Goal: Task Accomplishment & Management: Use online tool/utility

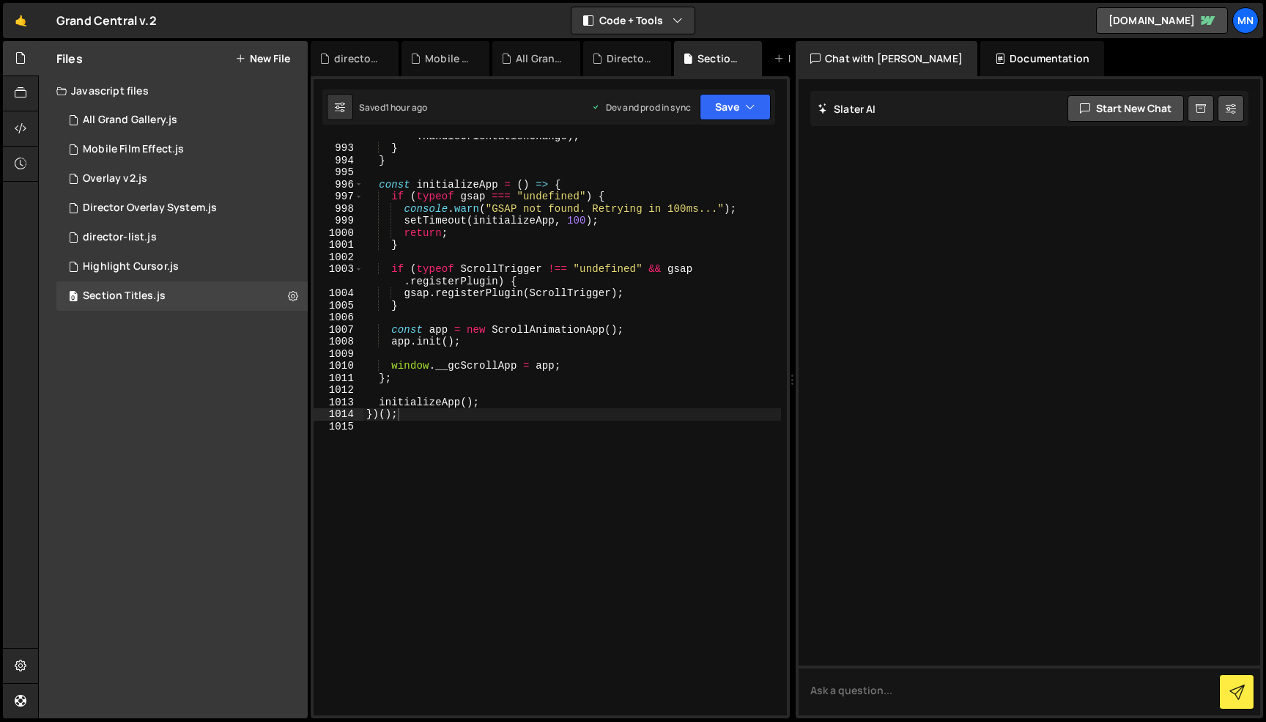
scroll to position [12983, 0]
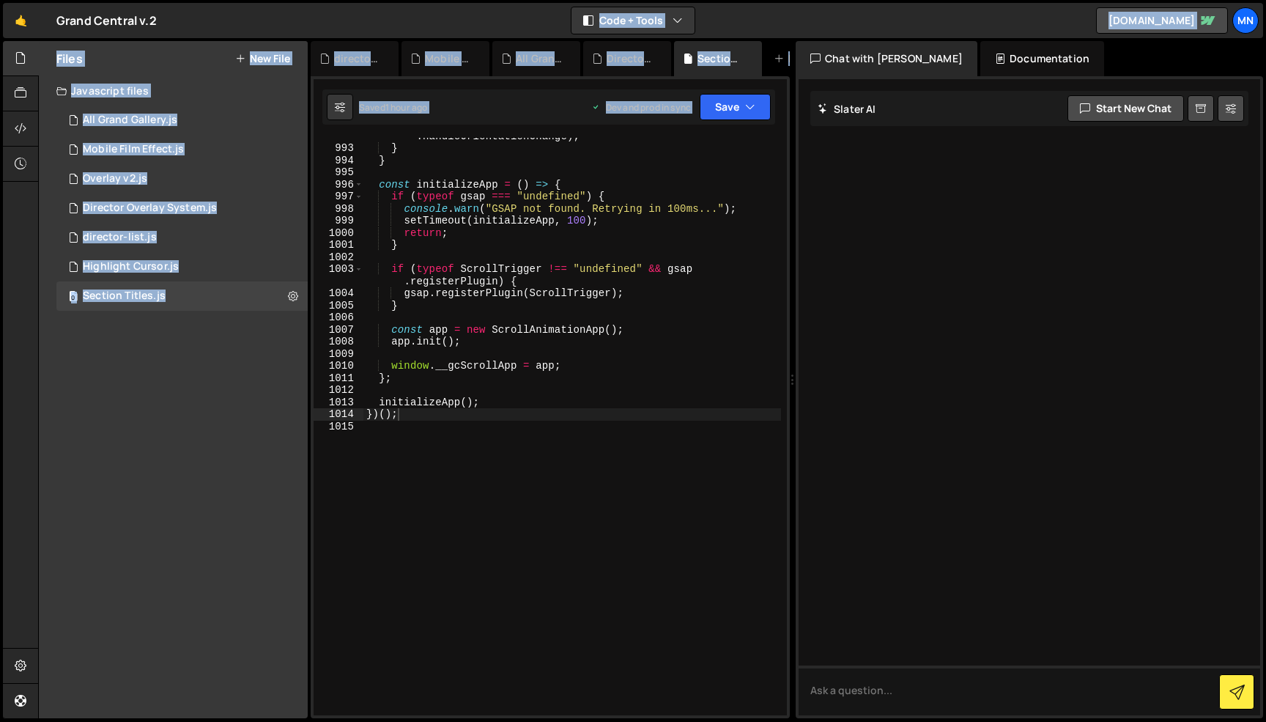
drag, startPoint x: 405, startPoint y: 715, endPoint x: 416, endPoint y: 361, distance: 354.2
click at [281, 0] on html "Projects [GEOGRAPHIC_DATA] Blog [GEOGRAPHIC_DATA] Projects Your Teams Invite te…" at bounding box center [633, 361] width 1266 height 722
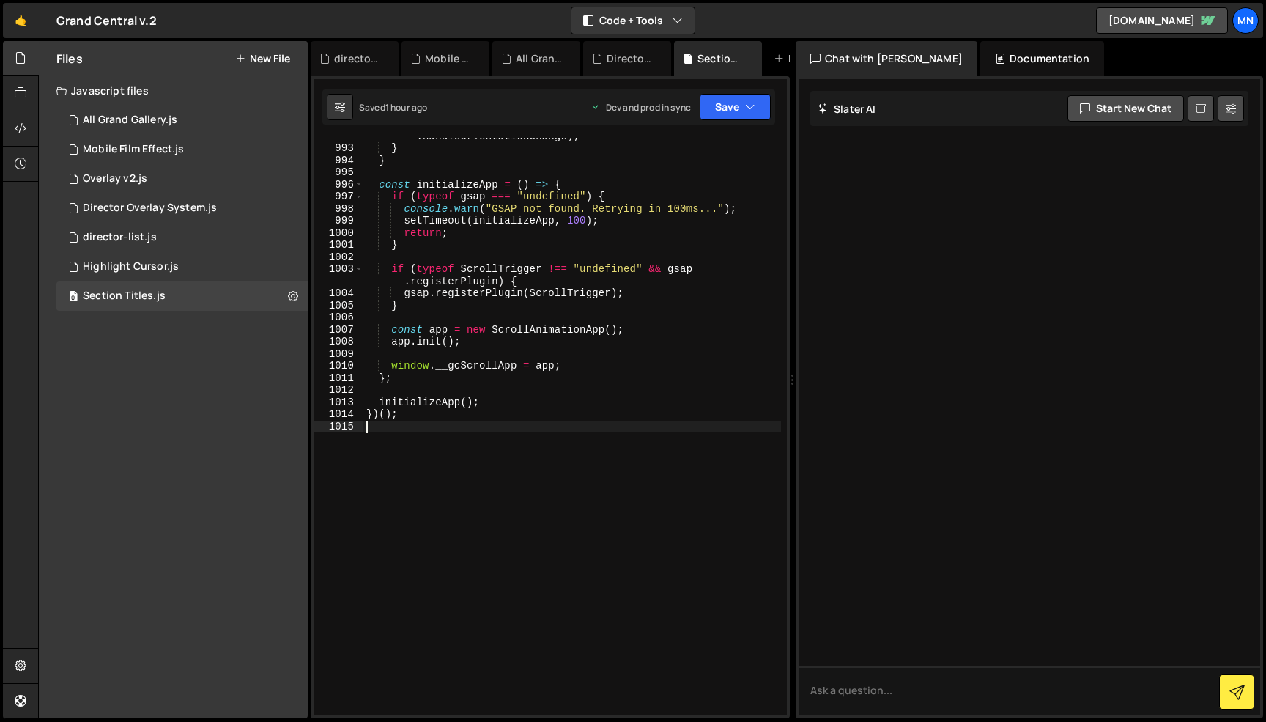
drag, startPoint x: 465, startPoint y: 697, endPoint x: 483, endPoint y: 687, distance: 21.0
click at [465, 696] on div "window . removeEventListener ( "orientationchange" , this . handleOrientationCh…" at bounding box center [573, 425] width 418 height 614
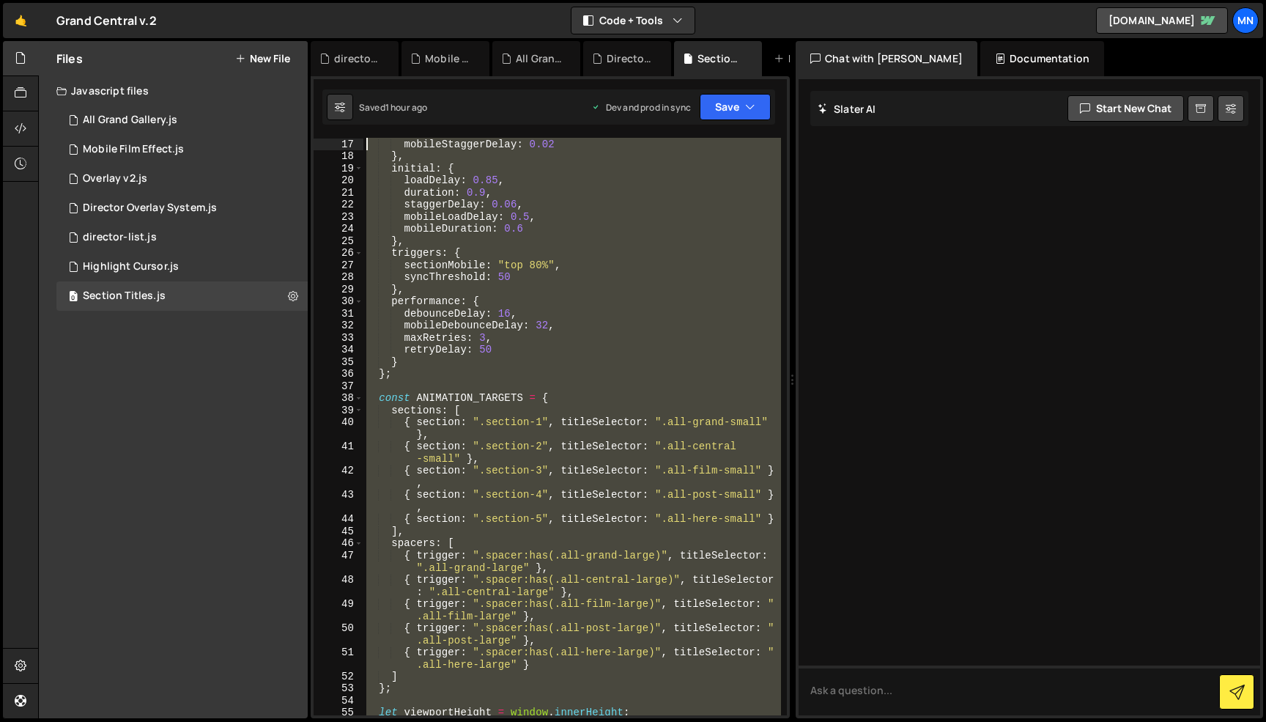
scroll to position [0, 0]
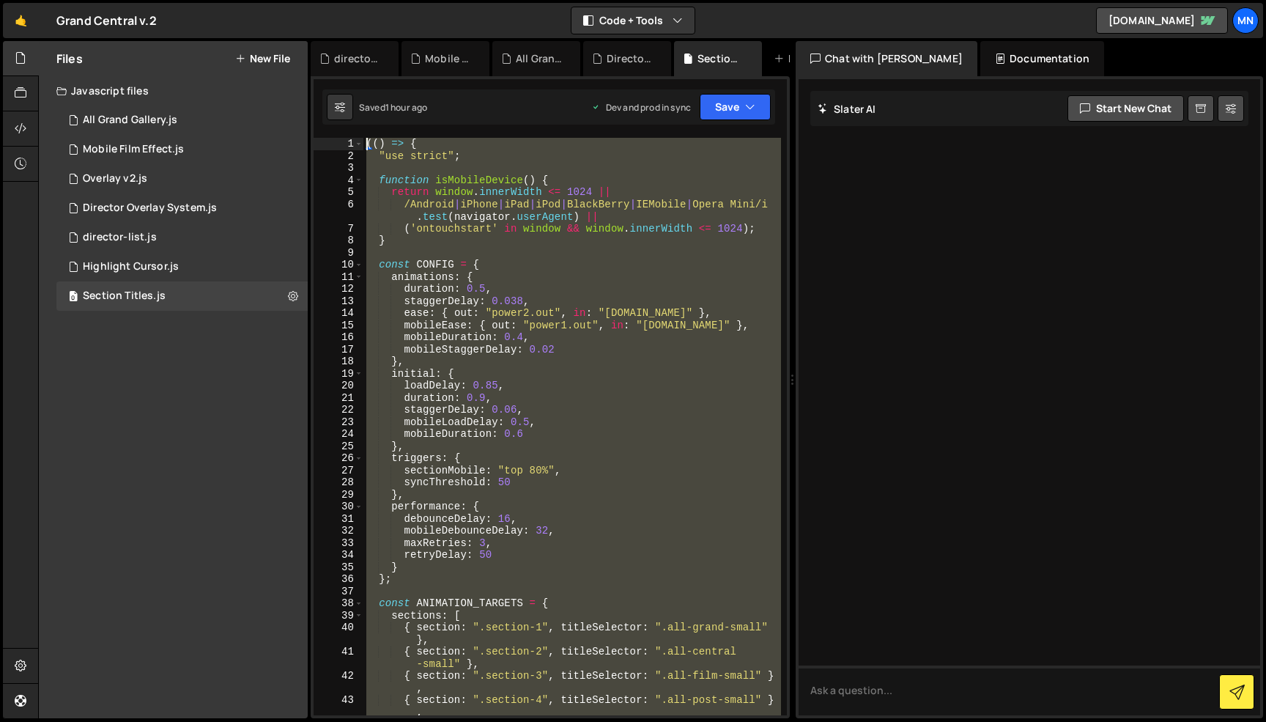
drag, startPoint x: 397, startPoint y: 635, endPoint x: 320, endPoint y: -92, distance: 731.8
click at [320, 0] on html "Projects [GEOGRAPHIC_DATA] Blog [GEOGRAPHIC_DATA] Projects Your Teams Invite te…" at bounding box center [633, 361] width 1266 height 722
paste textarea "})()"
type textarea "})();"
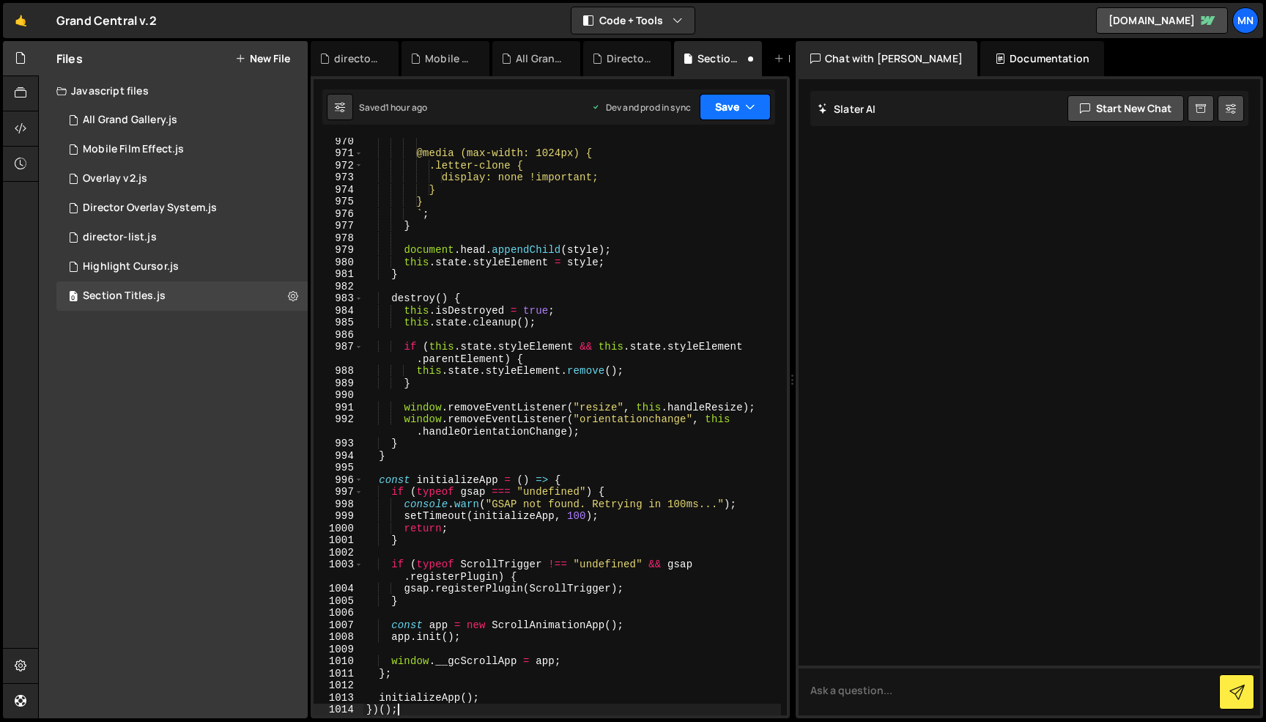
drag, startPoint x: 732, startPoint y: 104, endPoint x: 724, endPoint y: 125, distance: 22.7
click at [732, 104] on button "Save" at bounding box center [735, 107] width 71 height 26
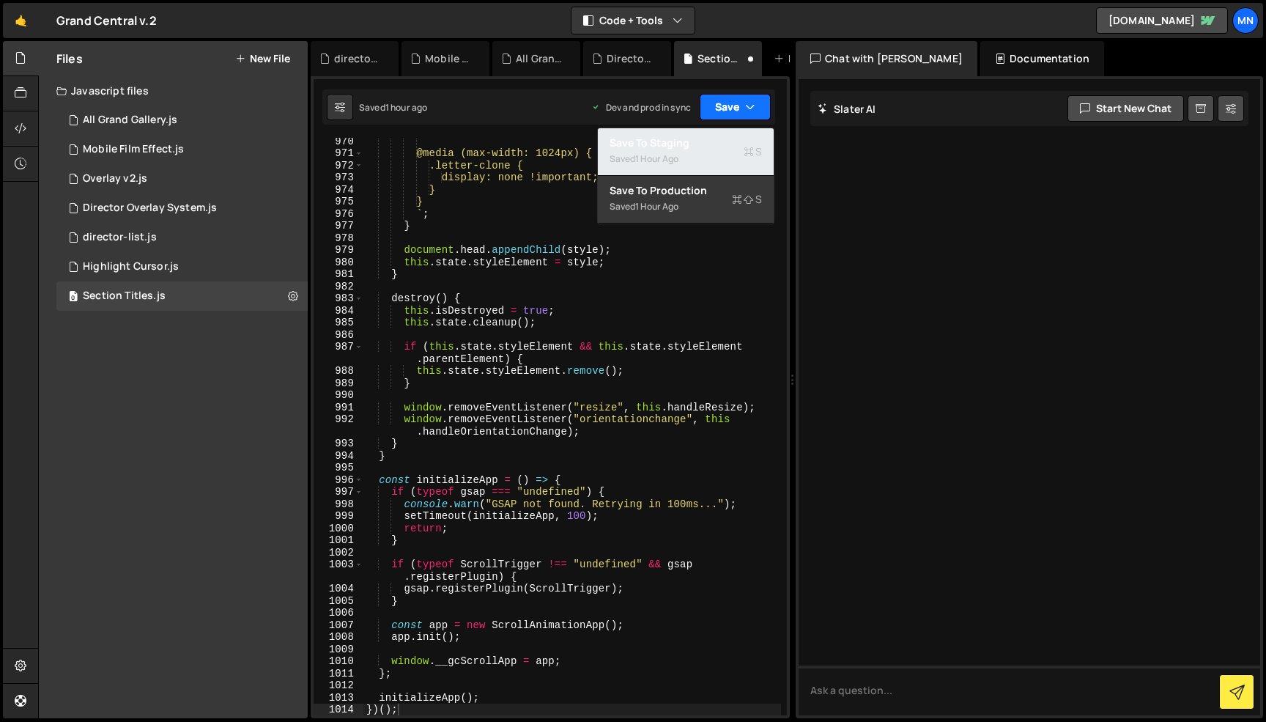
drag, startPoint x: 723, startPoint y: 142, endPoint x: 746, endPoint y: 106, distance: 43.5
click at [723, 142] on div "Save to Staging S" at bounding box center [686, 143] width 152 height 15
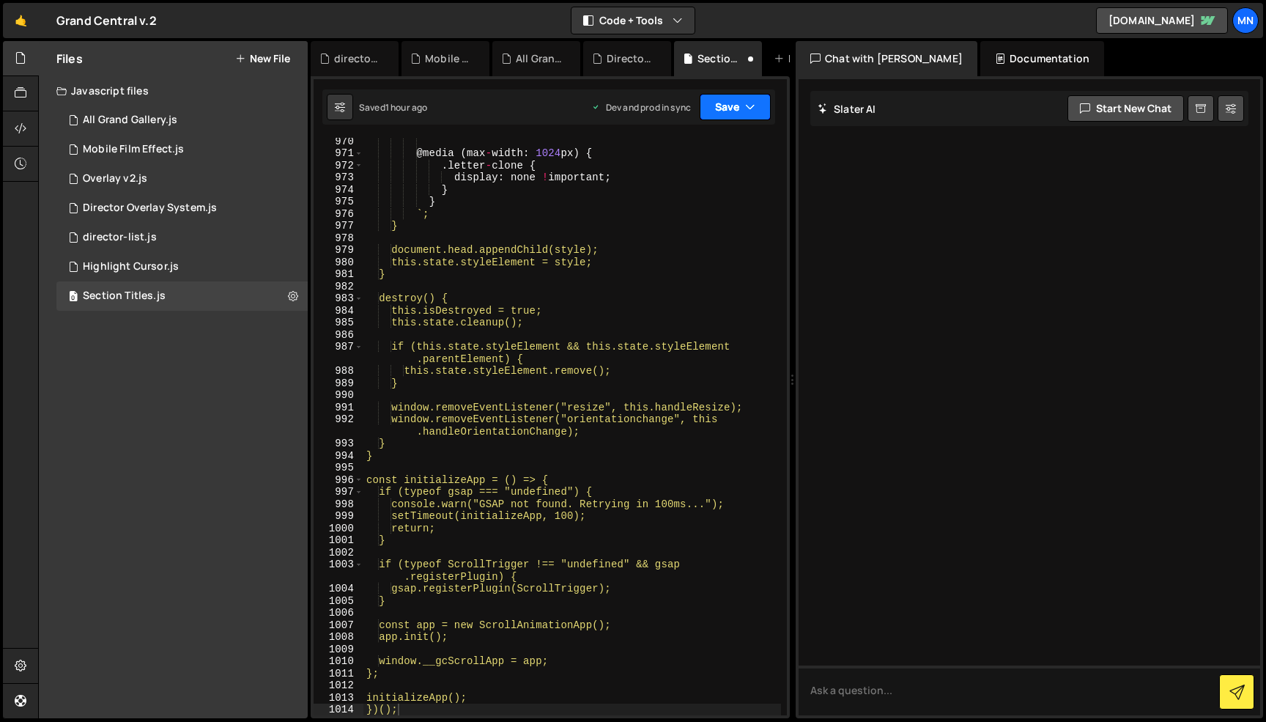
click at [748, 103] on icon "button" at bounding box center [750, 107] width 10 height 15
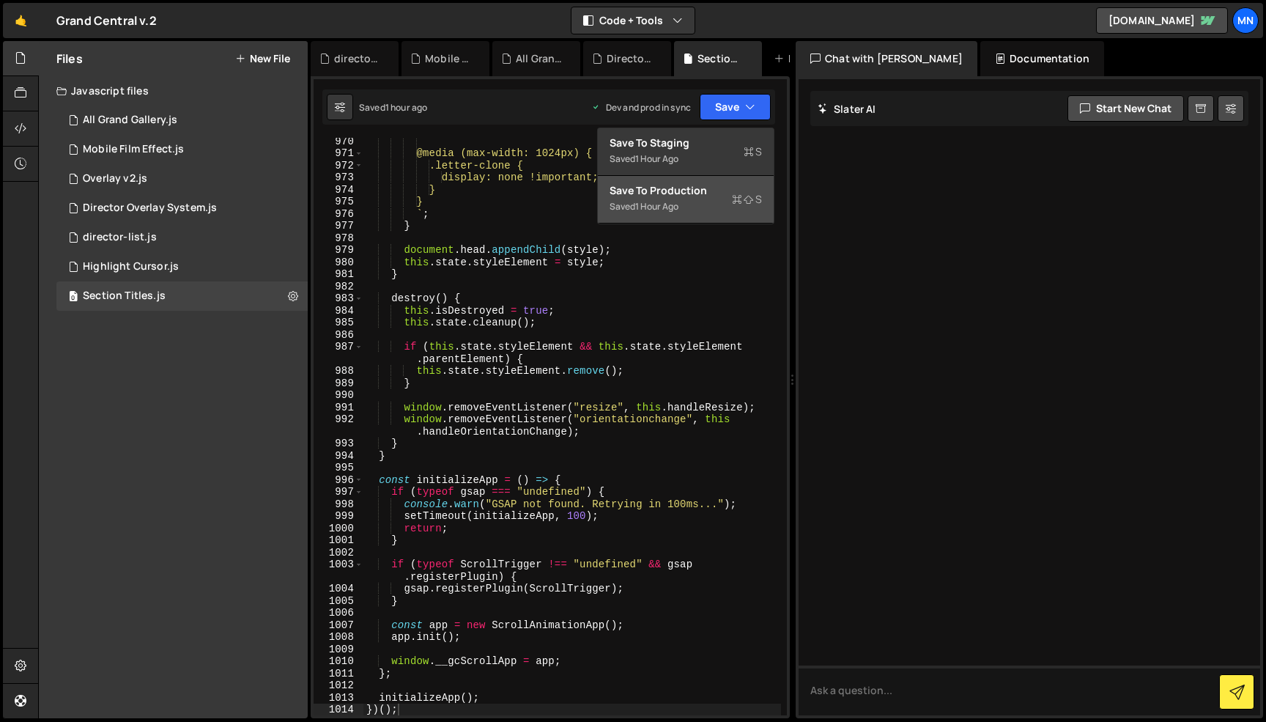
click at [726, 210] on div "Saved 1 hour ago" at bounding box center [686, 207] width 152 height 18
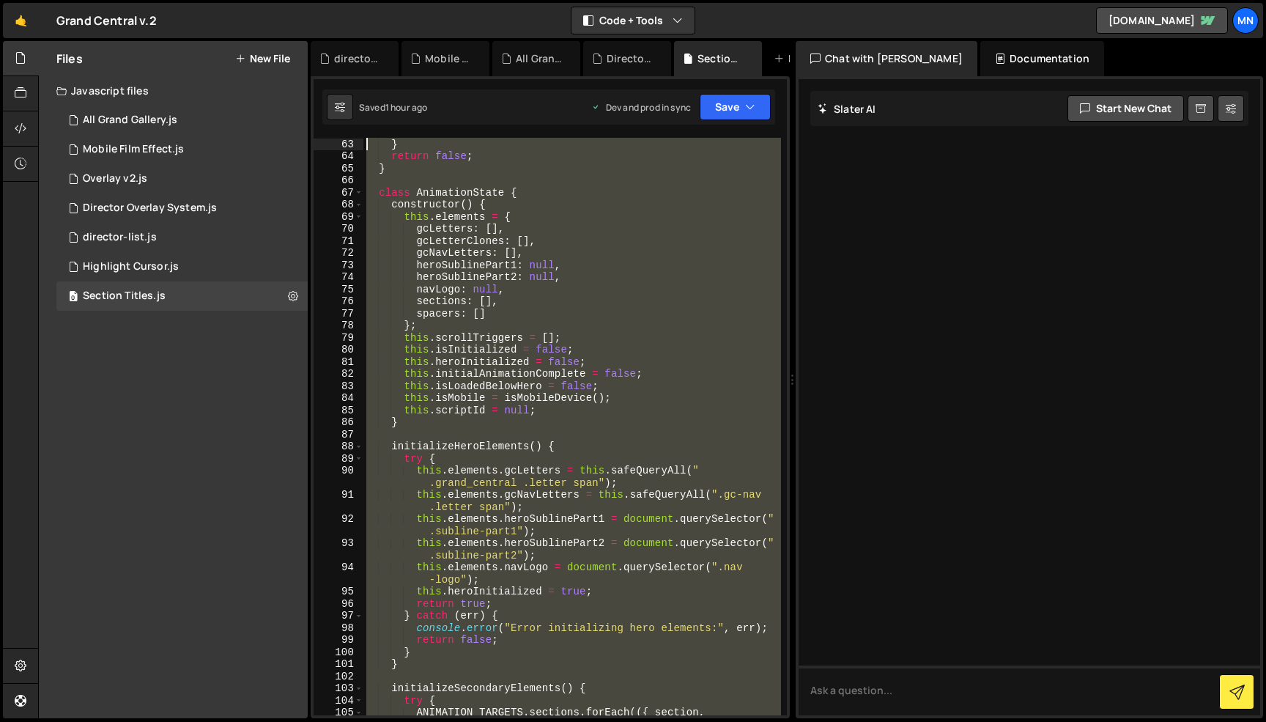
scroll to position [0, 0]
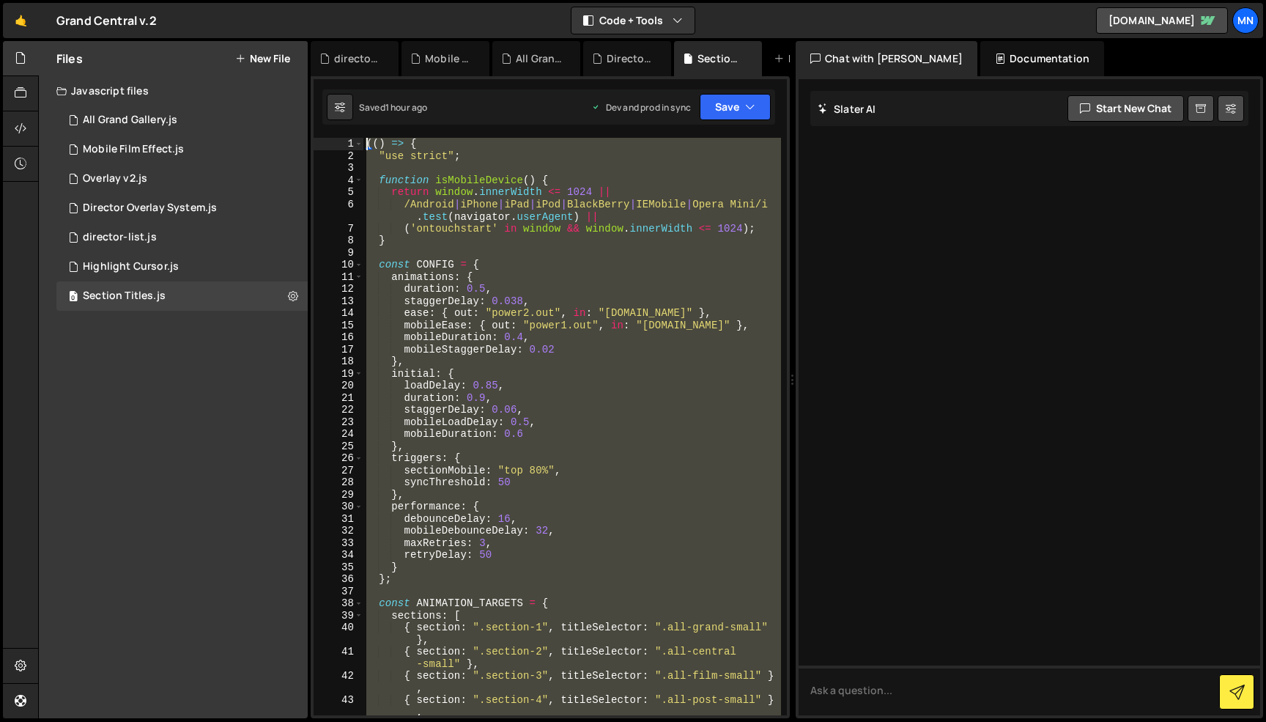
drag, startPoint x: 455, startPoint y: 690, endPoint x: 273, endPoint y: -92, distance: 803.5
click at [273, 0] on html "Projects [GEOGRAPHIC_DATA] Blog [GEOGRAPHIC_DATA] Projects Your Teams Invite te…" at bounding box center [633, 361] width 1266 height 722
paste textarea "})()"
type textarea "})();"
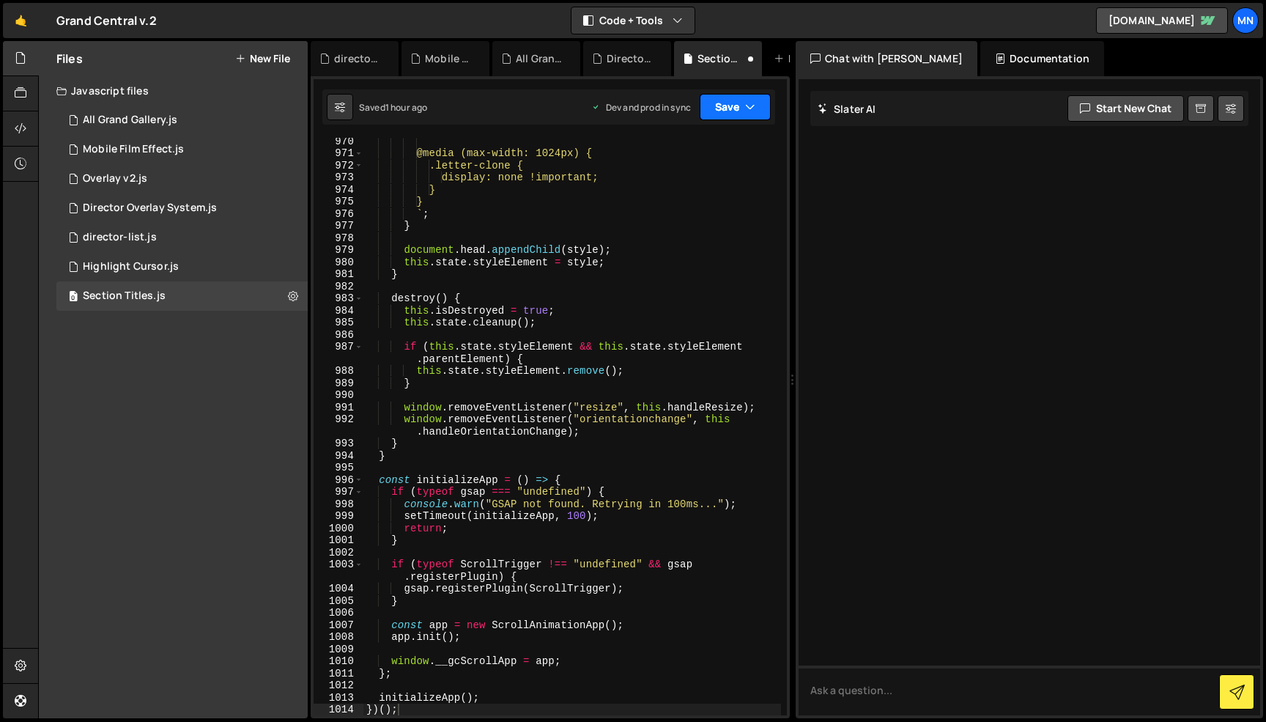
click at [732, 106] on button "Save" at bounding box center [735, 107] width 71 height 26
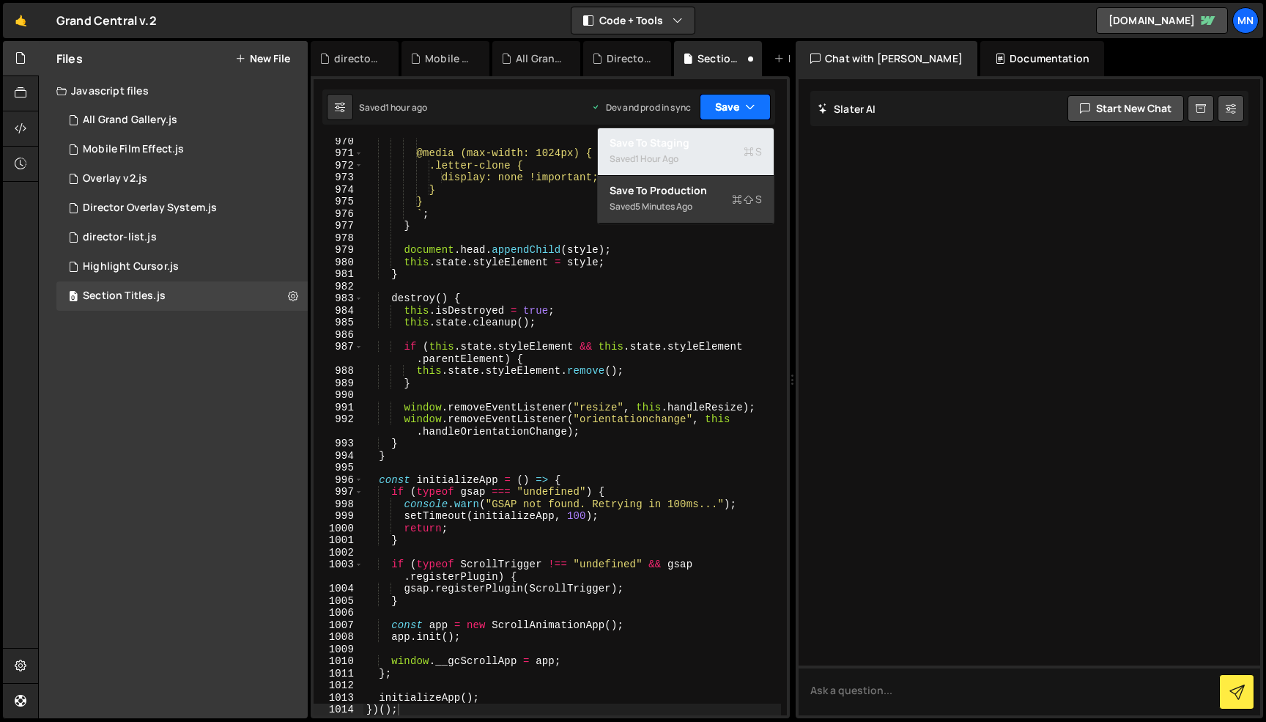
drag, startPoint x: 698, startPoint y: 150, endPoint x: 733, endPoint y: 108, distance: 55.2
click at [698, 150] on div "Saved 1 hour ago" at bounding box center [686, 159] width 152 height 18
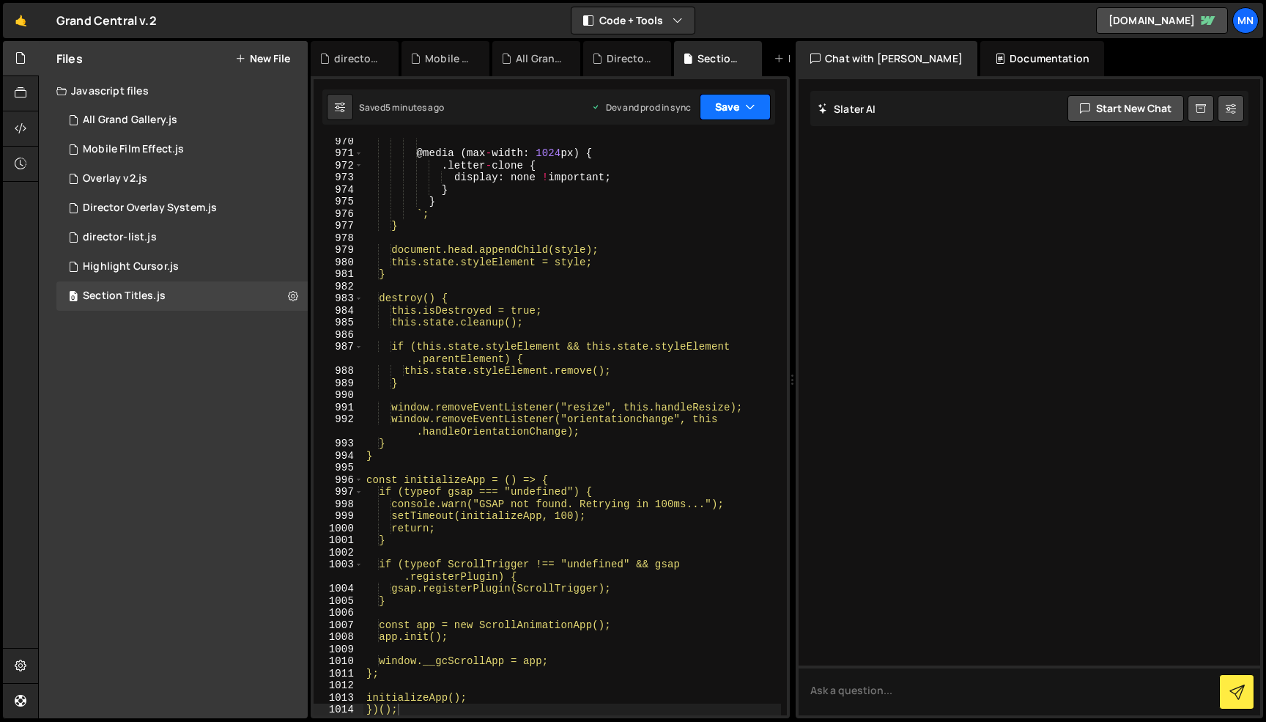
click at [738, 104] on button "Save" at bounding box center [735, 107] width 71 height 26
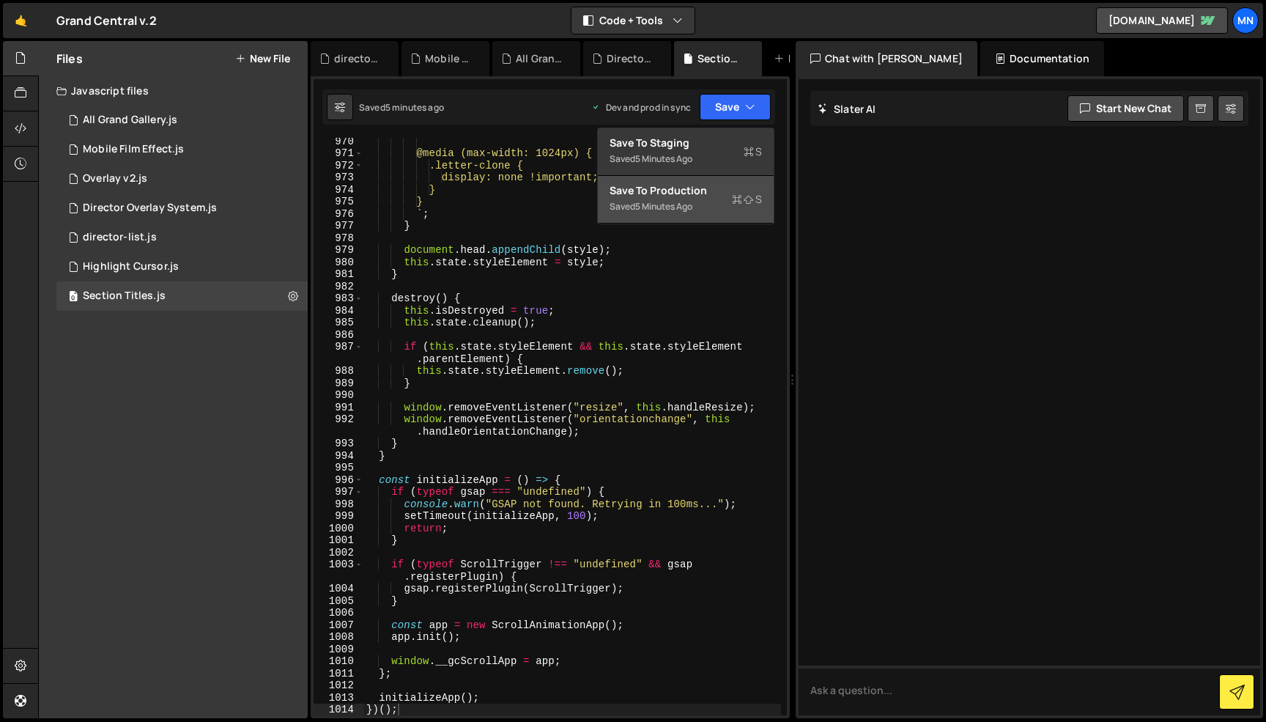
click at [704, 204] on div "Saved 5 minutes ago" at bounding box center [686, 207] width 152 height 18
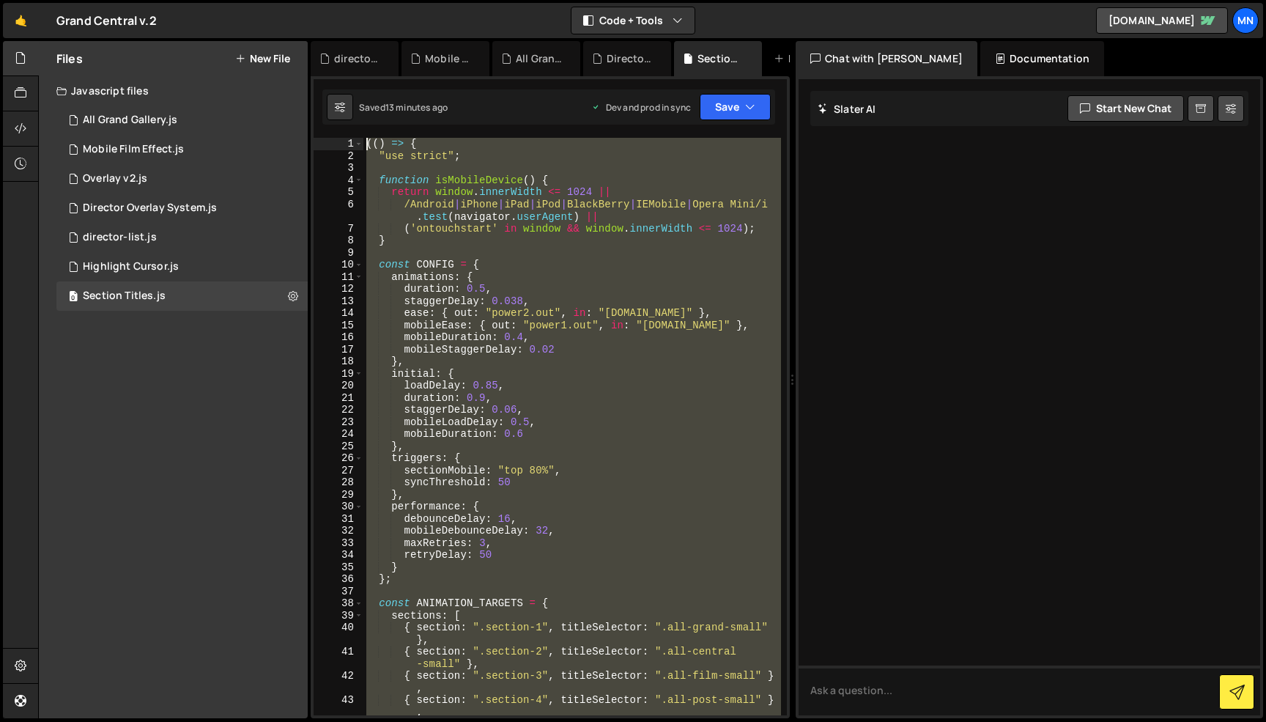
scroll to position [0, 0]
drag, startPoint x: 421, startPoint y: 641, endPoint x: 231, endPoint y: -92, distance: 757.8
click at [231, 0] on html "Projects [GEOGRAPHIC_DATA] Blog [GEOGRAPHIC_DATA] Projects Your Teams Invite te…" at bounding box center [633, 361] width 1266 height 722
paste textarea "})()"
type textarea "})();"
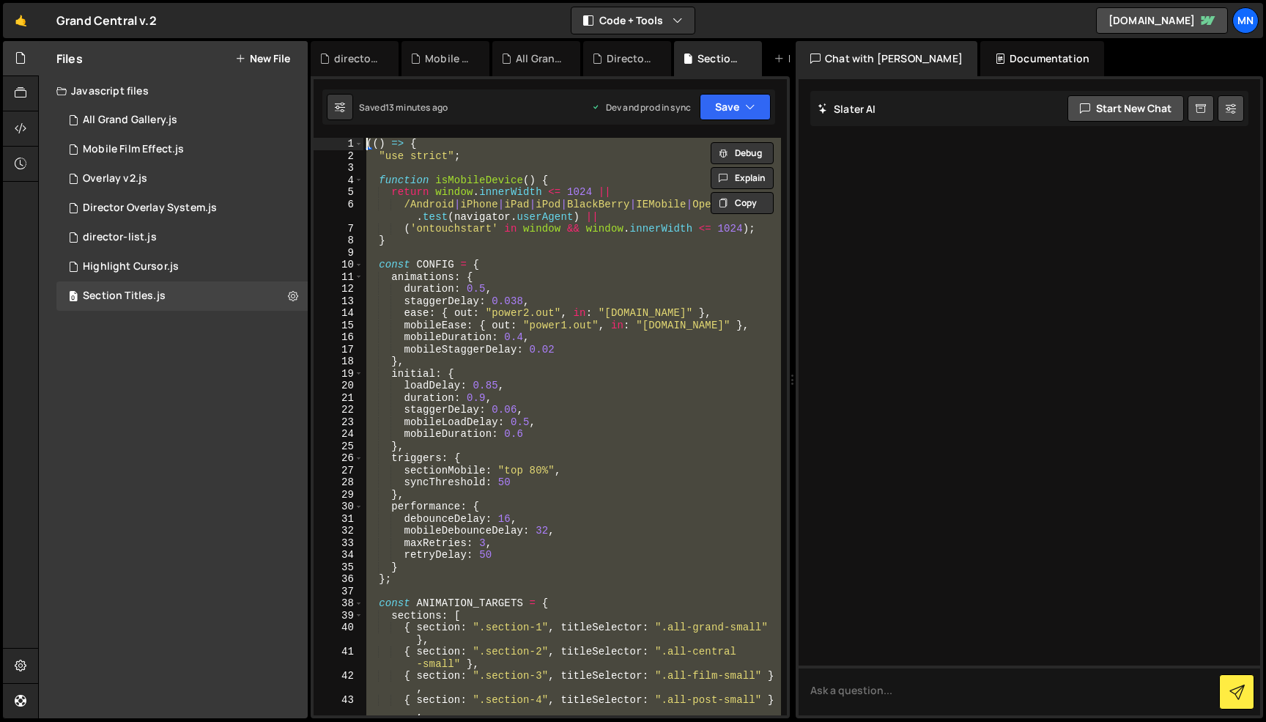
scroll to position [12797, 0]
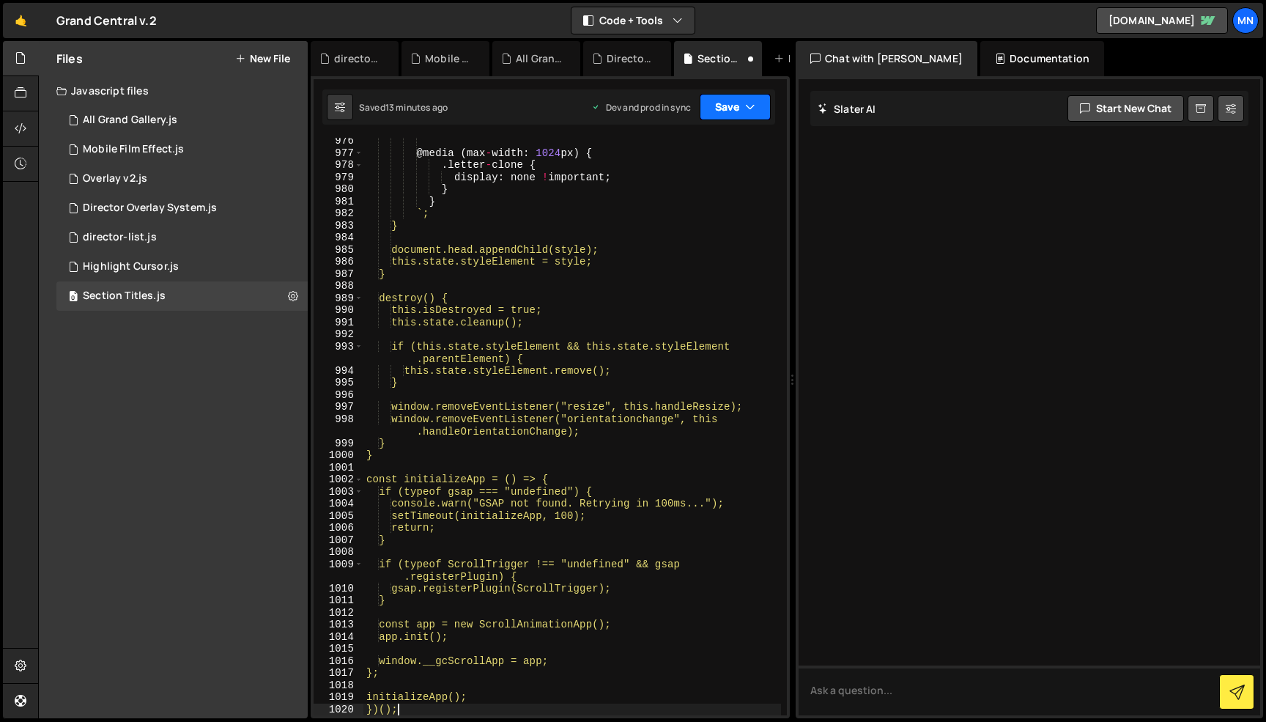
click at [736, 108] on button "Save" at bounding box center [735, 107] width 71 height 26
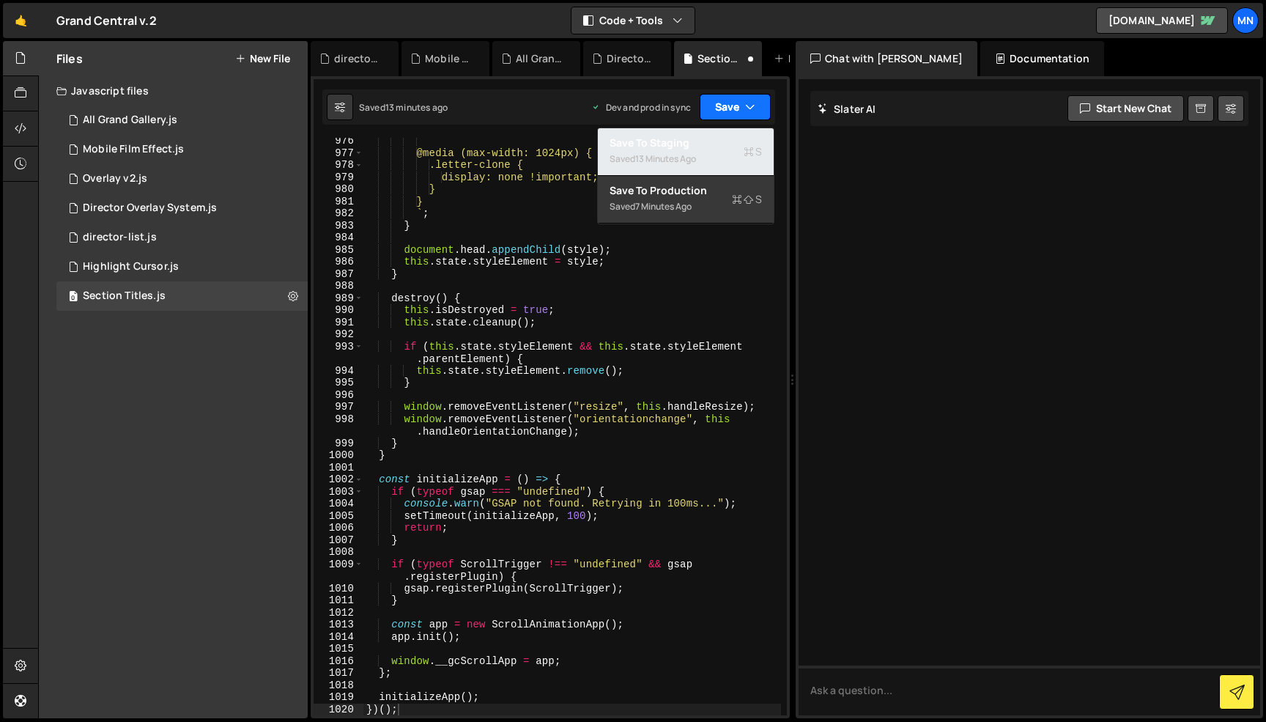
drag, startPoint x: 700, startPoint y: 140, endPoint x: 754, endPoint y: 103, distance: 65.5
click at [704, 139] on div "Save to Staging S" at bounding box center [686, 143] width 152 height 15
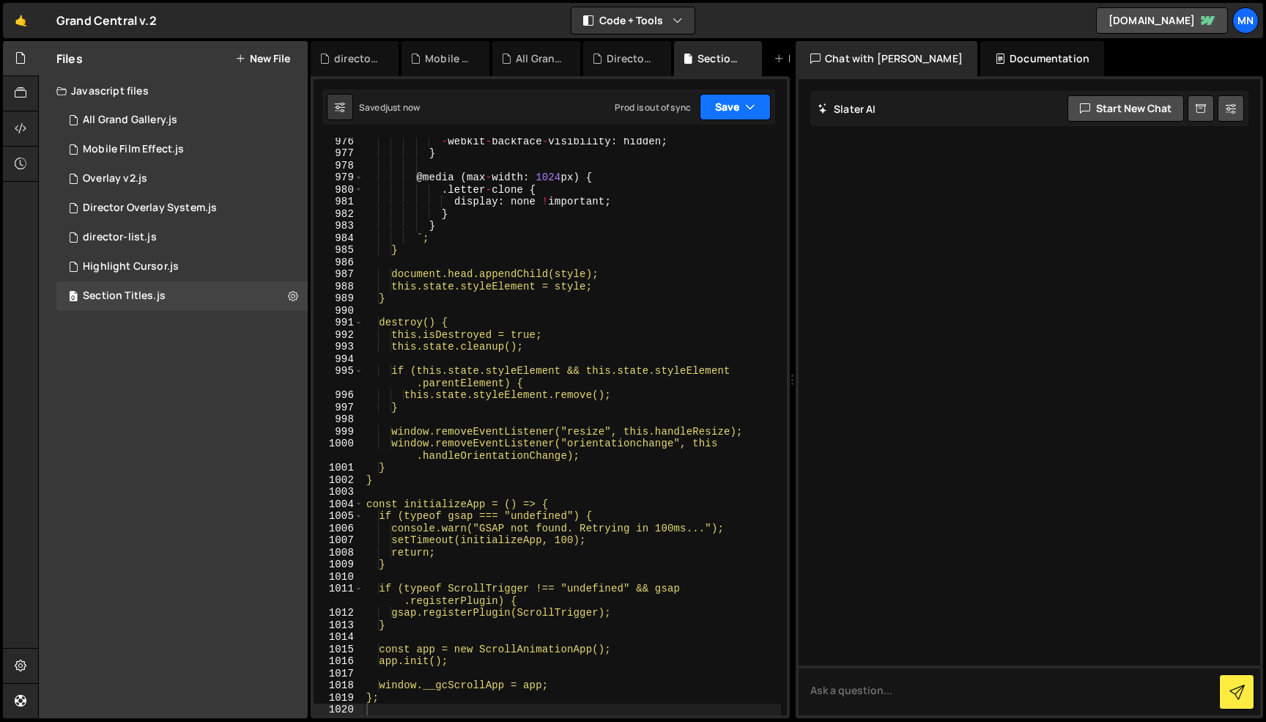
drag, startPoint x: 750, startPoint y: 106, endPoint x: 729, endPoint y: 163, distance: 61.0
click at [750, 106] on icon "button" at bounding box center [750, 107] width 10 height 15
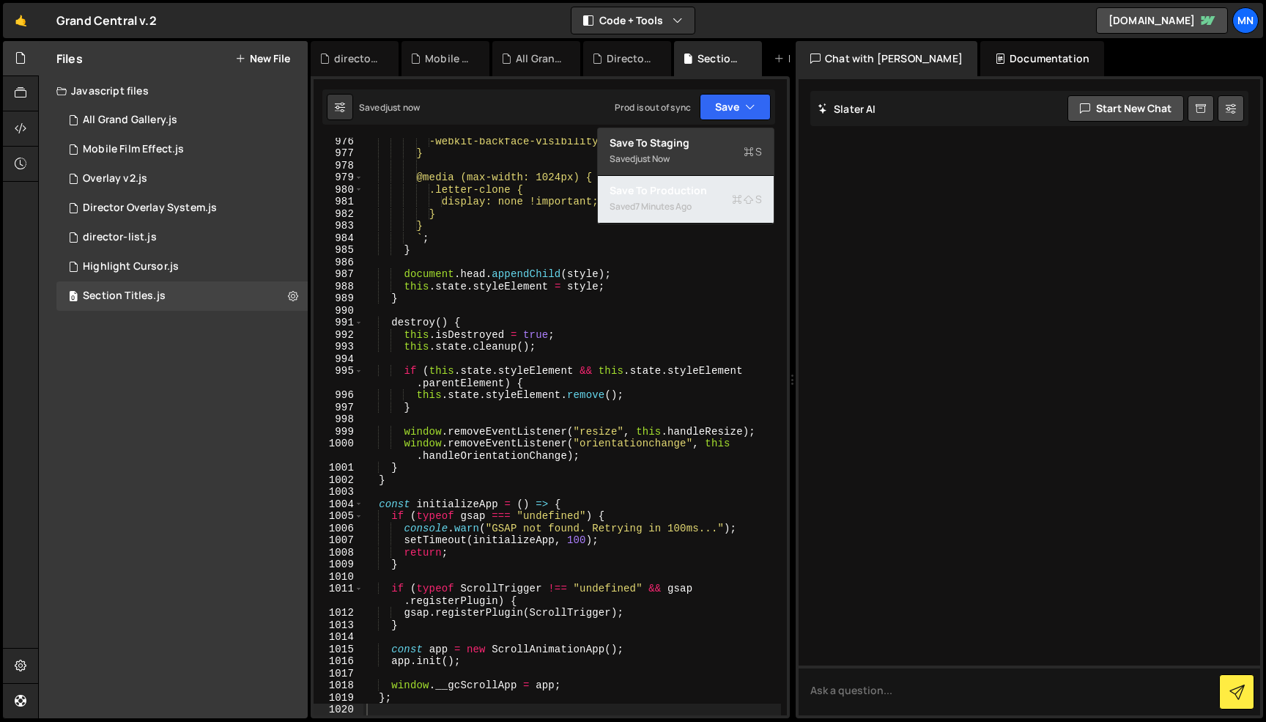
click at [709, 191] on div "Save to Production S" at bounding box center [686, 190] width 152 height 15
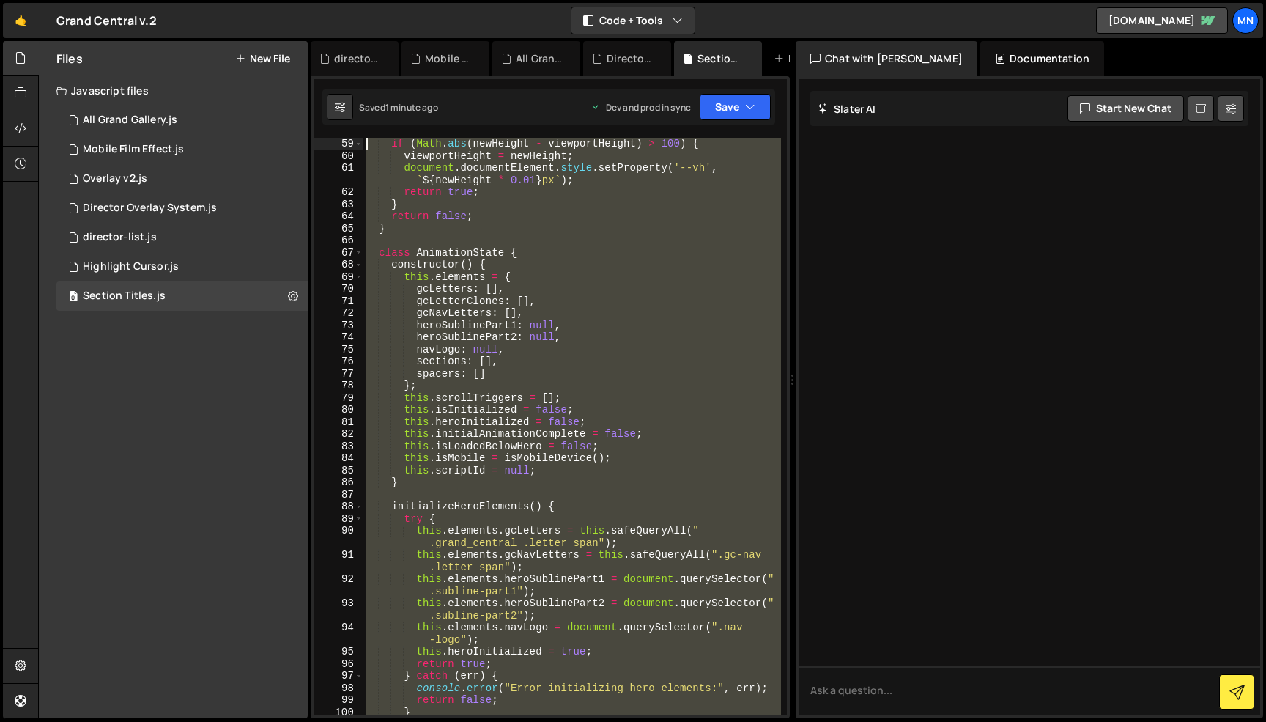
scroll to position [0, 0]
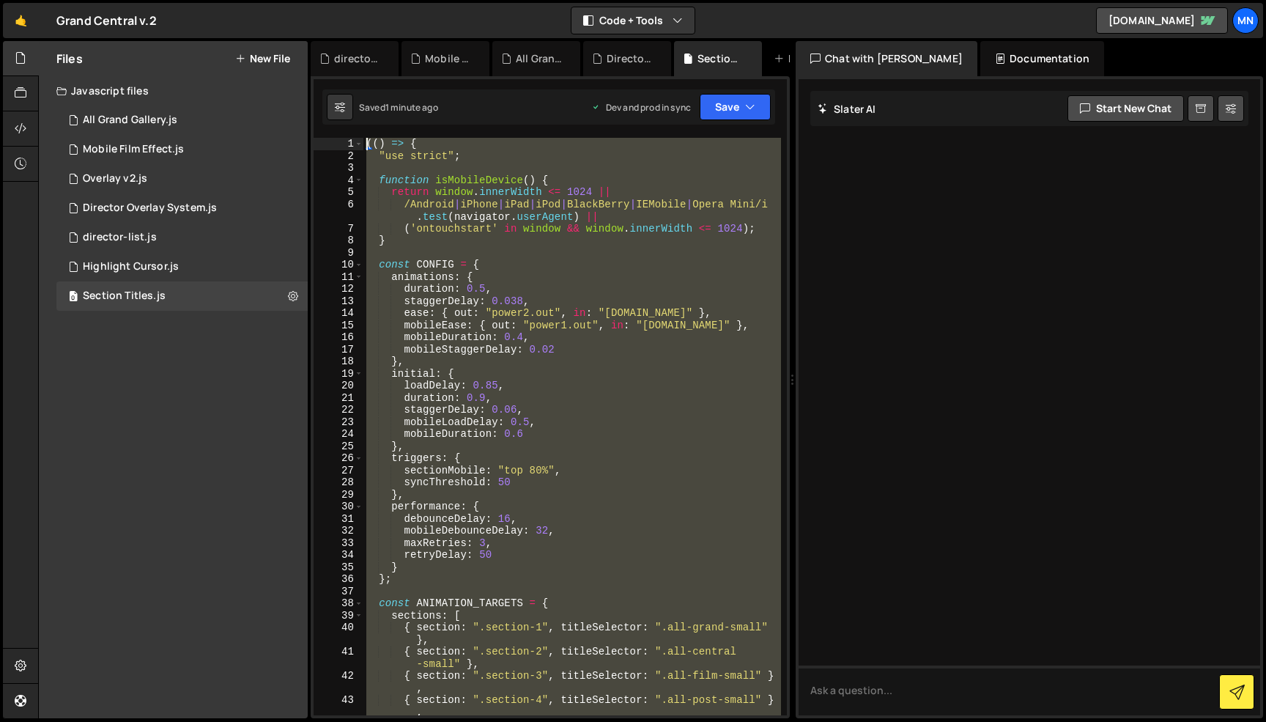
drag, startPoint x: 482, startPoint y: 588, endPoint x: 252, endPoint y: -92, distance: 718.0
click at [252, 0] on html "Projects [GEOGRAPHIC_DATA] Blog [GEOGRAPHIC_DATA] Projects Your Teams Invite te…" at bounding box center [633, 361] width 1266 height 722
paste textarea "})()"
type textarea "})();"
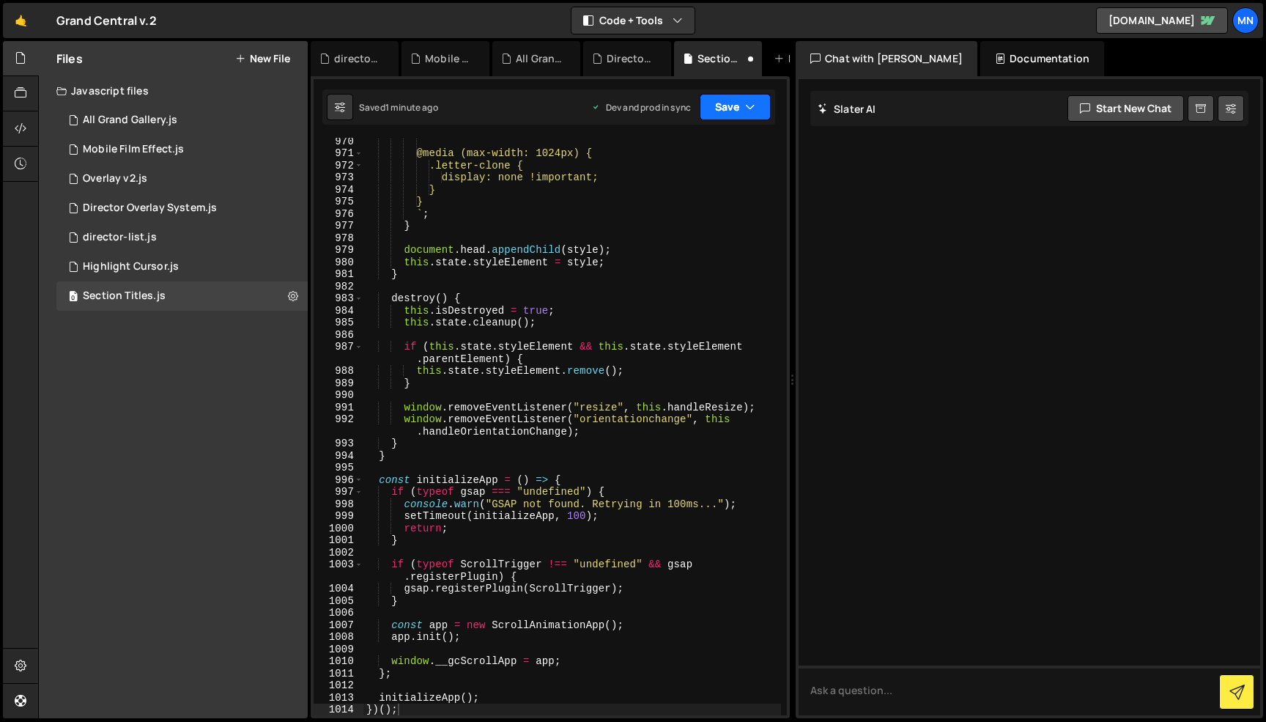
click at [746, 101] on icon "button" at bounding box center [750, 107] width 10 height 15
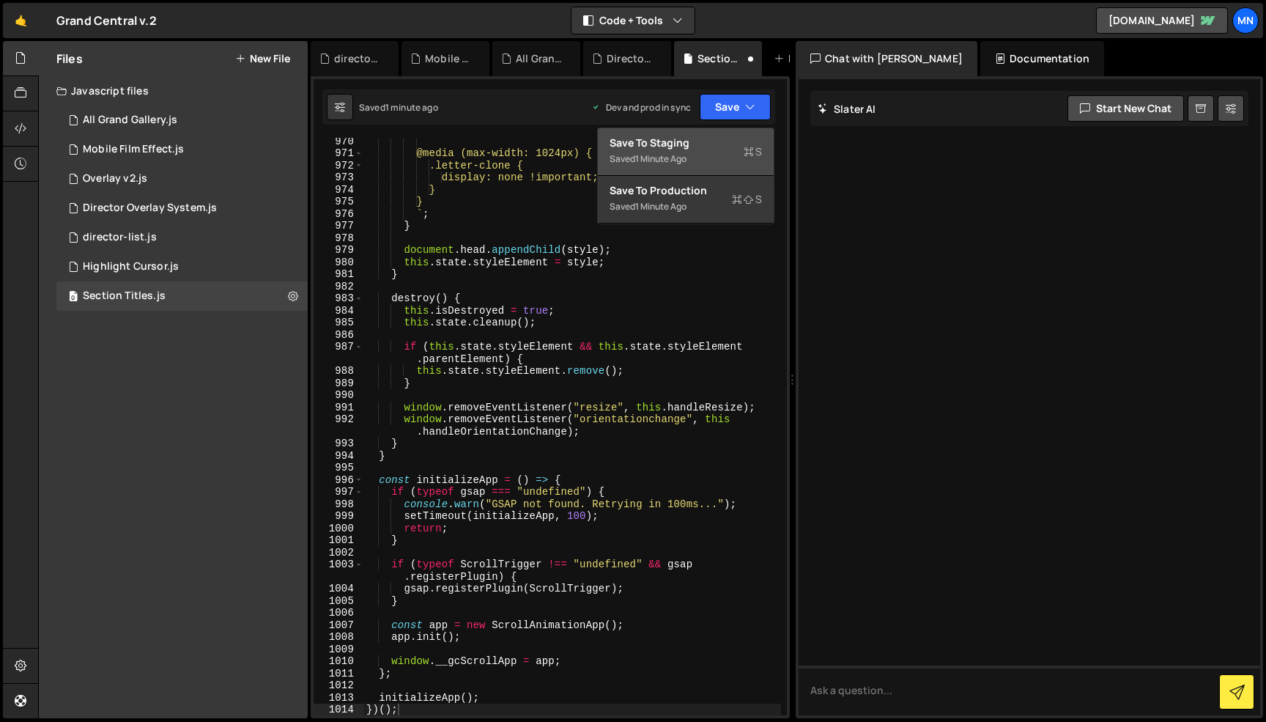
click at [731, 140] on div "Save to Staging S" at bounding box center [686, 143] width 152 height 15
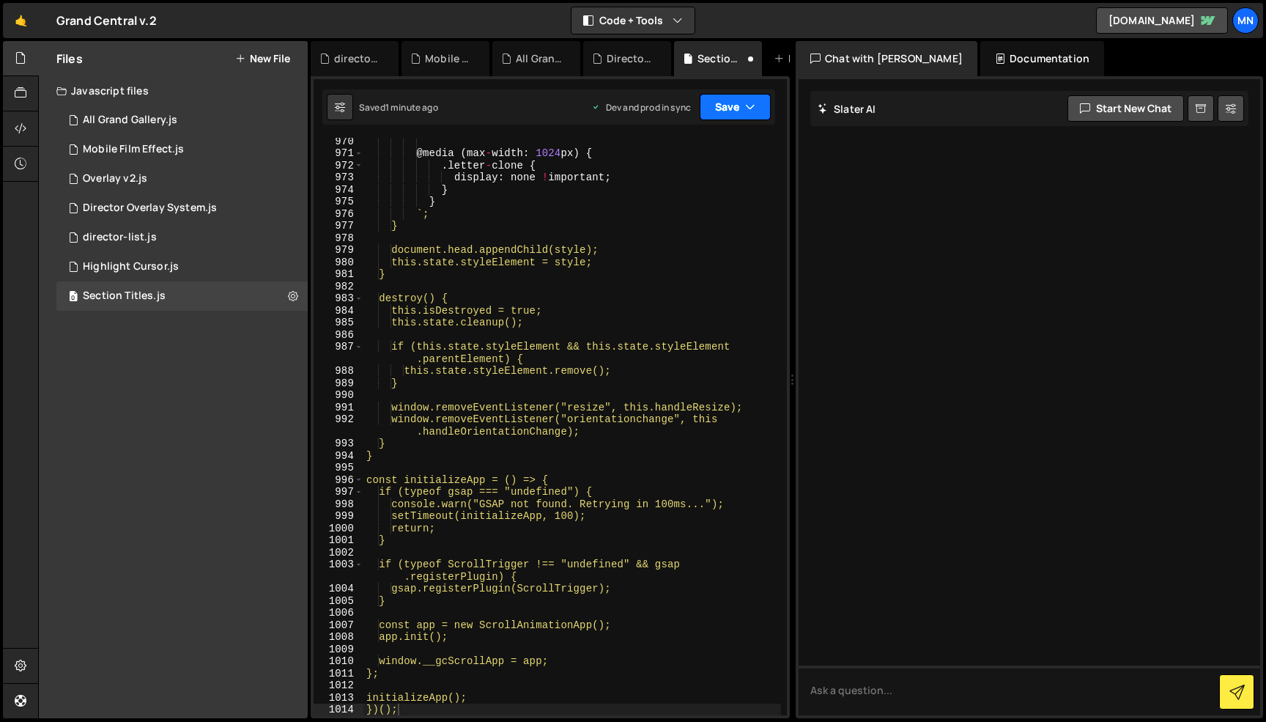
click at [742, 117] on button "Save" at bounding box center [735, 107] width 71 height 26
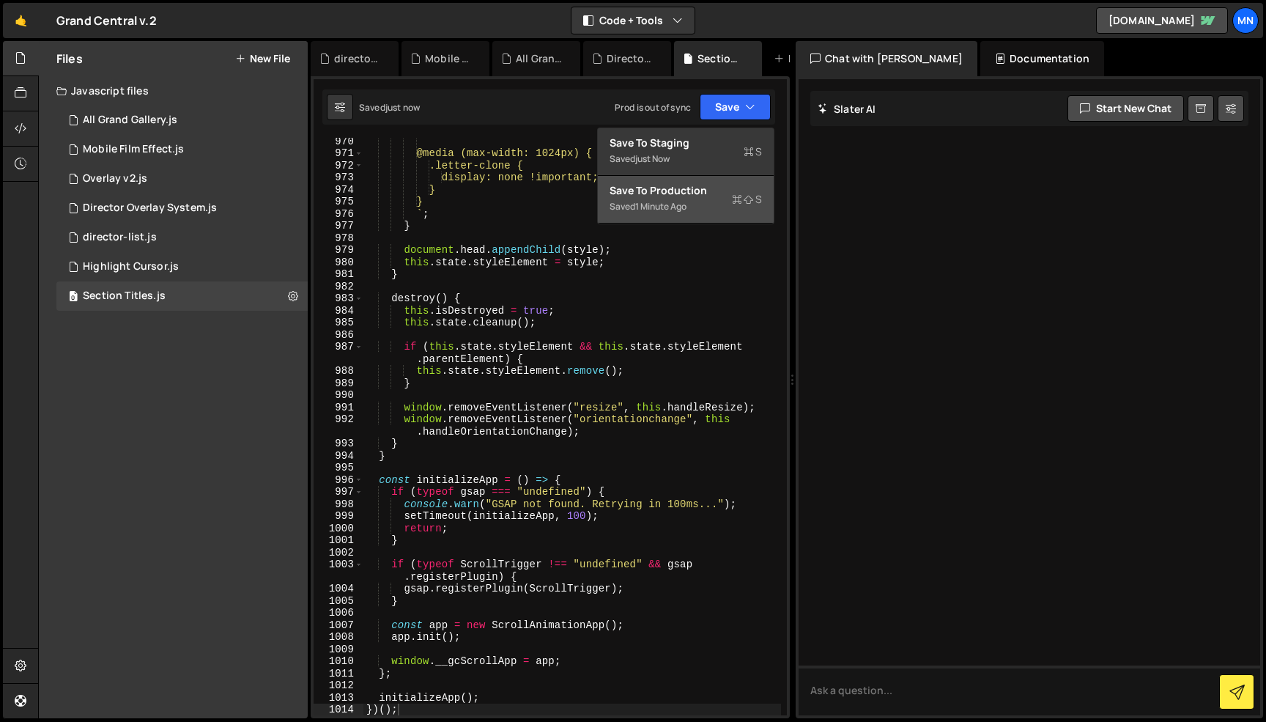
click at [728, 204] on div "Saved 1 minute ago" at bounding box center [686, 207] width 152 height 18
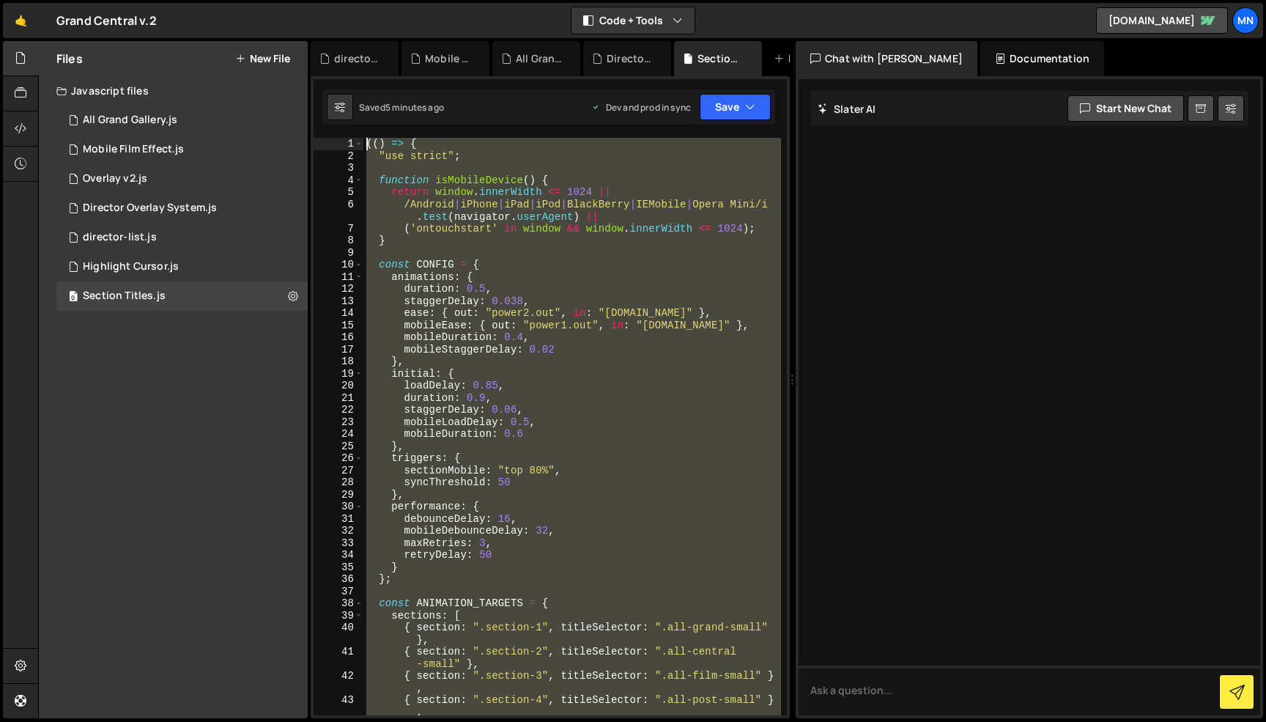
scroll to position [0, 0]
drag, startPoint x: 493, startPoint y: 690, endPoint x: 333, endPoint y: -92, distance: 798.8
click at [333, 0] on html "Projects [GEOGRAPHIC_DATA] Blog [GEOGRAPHIC_DATA] Projects Your Teams Invite te…" at bounding box center [633, 361] width 1266 height 722
paste textarea "})()"
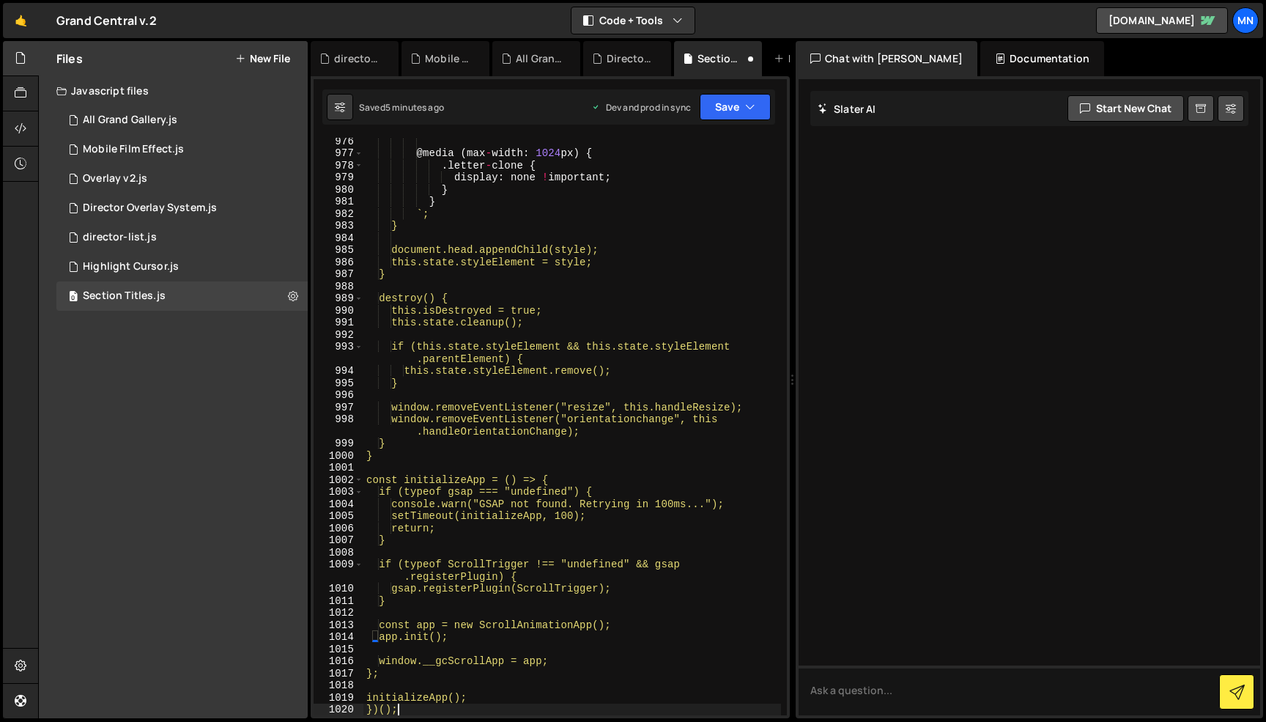
scroll to position [12784, 0]
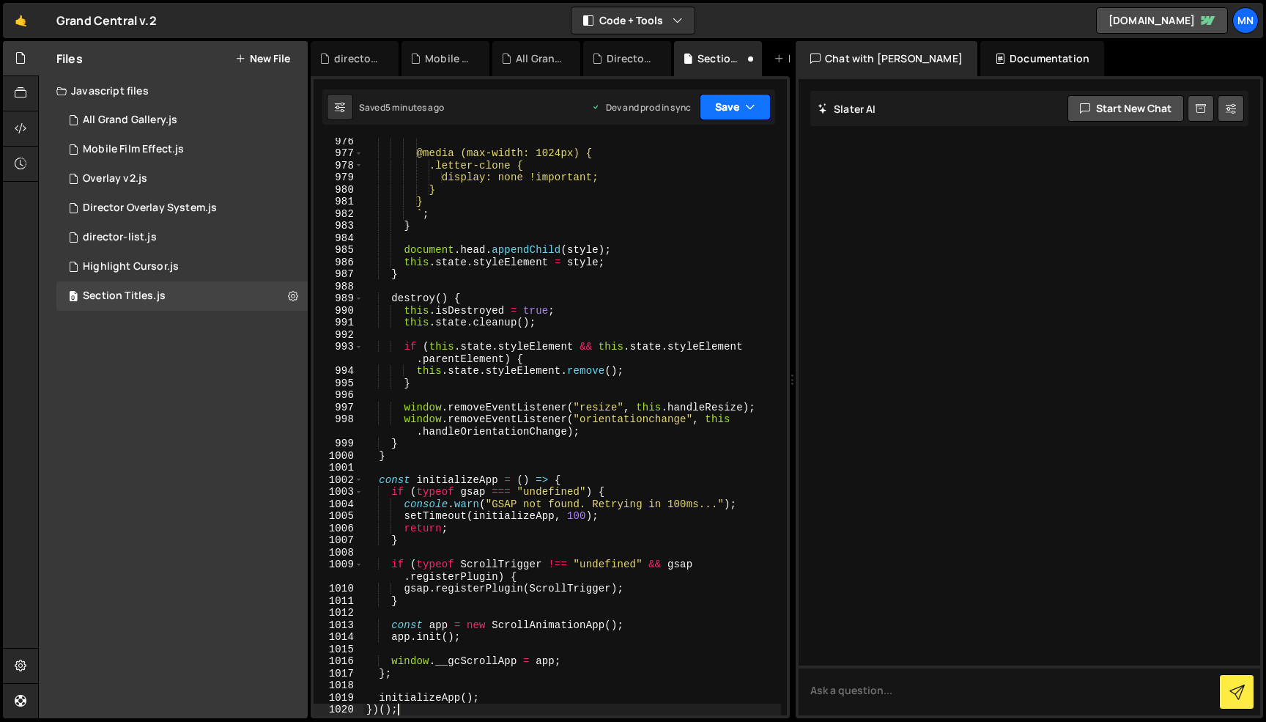
click at [735, 104] on button "Save" at bounding box center [735, 107] width 71 height 26
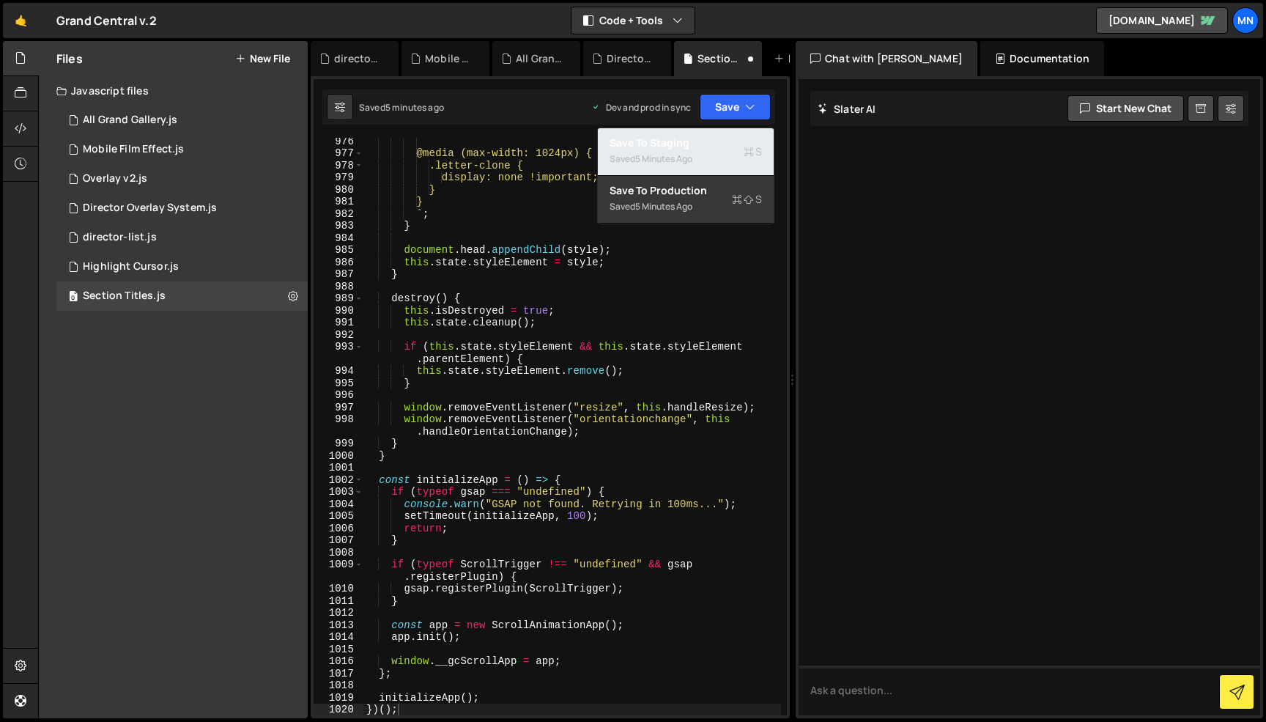
click at [721, 149] on div "Save to Staging S" at bounding box center [686, 143] width 152 height 15
type textarea "initializeApp();"
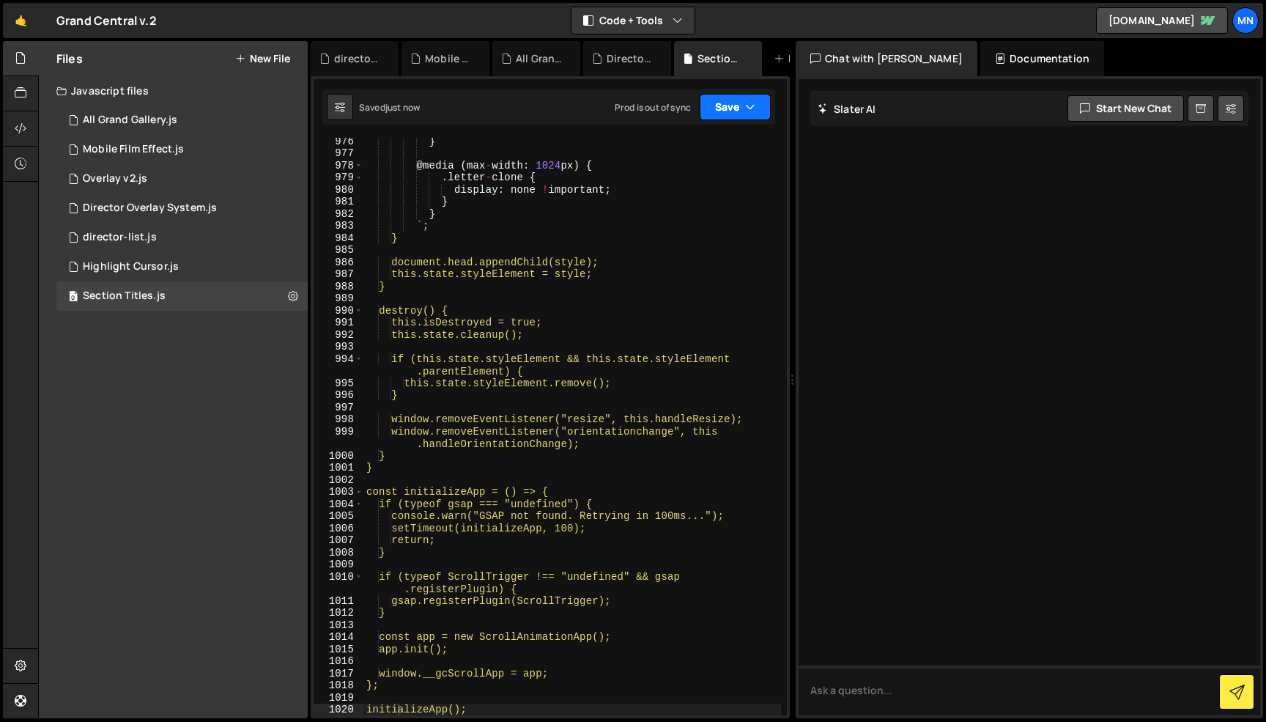
drag, startPoint x: 742, startPoint y: 114, endPoint x: 739, endPoint y: 123, distance: 9.3
click at [742, 114] on button "Save" at bounding box center [735, 107] width 71 height 26
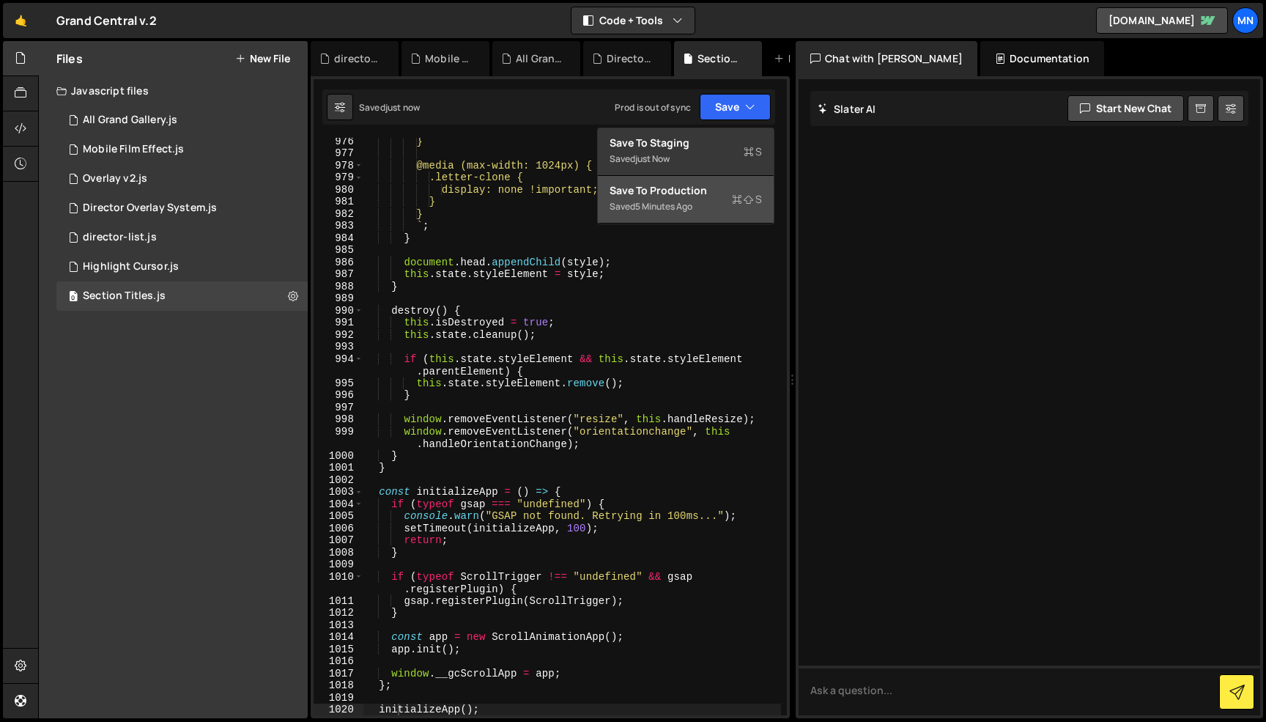
click at [719, 202] on div "Saved 5 minutes ago" at bounding box center [686, 207] width 152 height 18
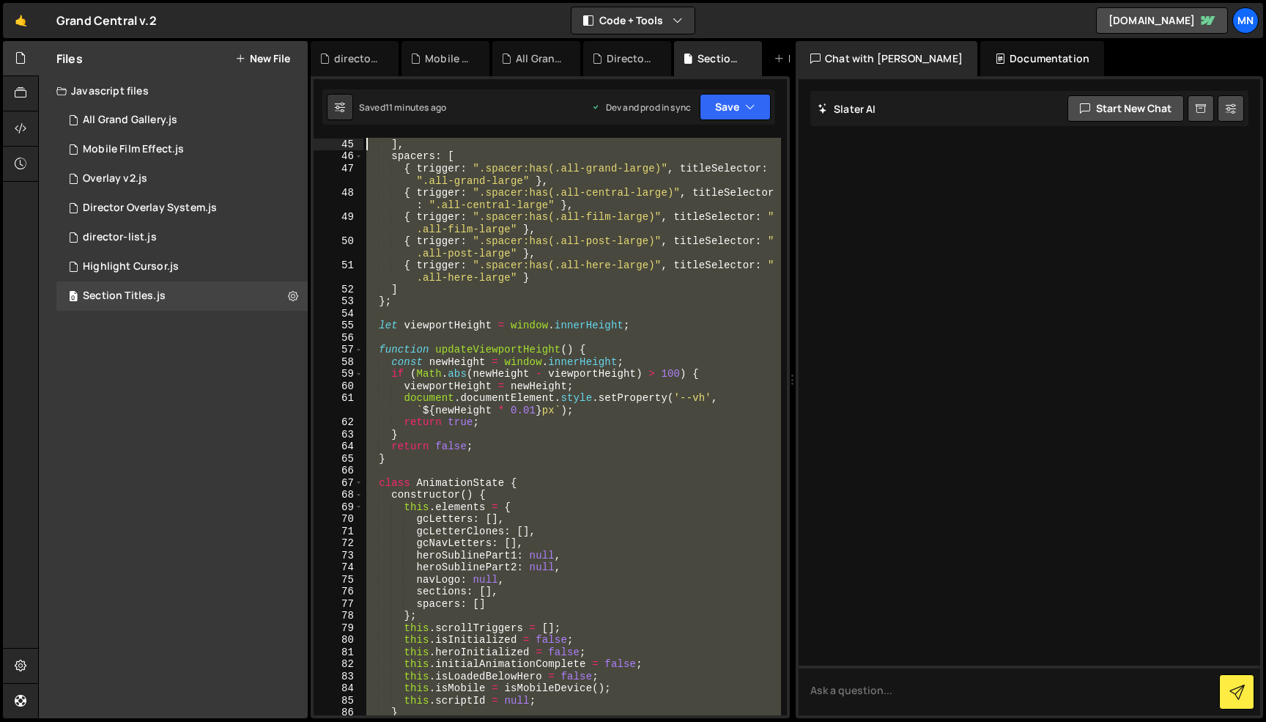
scroll to position [0, 0]
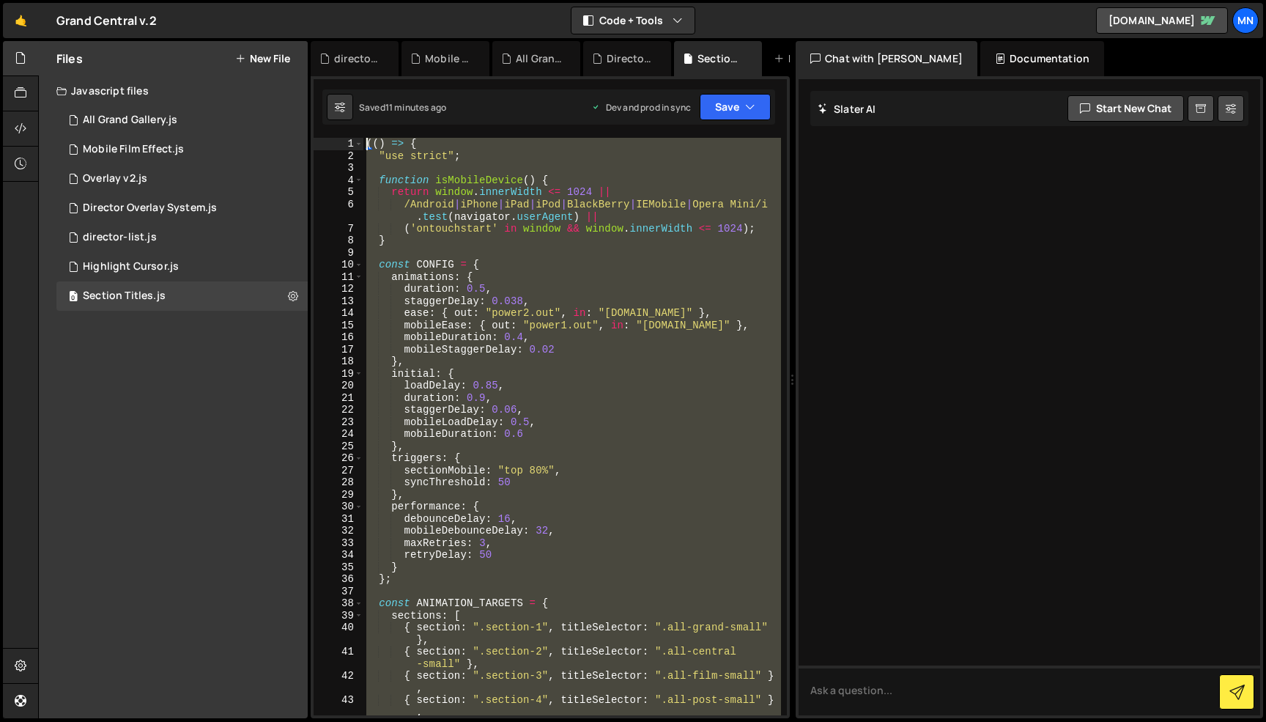
drag, startPoint x: 442, startPoint y: 626, endPoint x: 320, endPoint y: -92, distance: 728.4
click at [320, 0] on html "Projects [GEOGRAPHIC_DATA] Blog [GEOGRAPHIC_DATA] Projects Your Teams Invite te…" at bounding box center [633, 361] width 1266 height 722
paste textarea "})()"
type textarea "})();"
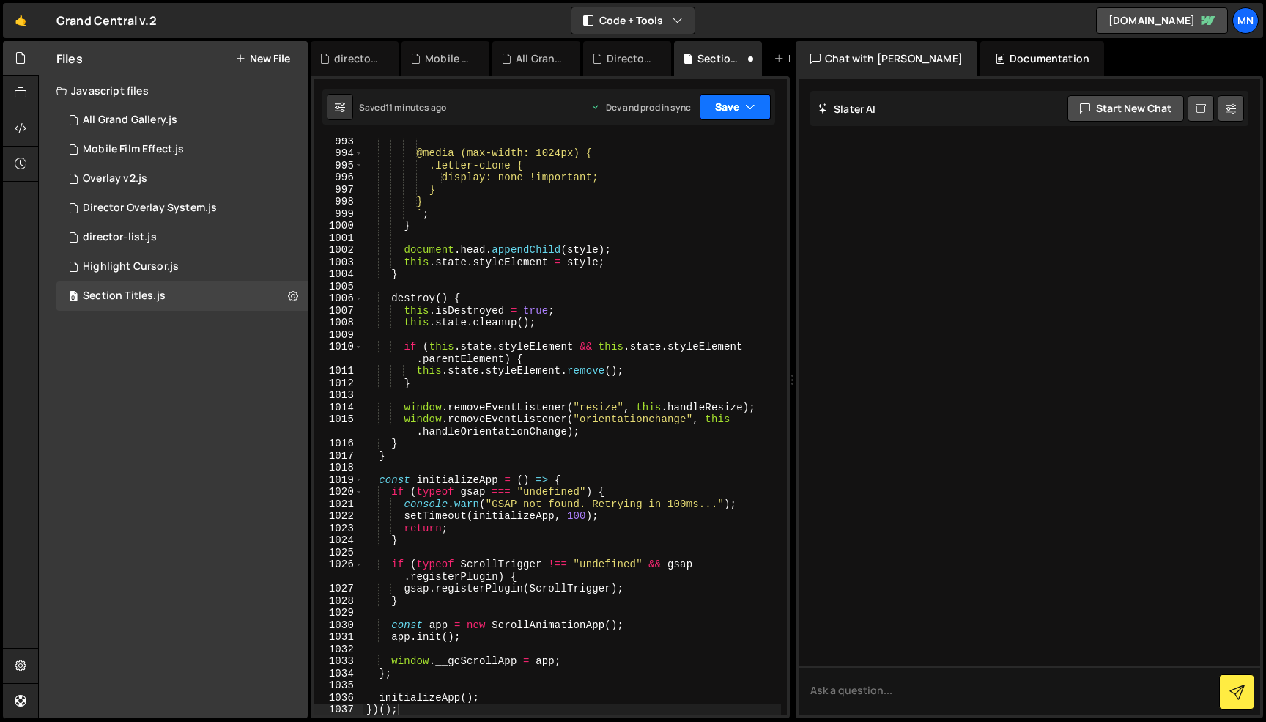
click at [730, 100] on button "Save" at bounding box center [735, 107] width 71 height 26
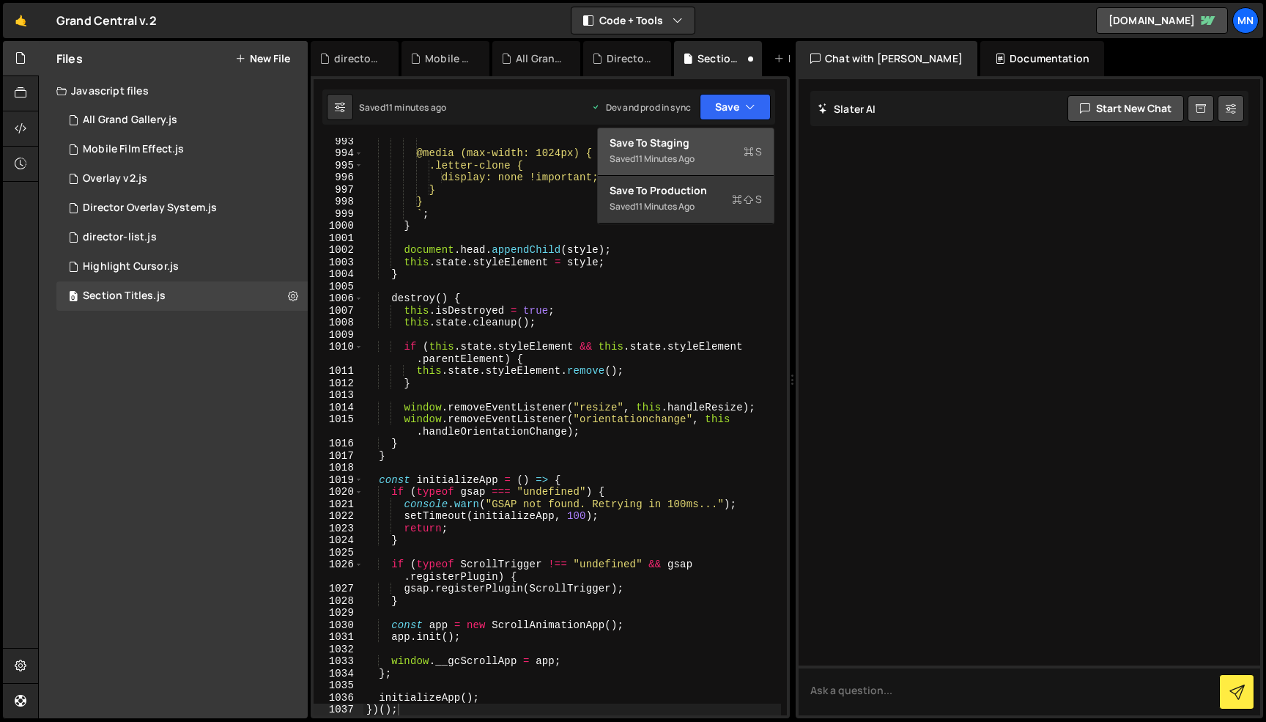
click at [709, 155] on div "Saved 11 minutes ago" at bounding box center [686, 159] width 152 height 18
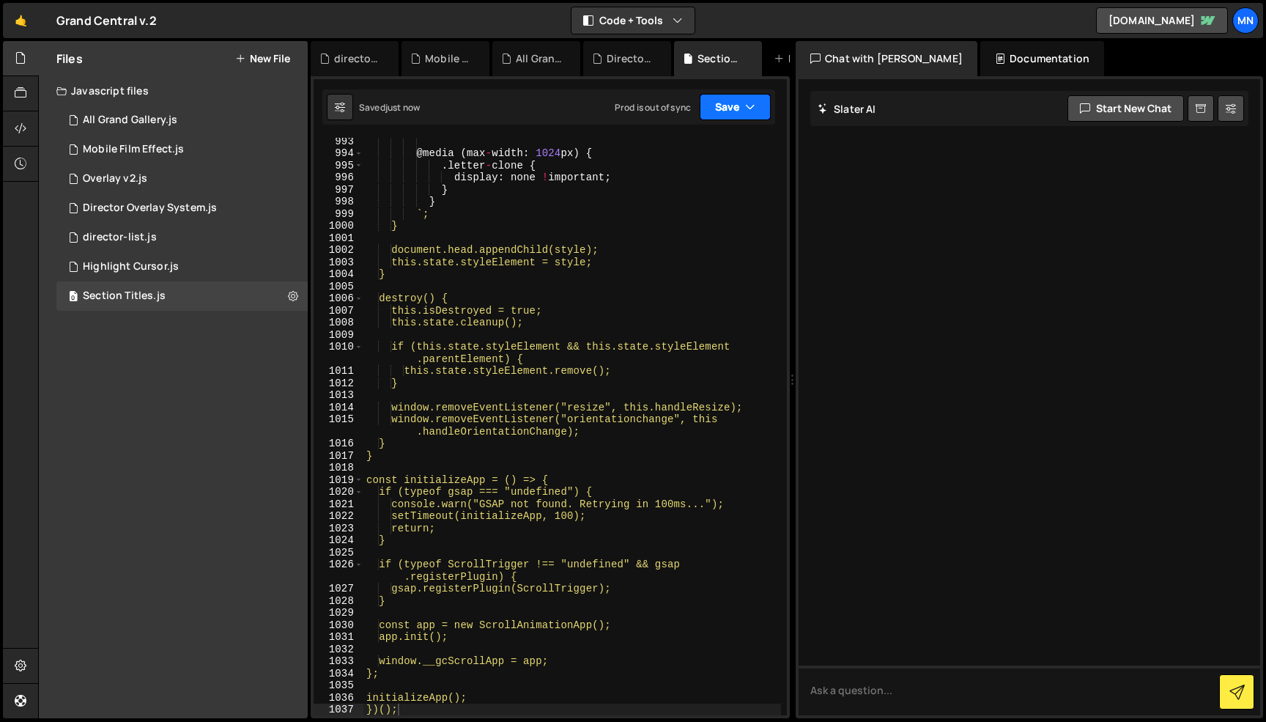
click at [737, 107] on button "Save" at bounding box center [735, 107] width 71 height 26
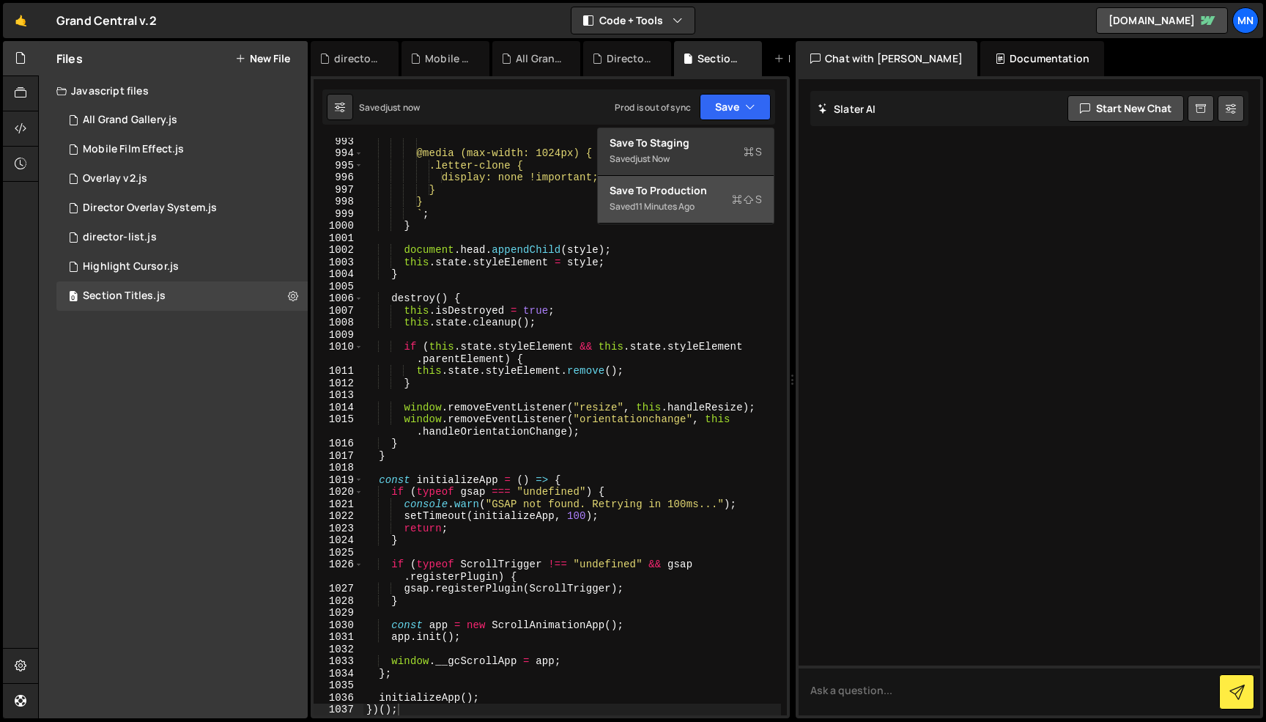
click at [691, 219] on button "Save to Production S Saved 11 minutes ago" at bounding box center [686, 200] width 176 height 48
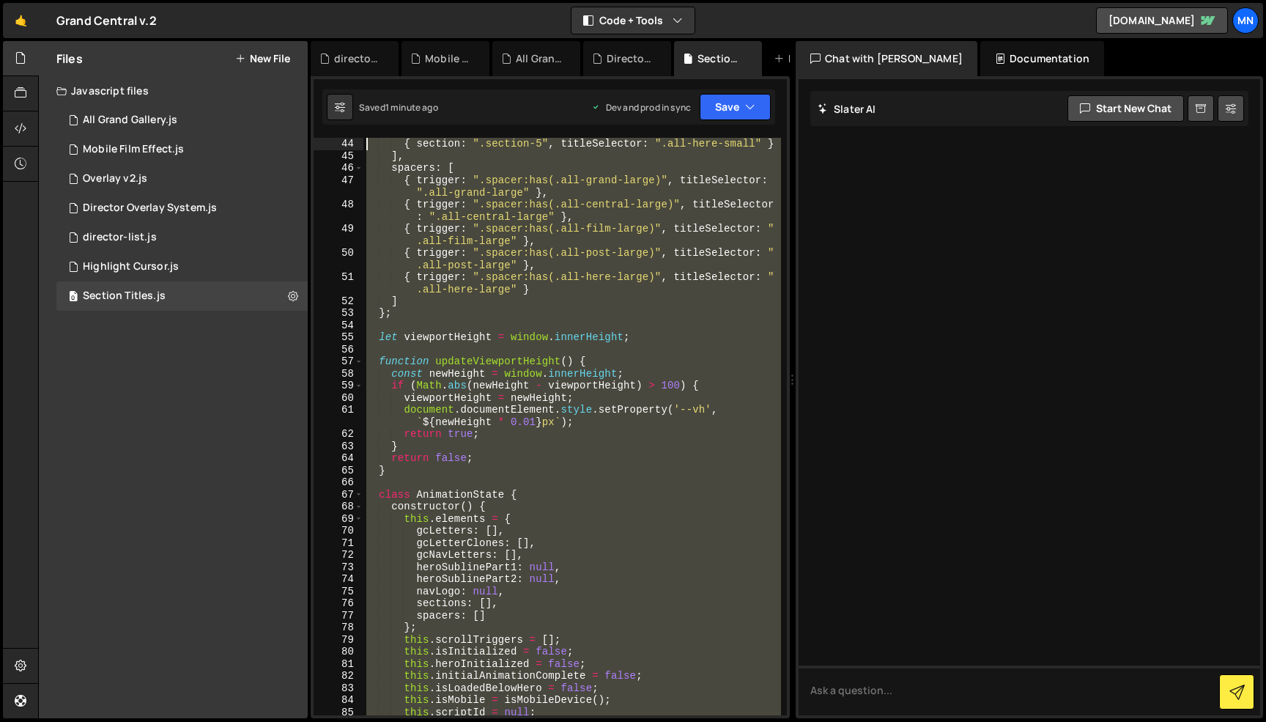
scroll to position [0, 0]
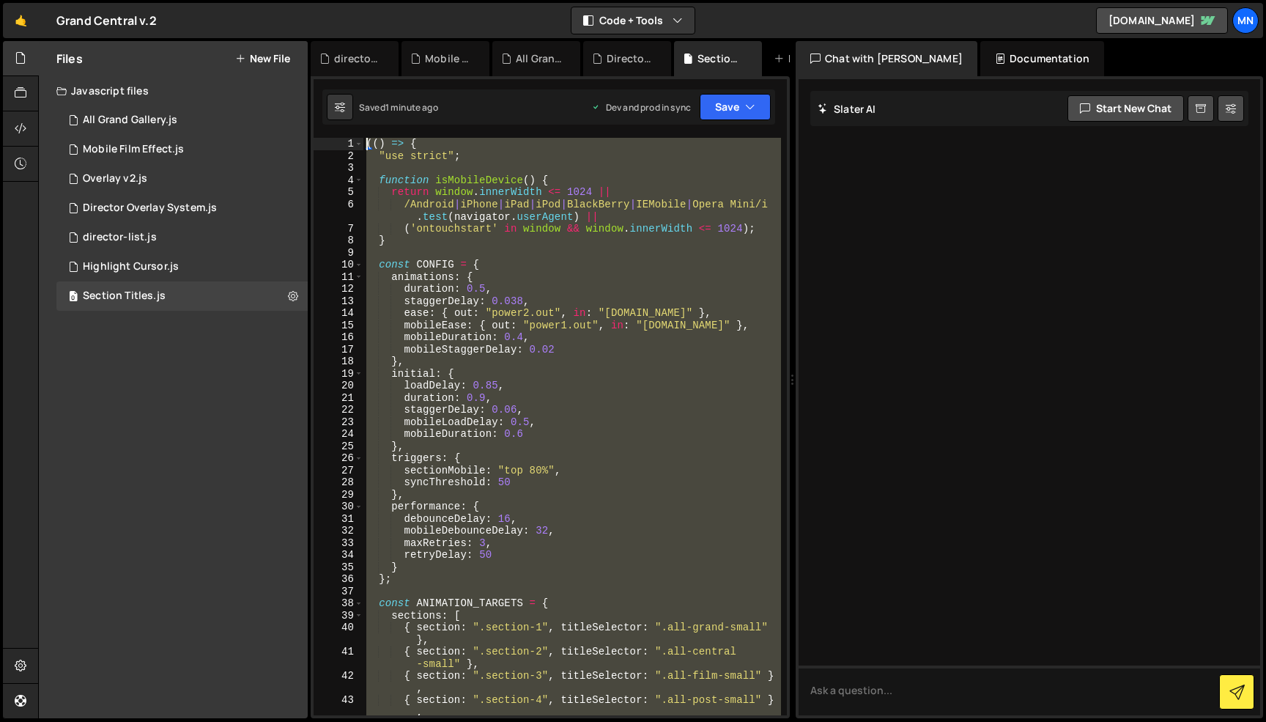
drag, startPoint x: 421, startPoint y: 699, endPoint x: 329, endPoint y: -92, distance: 796.9
click at [329, 0] on html "Projects [GEOGRAPHIC_DATA] Blog [GEOGRAPHIC_DATA] Projects Your Teams Invite te…" at bounding box center [633, 361] width 1266 height 722
paste textarea "})()"
type textarea "})();"
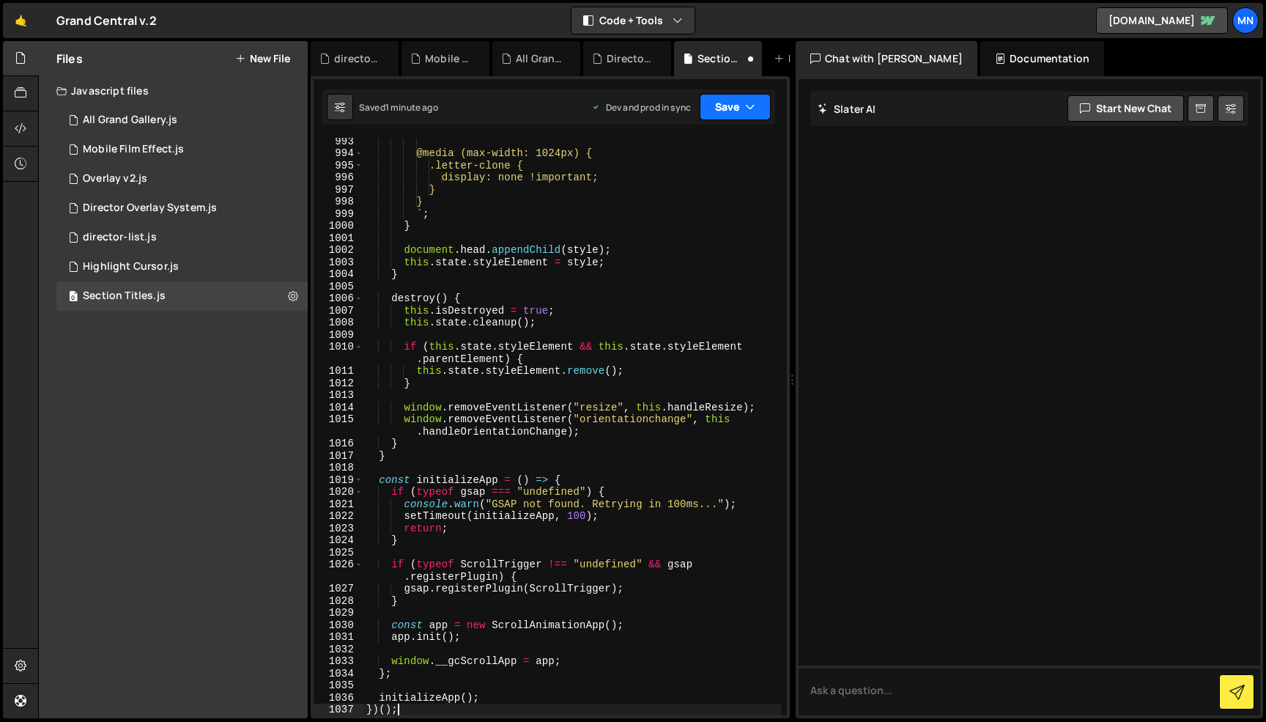
click at [737, 104] on button "Save" at bounding box center [735, 107] width 71 height 26
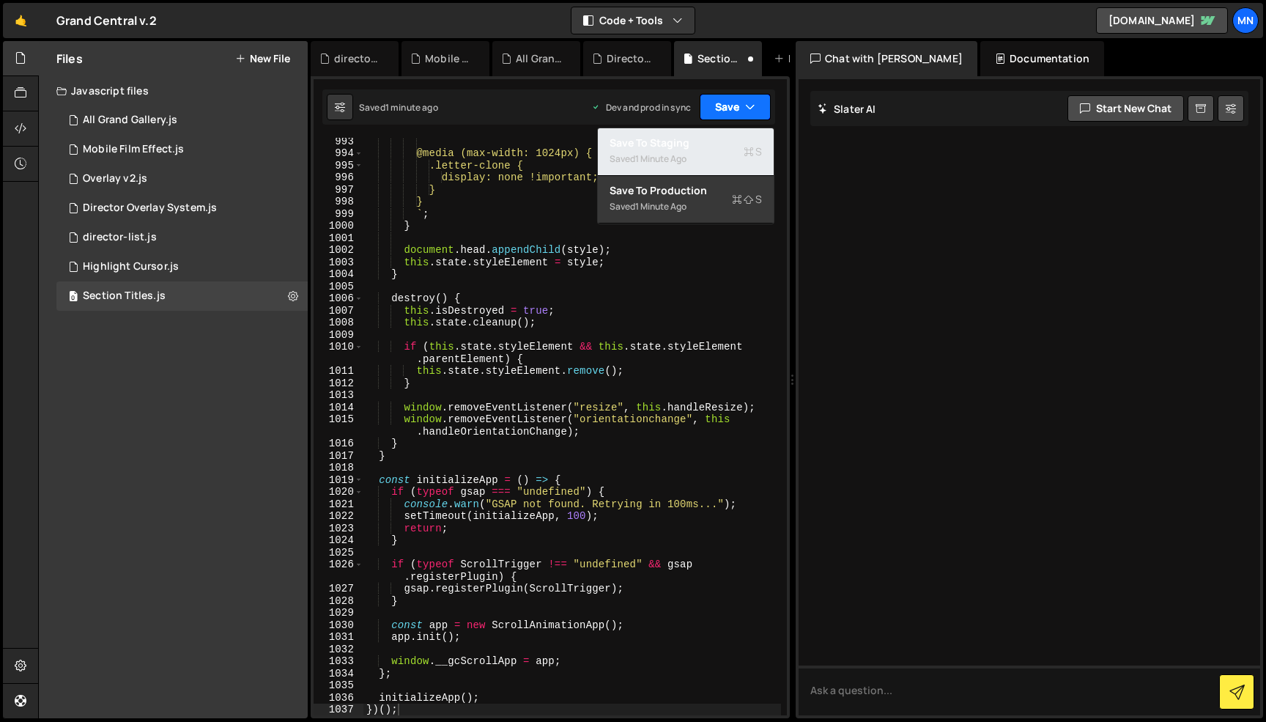
drag, startPoint x: 706, startPoint y: 149, endPoint x: 734, endPoint y: 115, distance: 43.7
click at [709, 149] on div "Save to Staging S" at bounding box center [686, 143] width 152 height 15
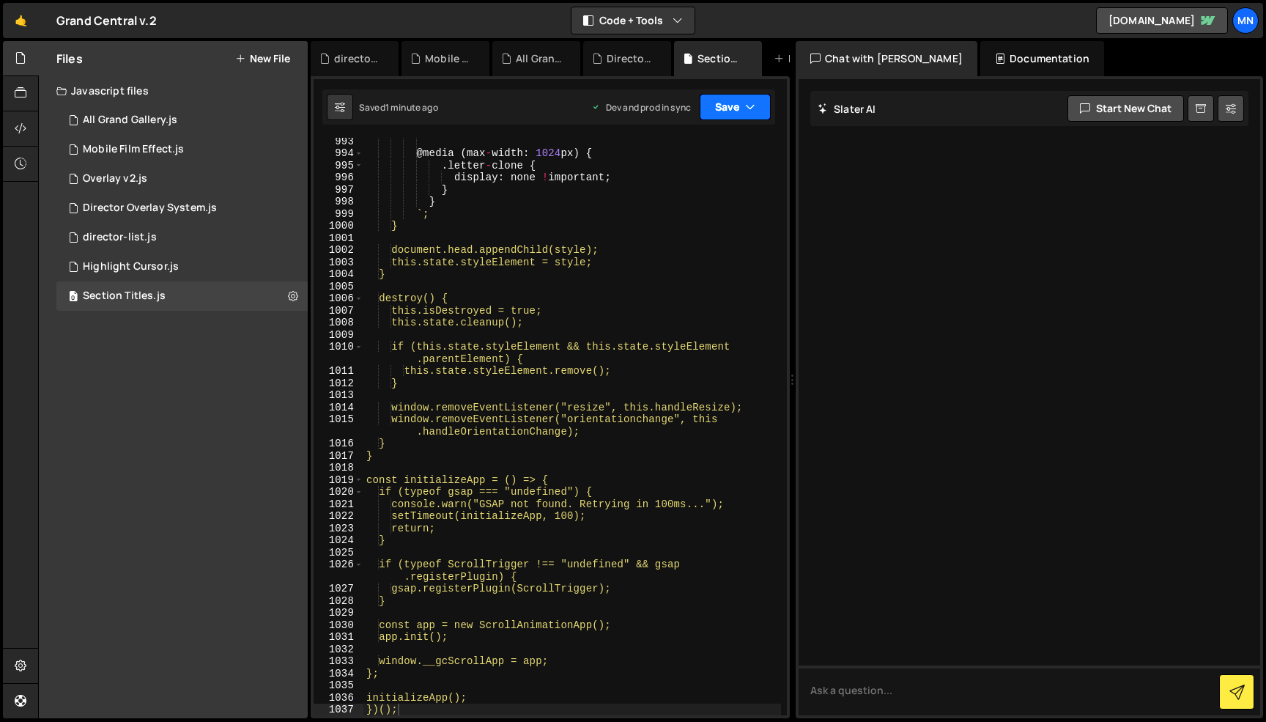
drag, startPoint x: 737, startPoint y: 108, endPoint x: 721, endPoint y: 195, distance: 88.7
click at [738, 108] on button "Save" at bounding box center [735, 107] width 71 height 26
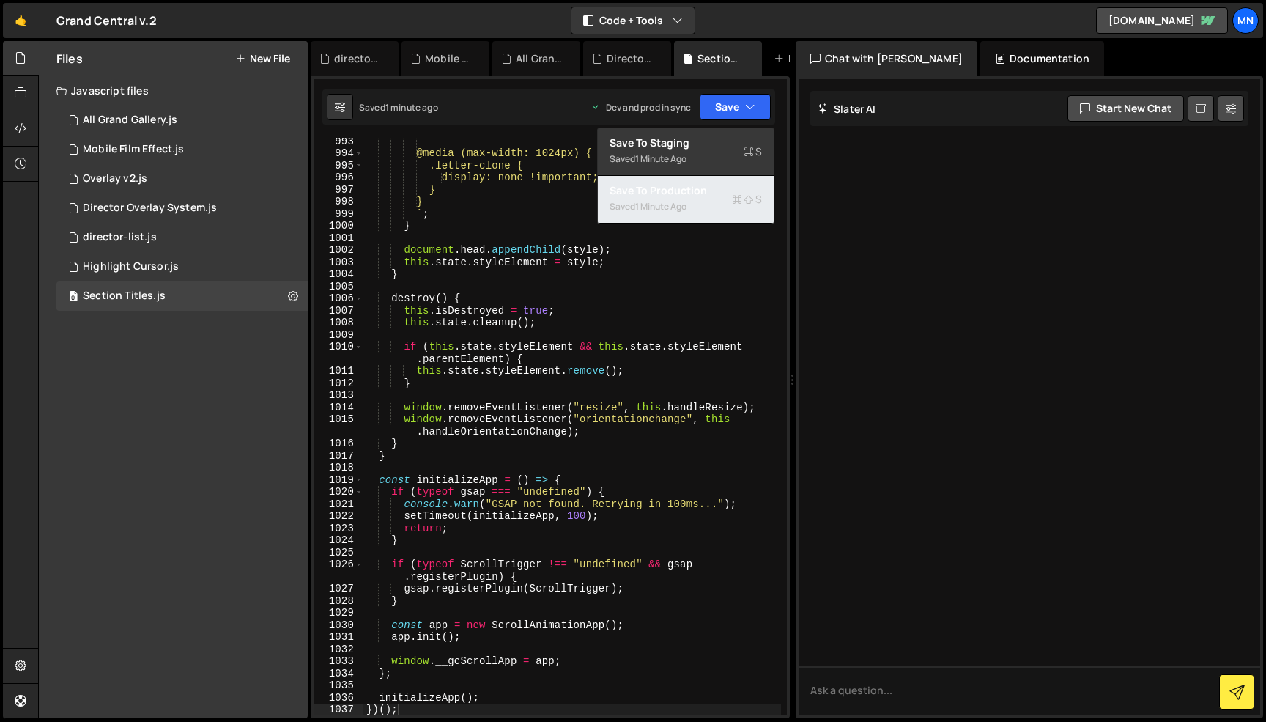
drag, startPoint x: 712, startPoint y: 216, endPoint x: 910, endPoint y: 164, distance: 205.3
click at [712, 216] on button "Save to Production S Saved 1 minute ago" at bounding box center [686, 200] width 176 height 48
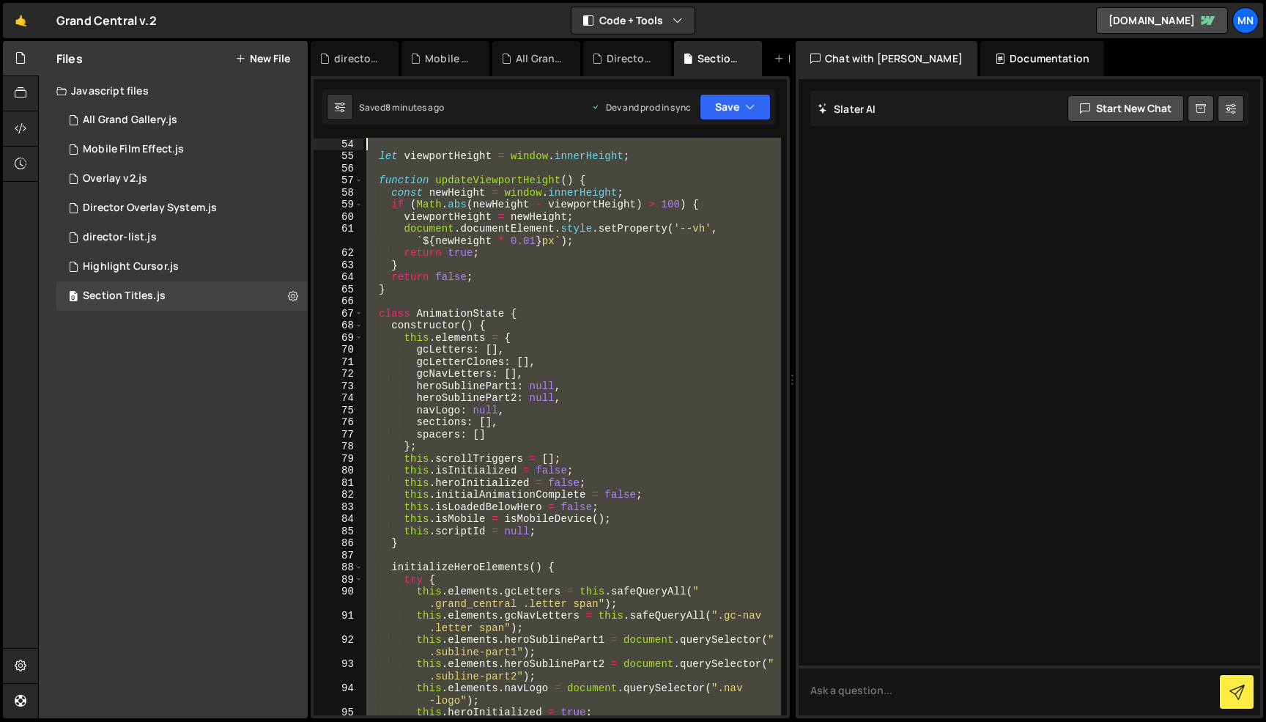
scroll to position [0, 0]
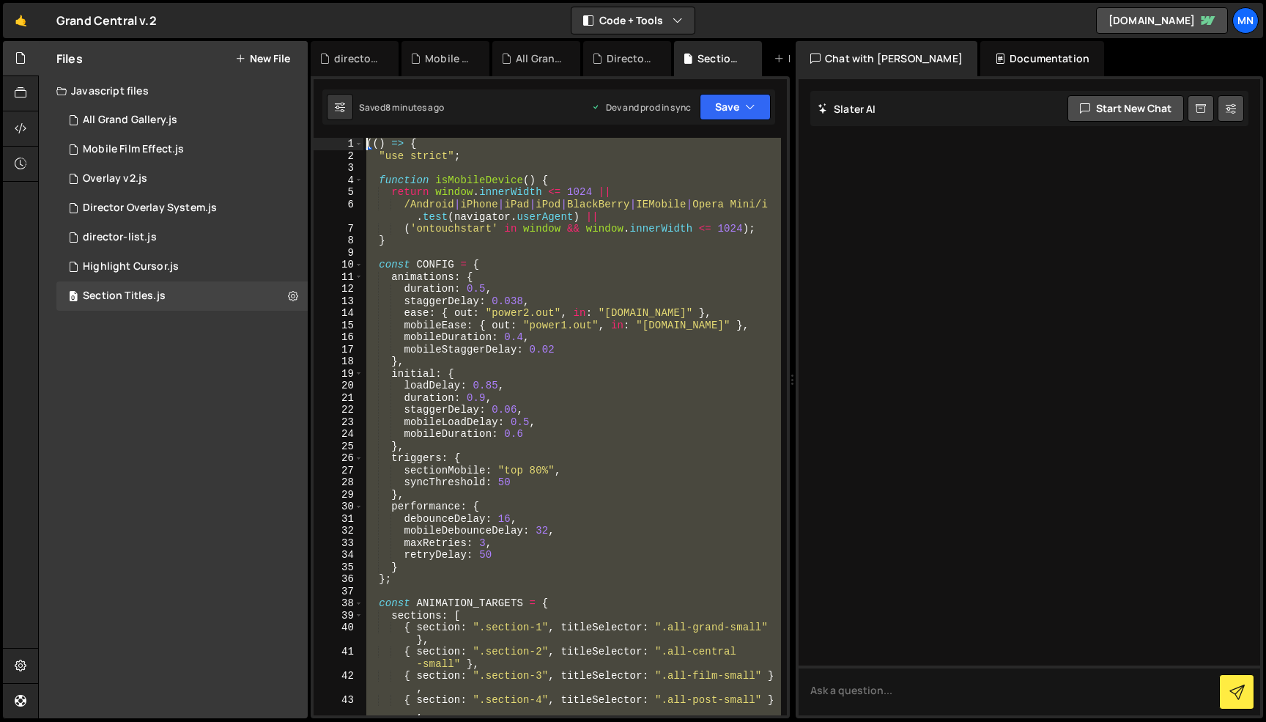
drag, startPoint x: 432, startPoint y: 625, endPoint x: 326, endPoint y: -92, distance: 725.2
click at [326, 0] on html "Projects [GEOGRAPHIC_DATA] Blog [GEOGRAPHIC_DATA] Projects Your Teams Invite te…" at bounding box center [633, 361] width 1266 height 722
paste textarea "})()"
type textarea "})();"
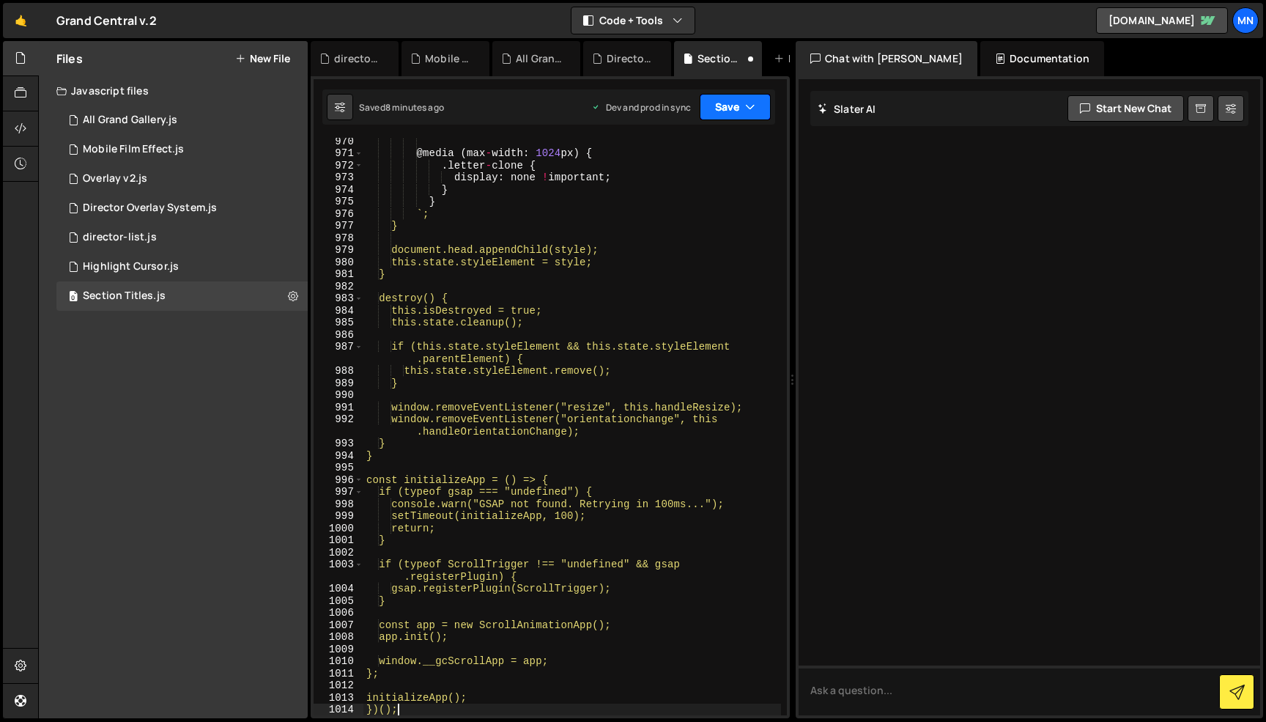
click at [748, 106] on icon "button" at bounding box center [750, 107] width 10 height 15
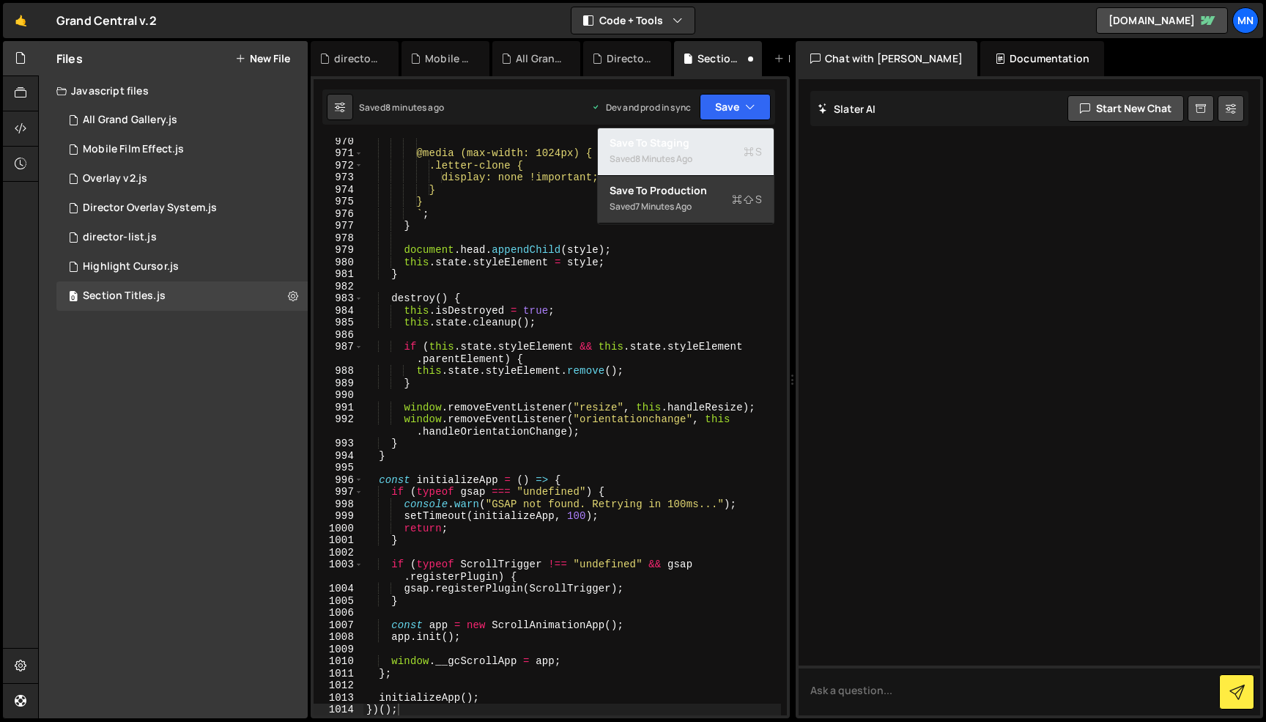
drag, startPoint x: 695, startPoint y: 155, endPoint x: 702, endPoint y: 150, distance: 8.5
click at [693, 154] on div "8 minutes ago" at bounding box center [663, 158] width 57 height 12
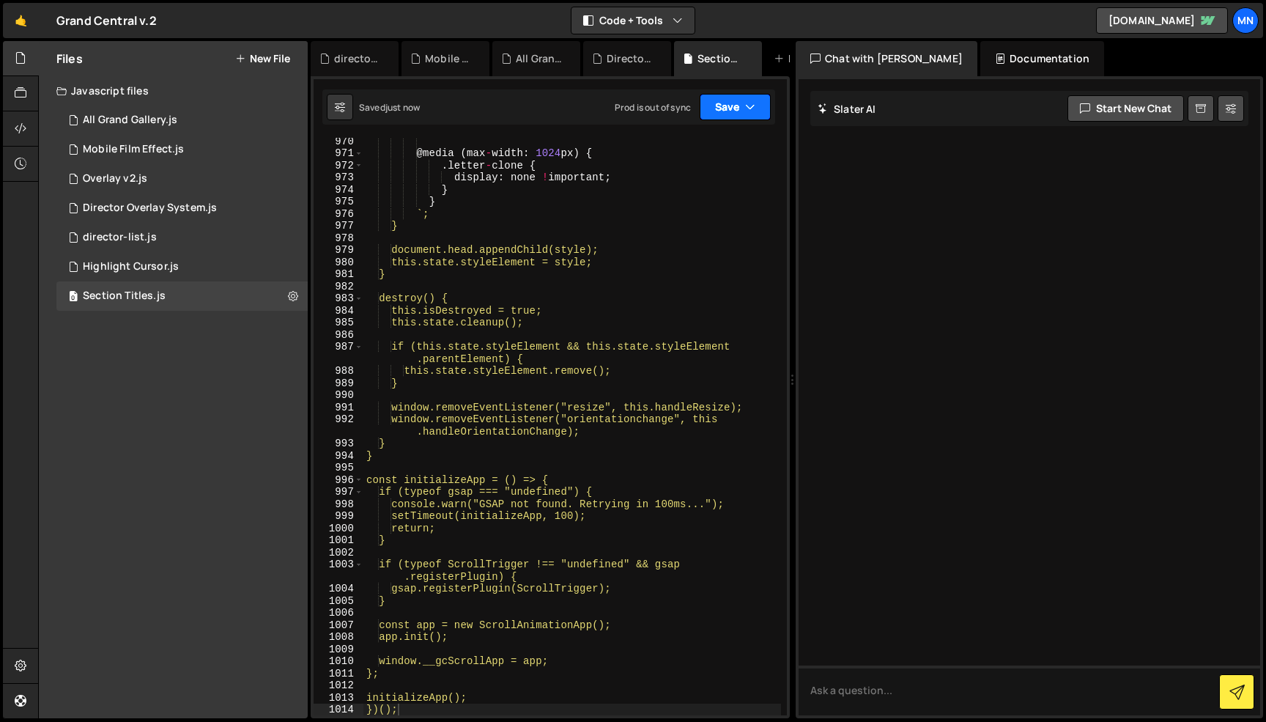
click at [735, 103] on button "Save" at bounding box center [735, 107] width 71 height 26
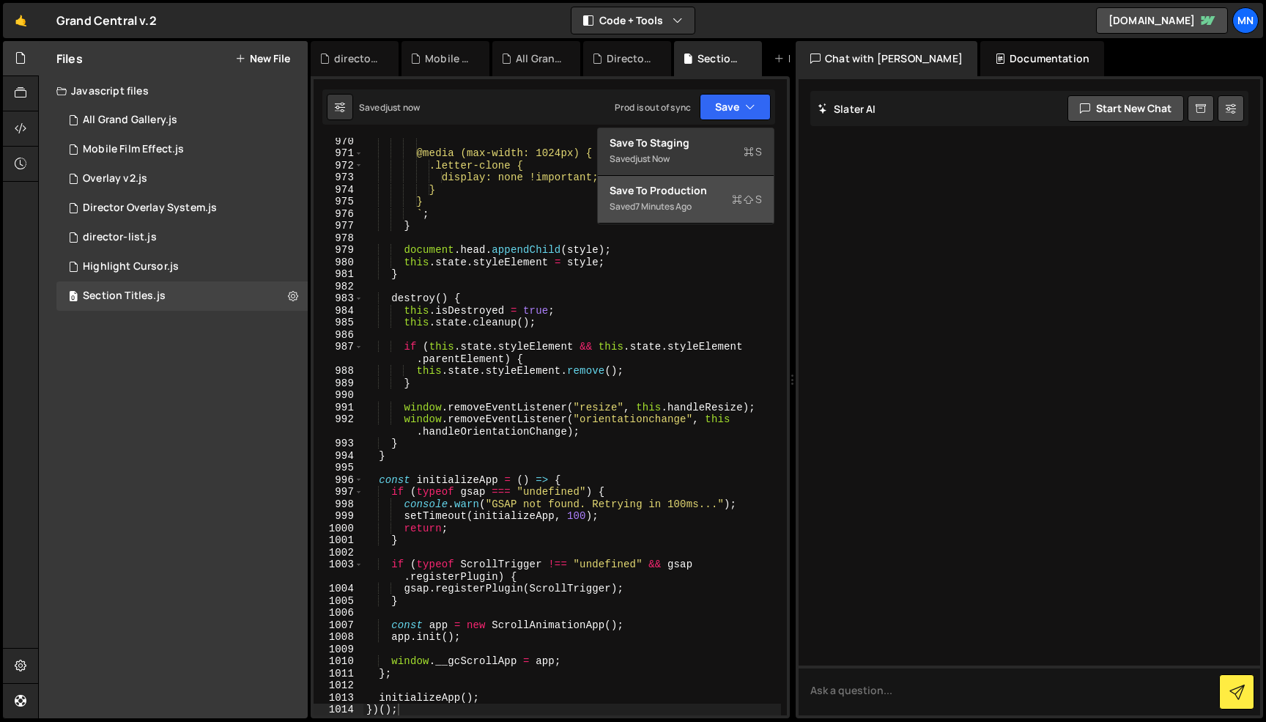
click at [709, 201] on div "Saved 7 minutes ago" at bounding box center [686, 207] width 152 height 18
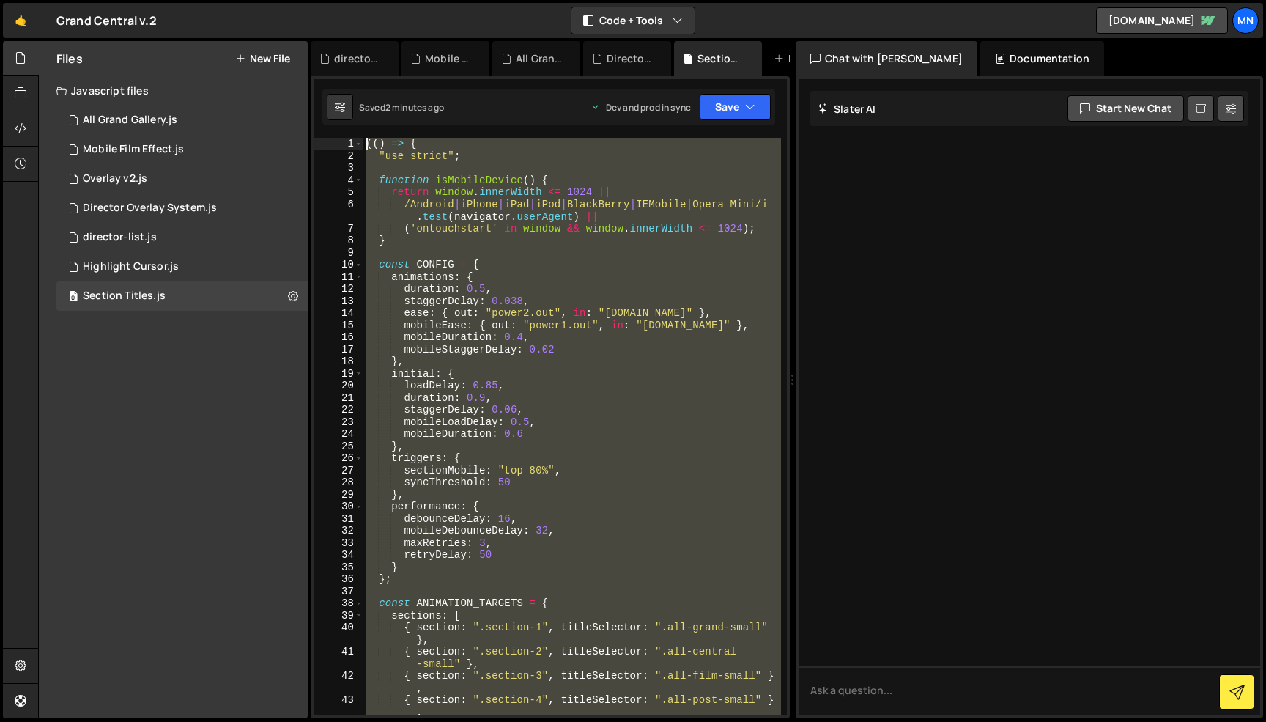
scroll to position [0, 0]
drag, startPoint x: 457, startPoint y: 597, endPoint x: 360, endPoint y: -92, distance: 696.4
click at [360, 0] on html "Projects [GEOGRAPHIC_DATA] Blog [GEOGRAPHIC_DATA] Projects Your Teams Invite te…" at bounding box center [633, 361] width 1266 height 722
paste textarea "})()"
type textarea "})();"
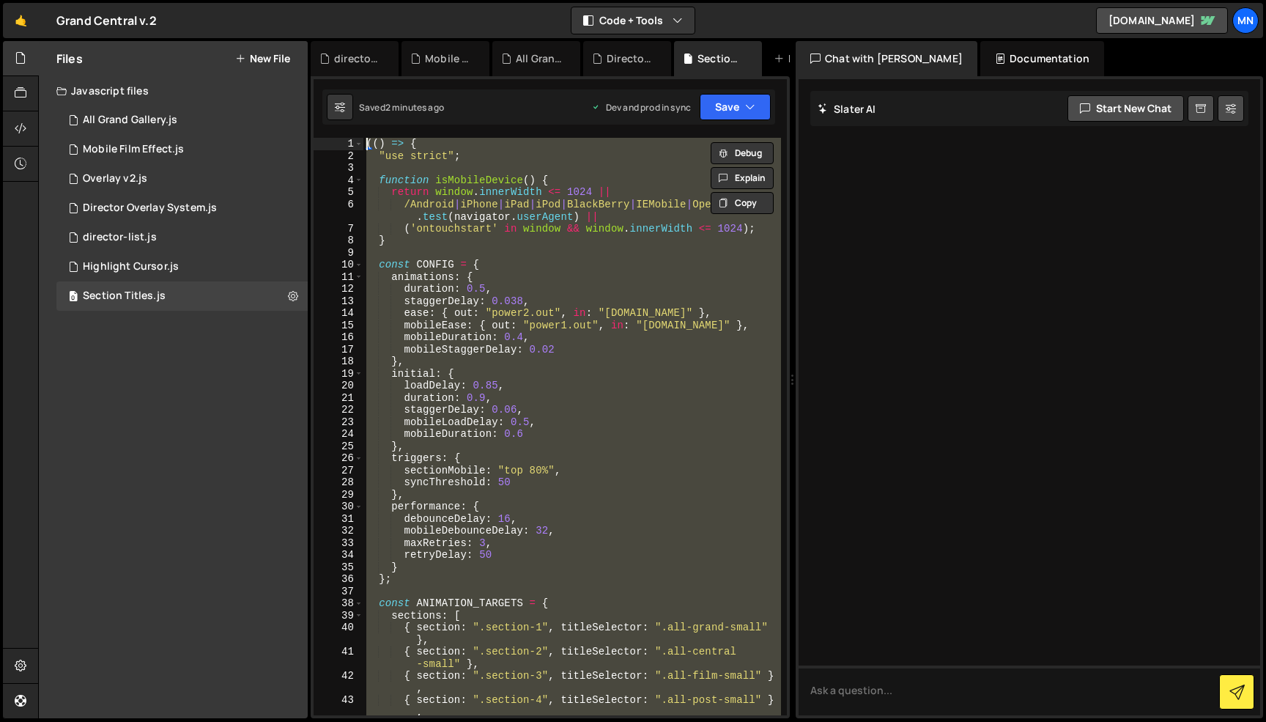
scroll to position [12687, 0]
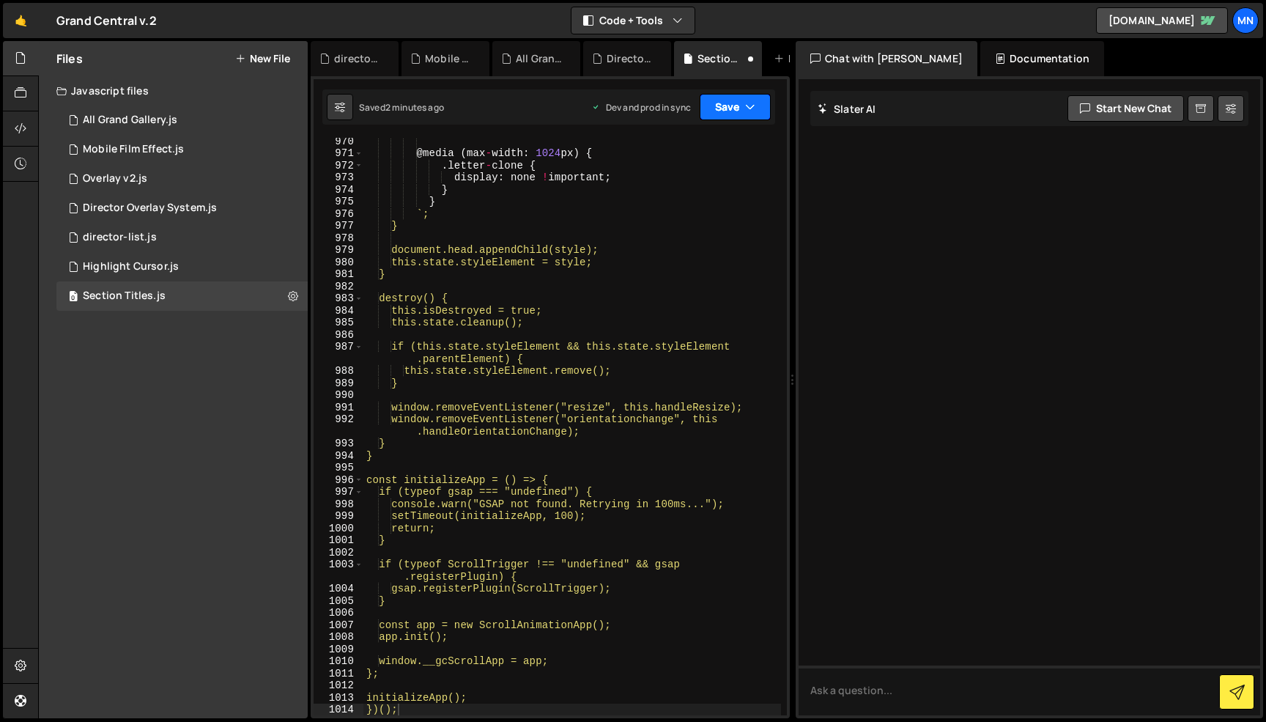
drag, startPoint x: 737, startPoint y: 103, endPoint x: 712, endPoint y: 130, distance: 36.3
click at [737, 104] on button "Save" at bounding box center [735, 107] width 71 height 26
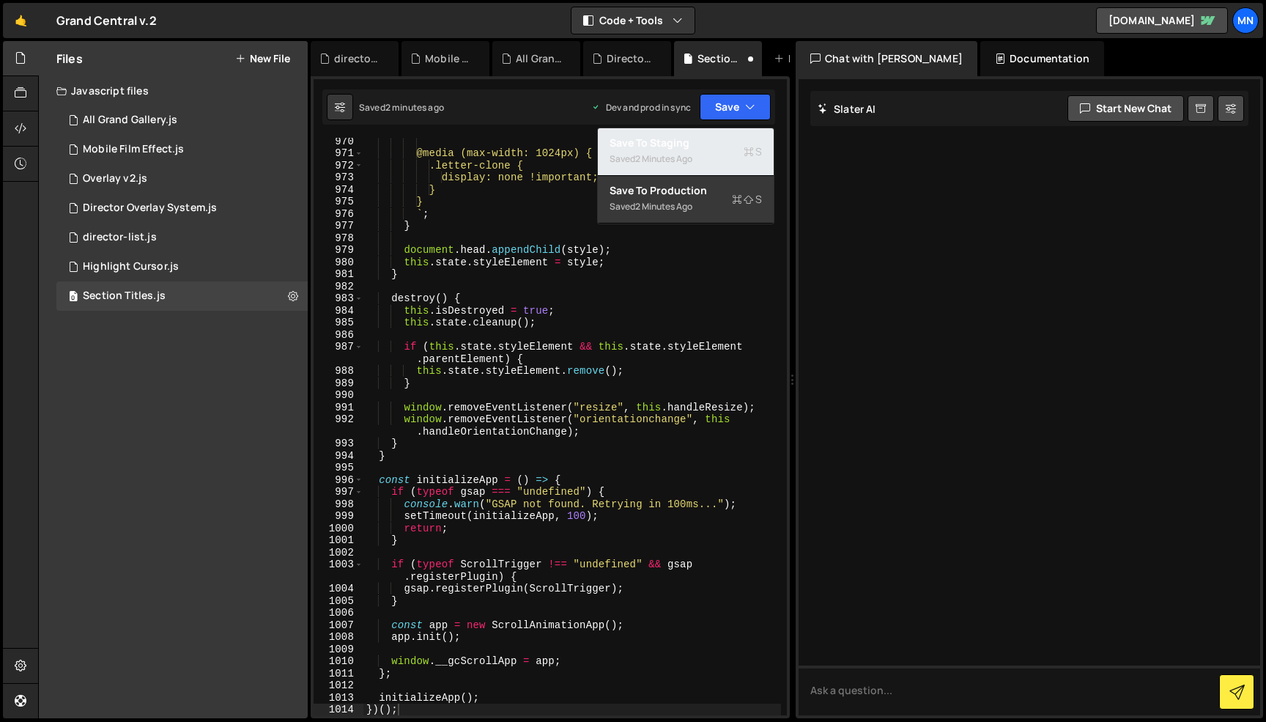
click at [706, 138] on div "Save to Staging S" at bounding box center [686, 143] width 152 height 15
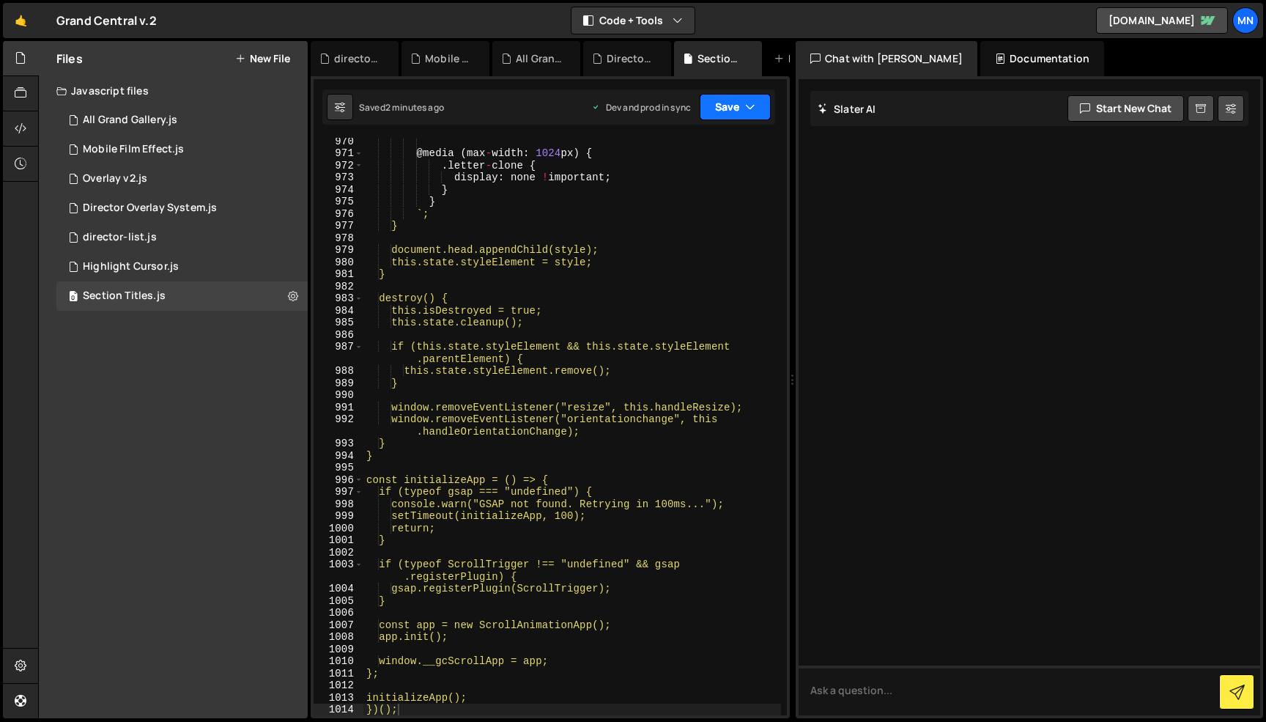
click at [749, 107] on icon "button" at bounding box center [750, 107] width 10 height 15
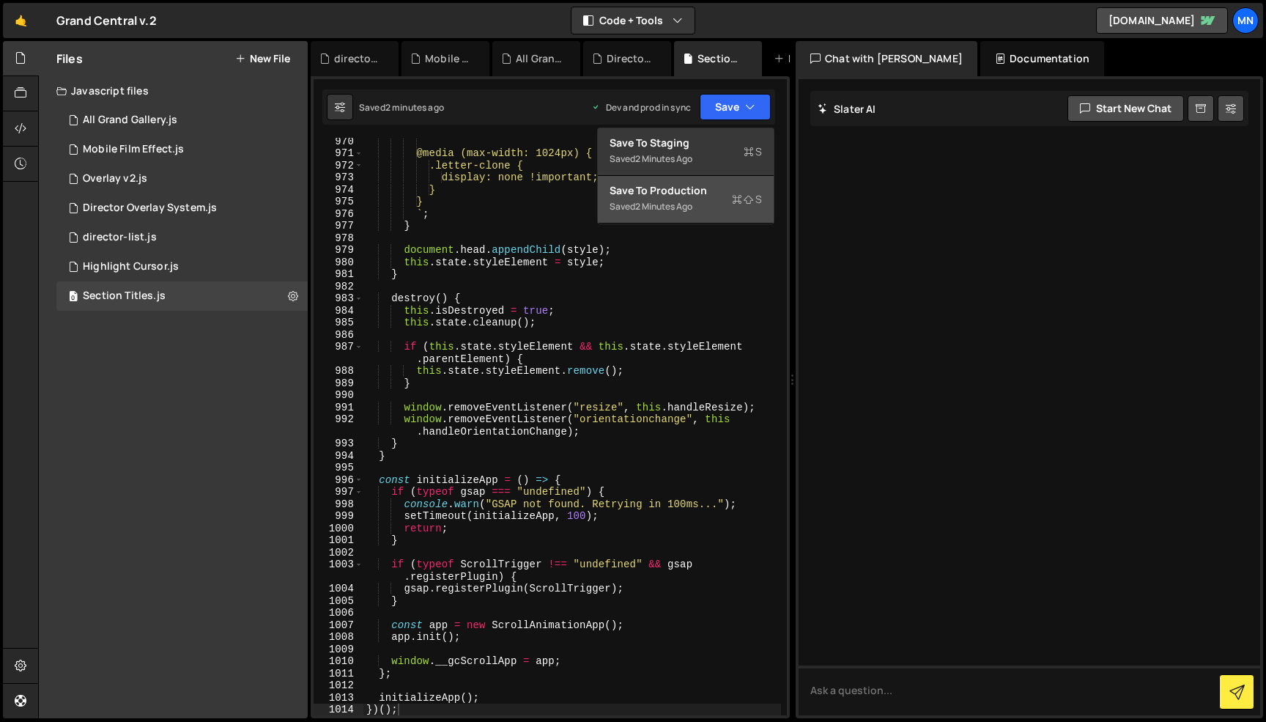
click at [719, 196] on div "Save to Production S" at bounding box center [686, 190] width 152 height 15
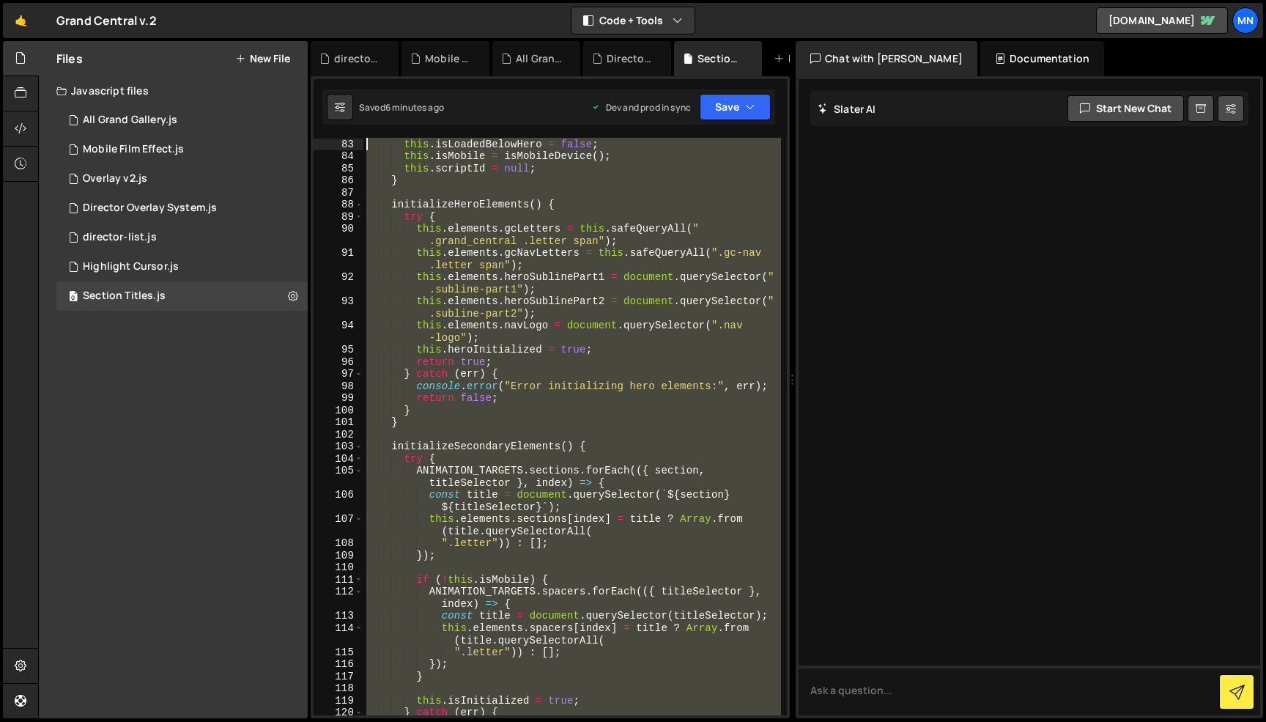
scroll to position [0, 0]
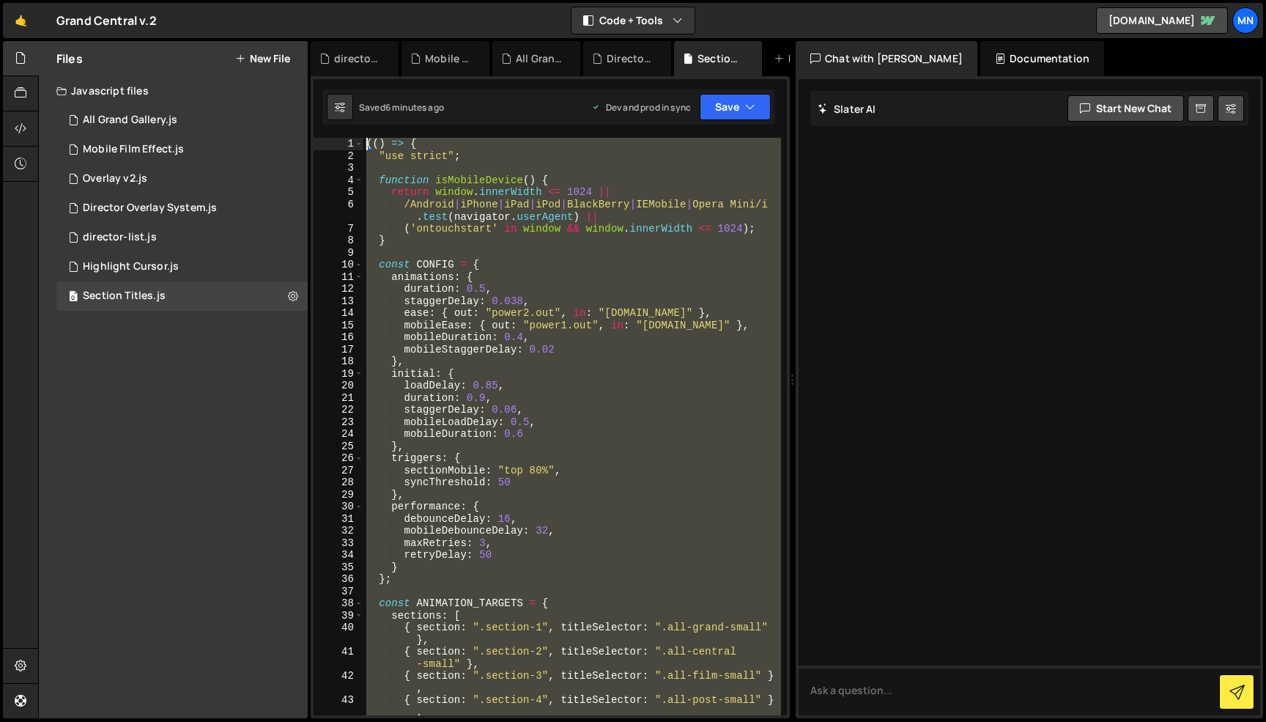
drag, startPoint x: 437, startPoint y: 683, endPoint x: 311, endPoint y: -92, distance: 785.6
click at [311, 0] on html "Projects [GEOGRAPHIC_DATA] Blog [GEOGRAPHIC_DATA] Projects Your Teams Invite te…" at bounding box center [633, 361] width 1266 height 722
paste textarea "})()"
type textarea "})();"
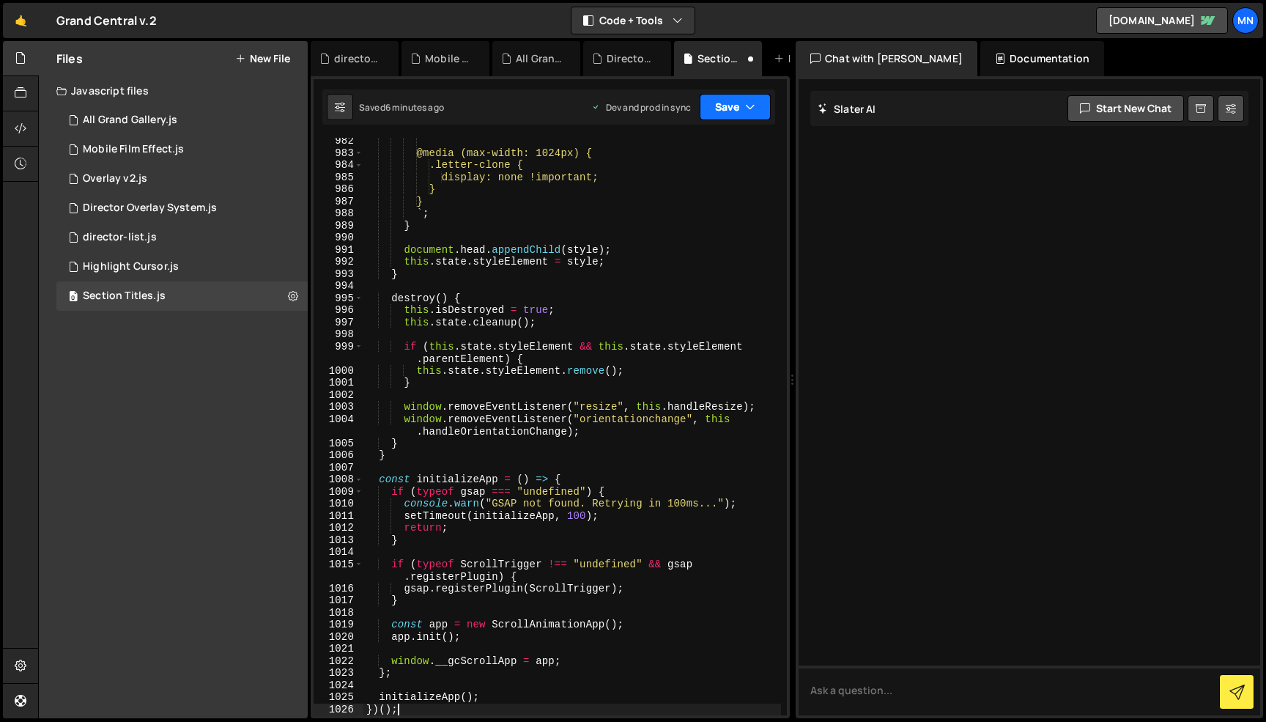
click at [757, 108] on button "Save" at bounding box center [735, 107] width 71 height 26
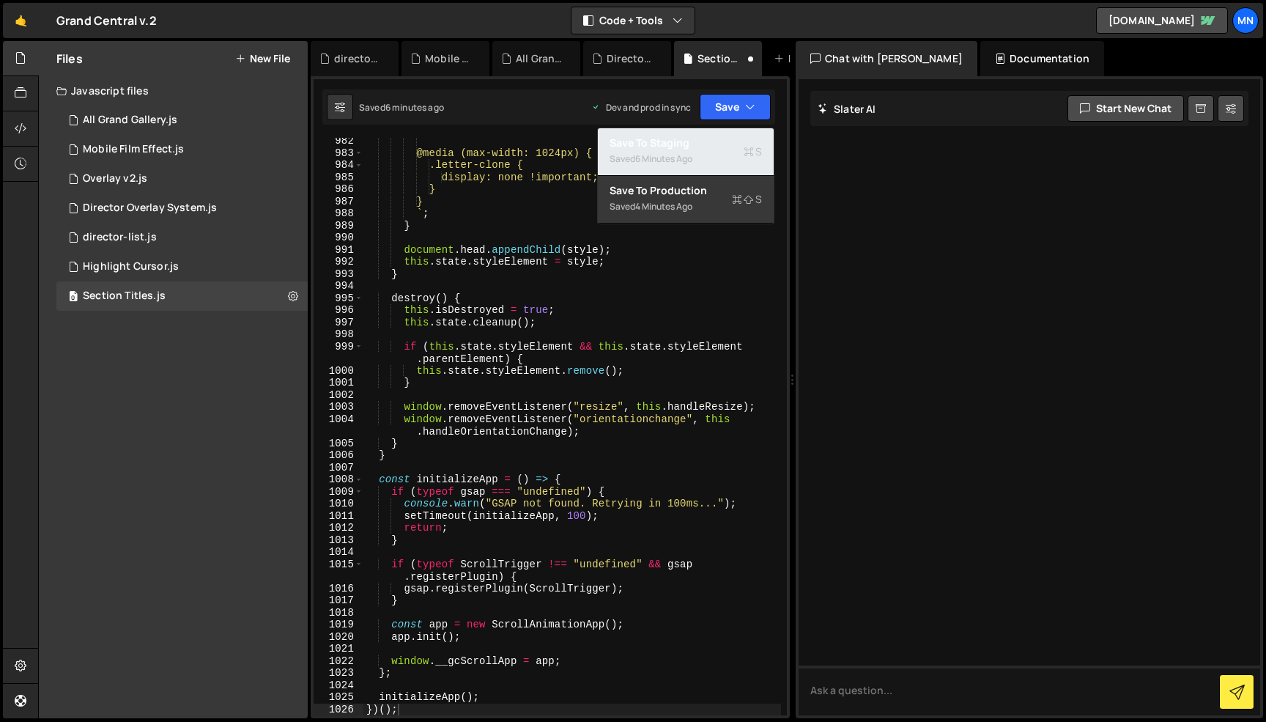
drag, startPoint x: 720, startPoint y: 161, endPoint x: 744, endPoint y: 121, distance: 46.6
click at [720, 161] on div "Saved 6 minutes ago" at bounding box center [686, 159] width 152 height 18
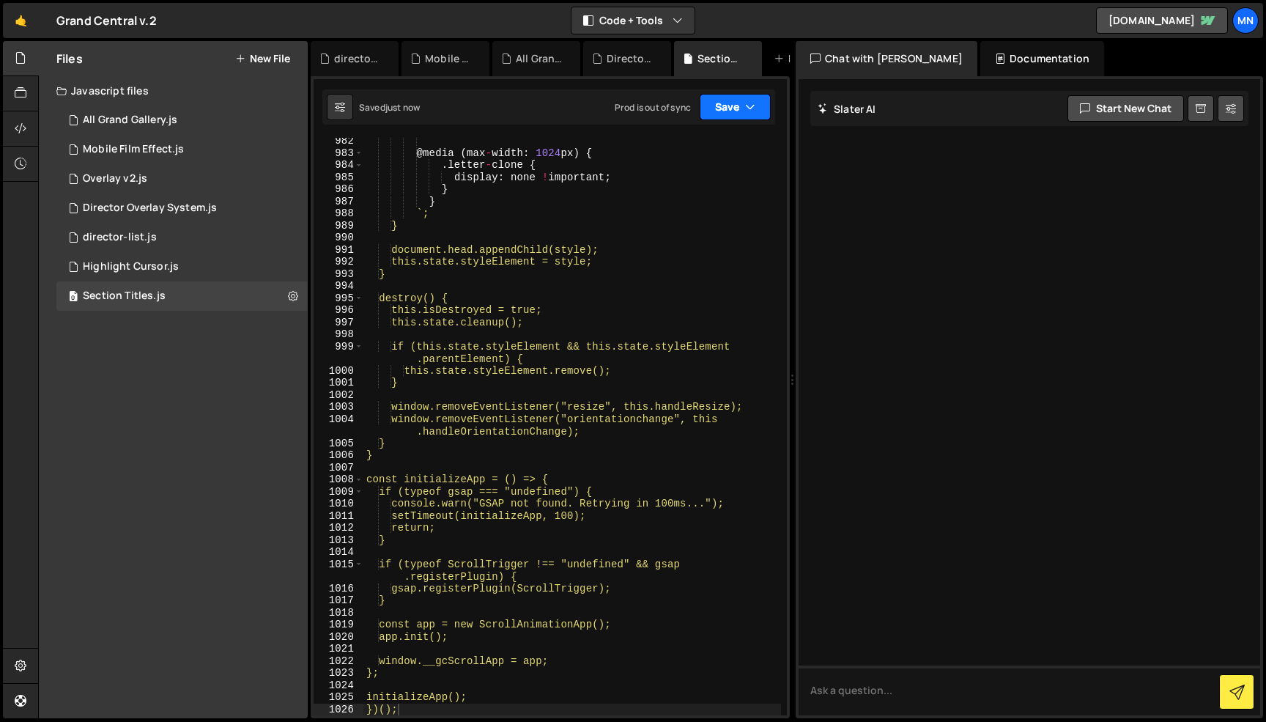
click at [748, 109] on icon "button" at bounding box center [750, 107] width 10 height 15
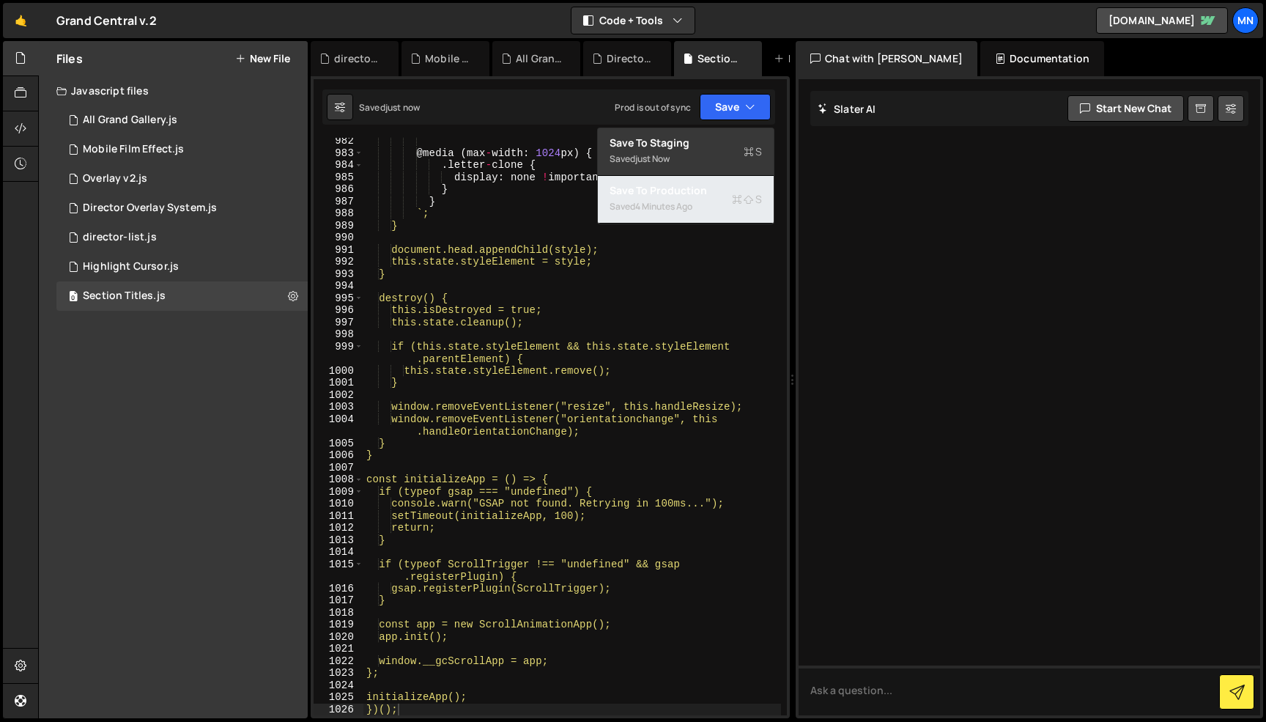
click at [722, 195] on div "Save to Production S" at bounding box center [686, 190] width 152 height 15
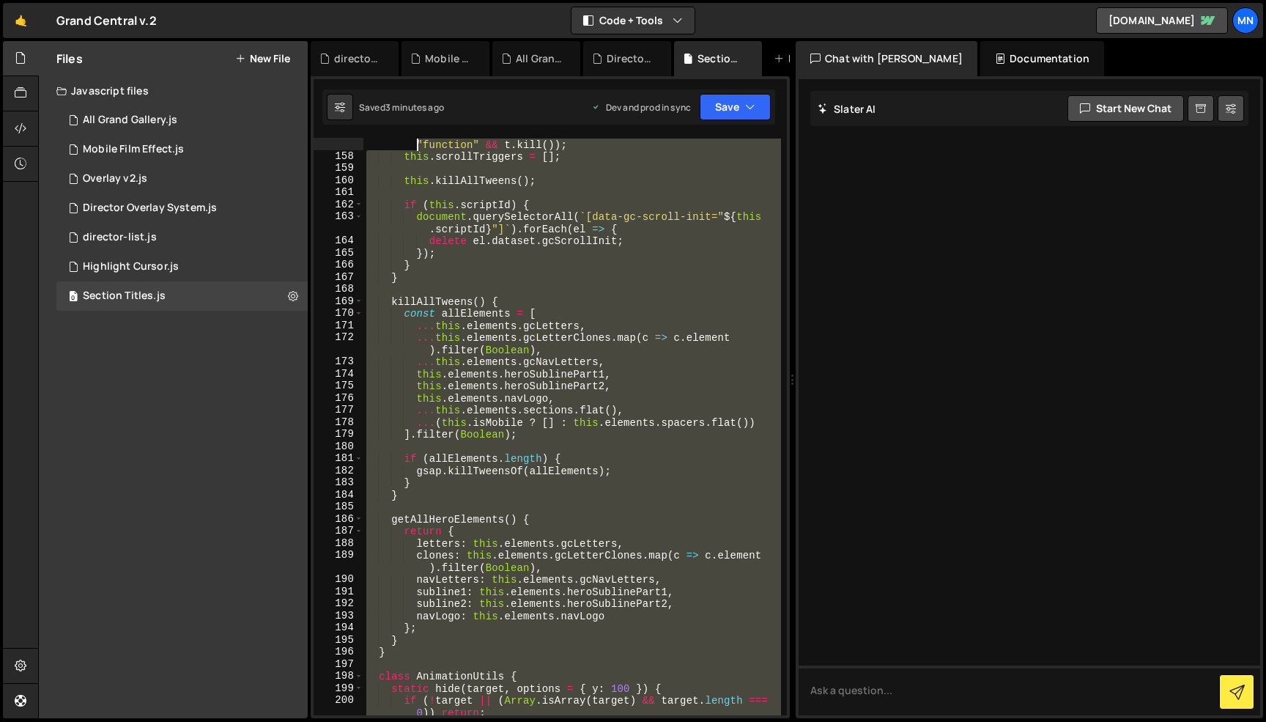
scroll to position [0, 0]
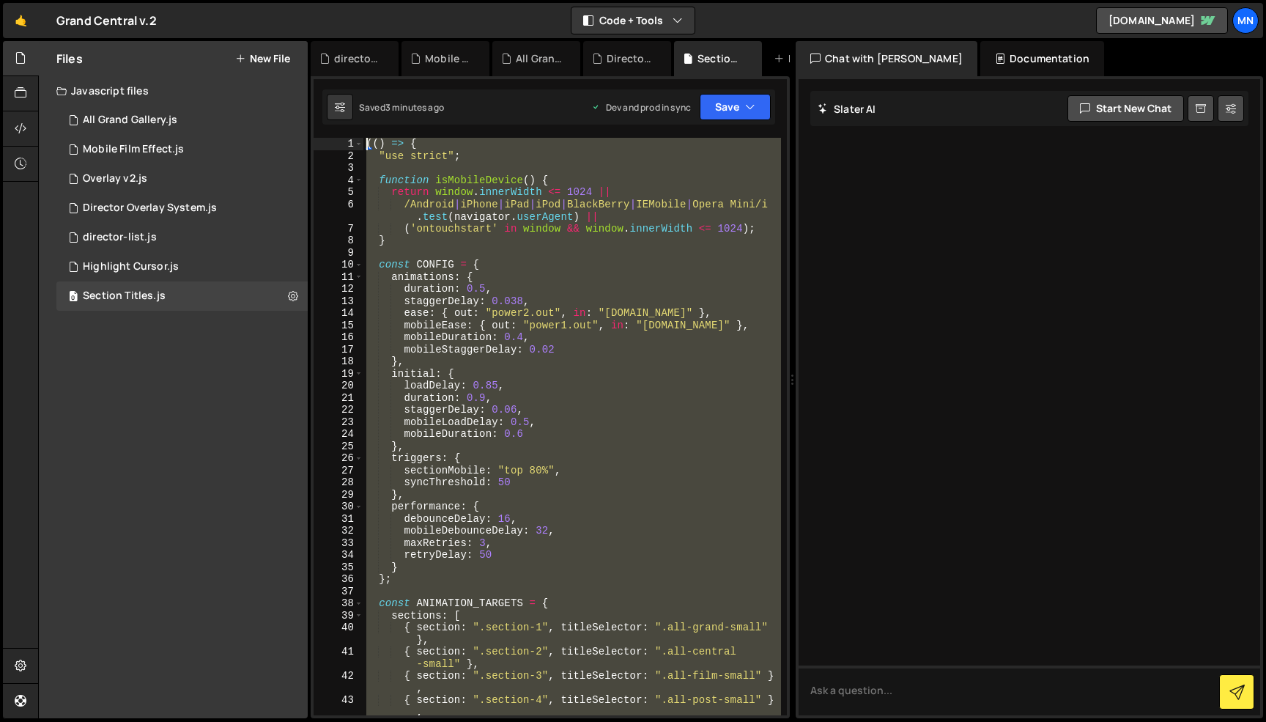
drag, startPoint x: 487, startPoint y: 618, endPoint x: 270, endPoint y: -92, distance: 742.3
click at [270, 0] on html "Projects [GEOGRAPHIC_DATA] Blog [GEOGRAPHIC_DATA] Projects Your Teams Invite te…" at bounding box center [633, 361] width 1266 height 722
paste textarea "})()"
type textarea "})();"
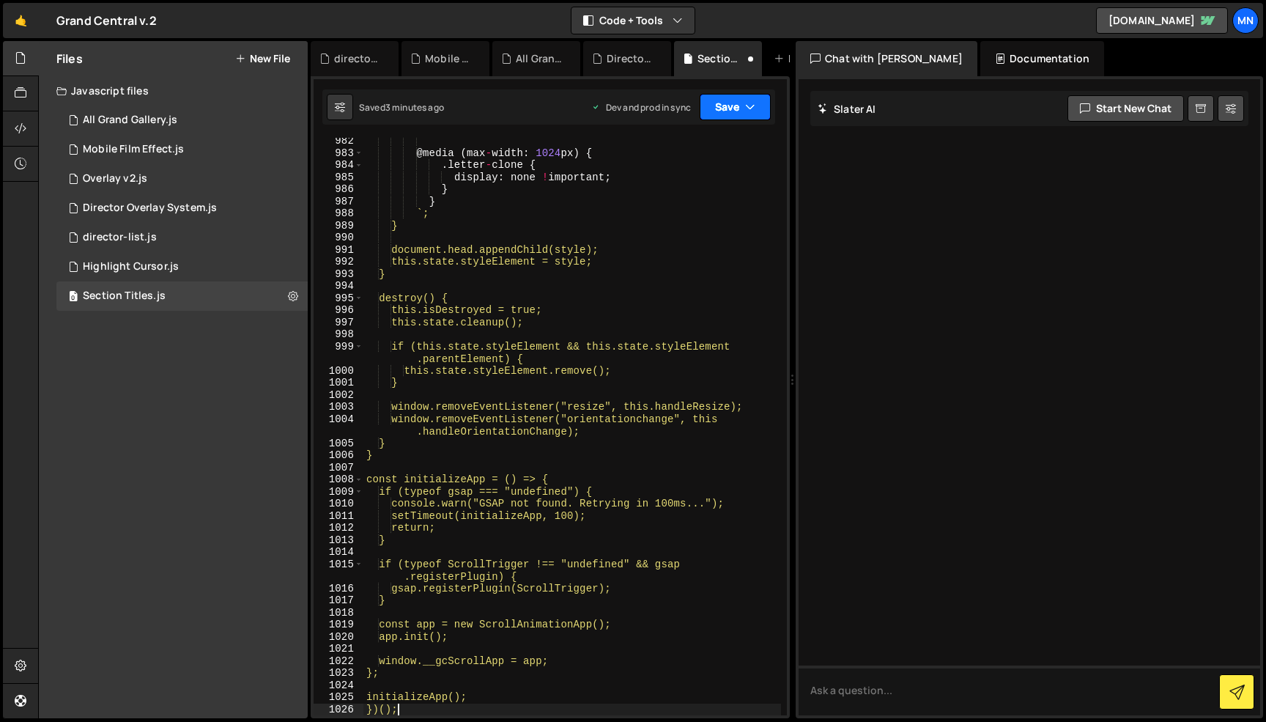
drag, startPoint x: 718, startPoint y: 97, endPoint x: 716, endPoint y: 122, distance: 25.0
click at [718, 97] on button "Save" at bounding box center [735, 107] width 71 height 26
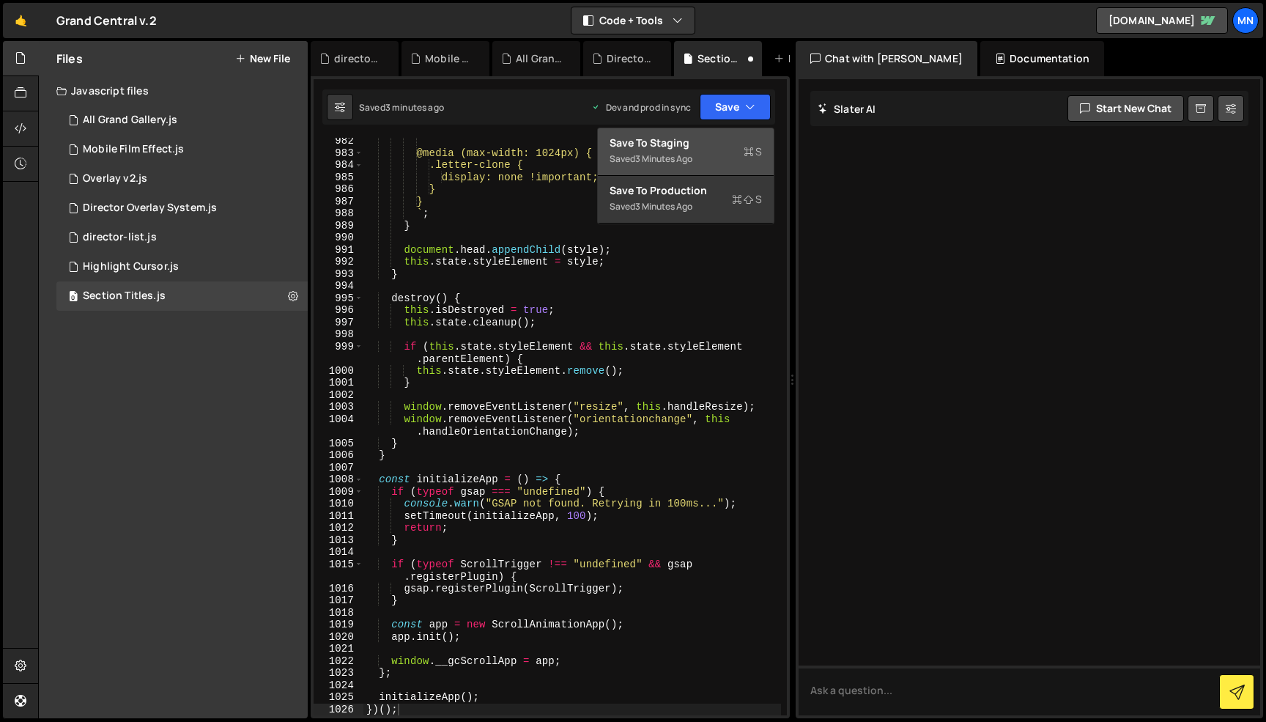
drag, startPoint x: 701, startPoint y: 145, endPoint x: 739, endPoint y: 111, distance: 51.4
click at [703, 145] on div "Save to Staging S" at bounding box center [686, 143] width 152 height 15
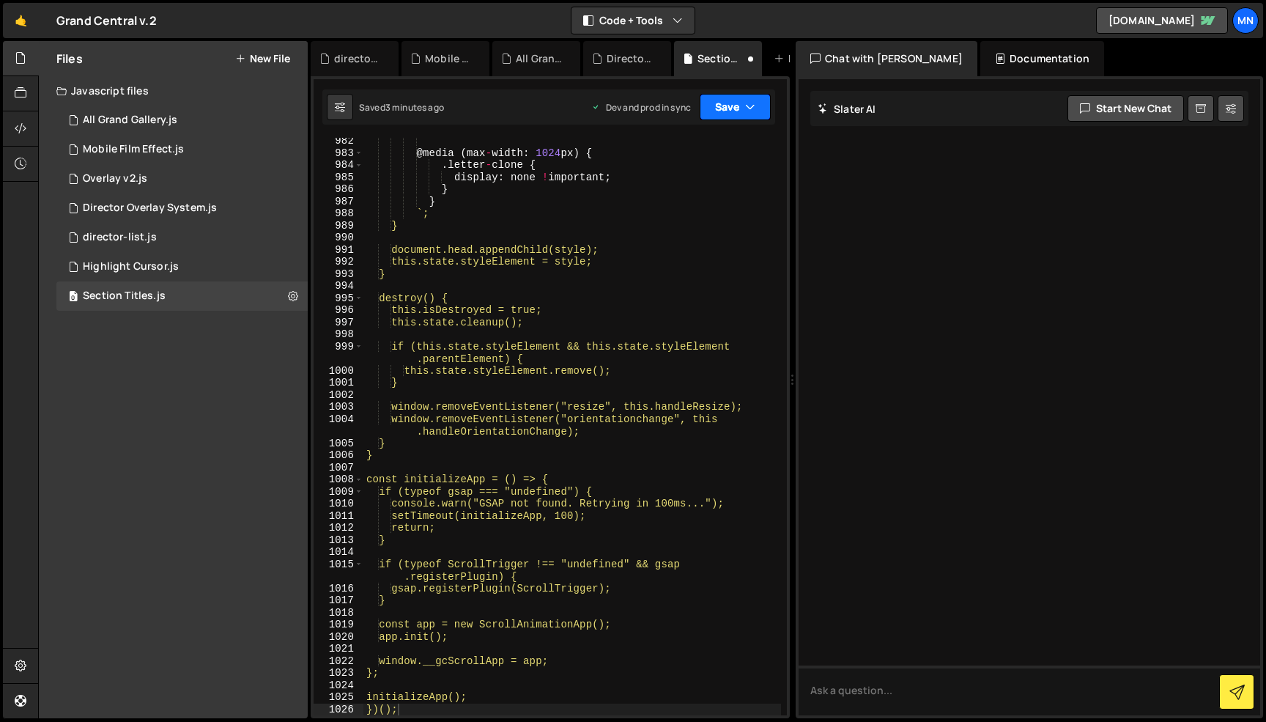
drag, startPoint x: 742, startPoint y: 105, endPoint x: 725, endPoint y: 139, distance: 38.3
click at [739, 107] on button "Save" at bounding box center [735, 107] width 71 height 26
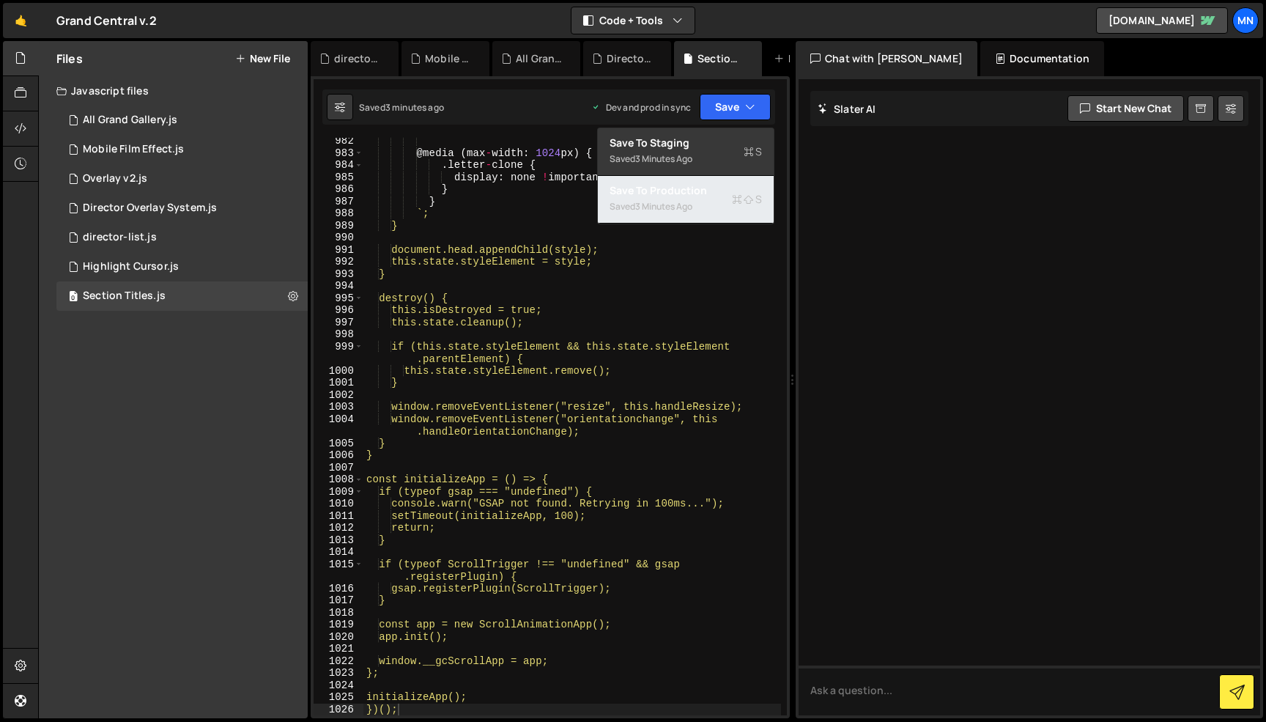
click at [691, 206] on div "3 minutes ago" at bounding box center [663, 206] width 57 height 12
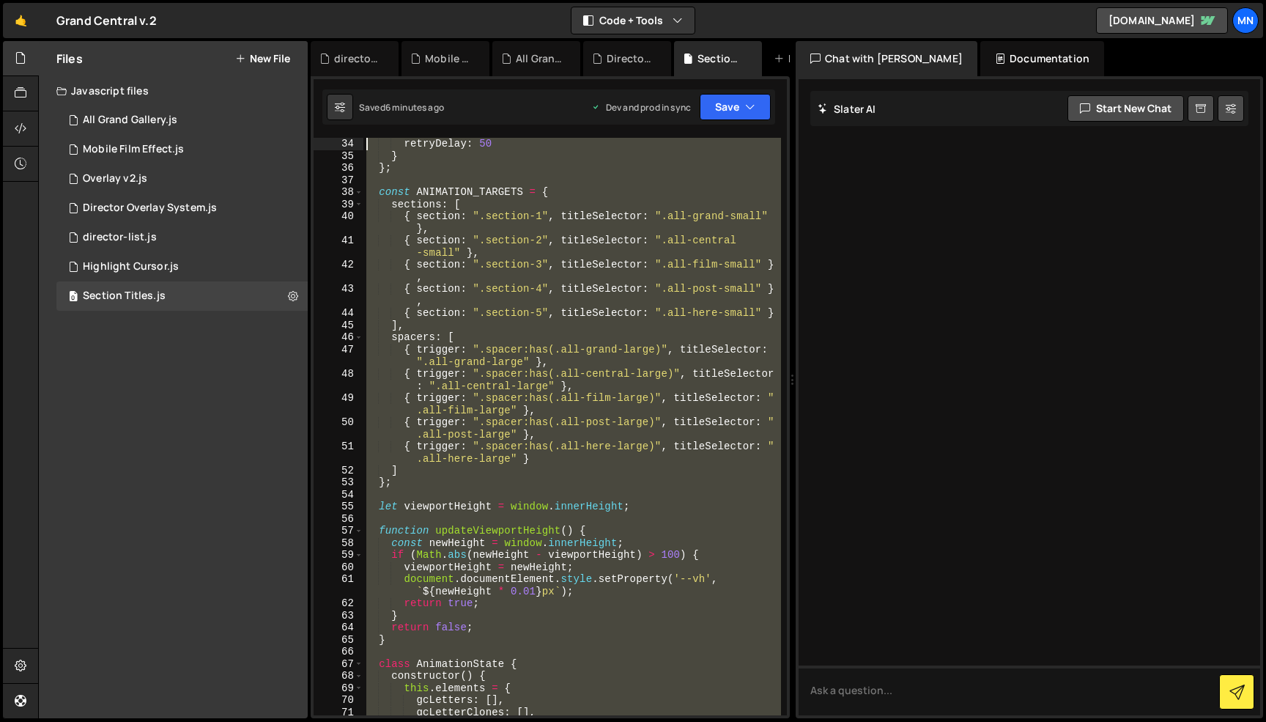
scroll to position [0, 0]
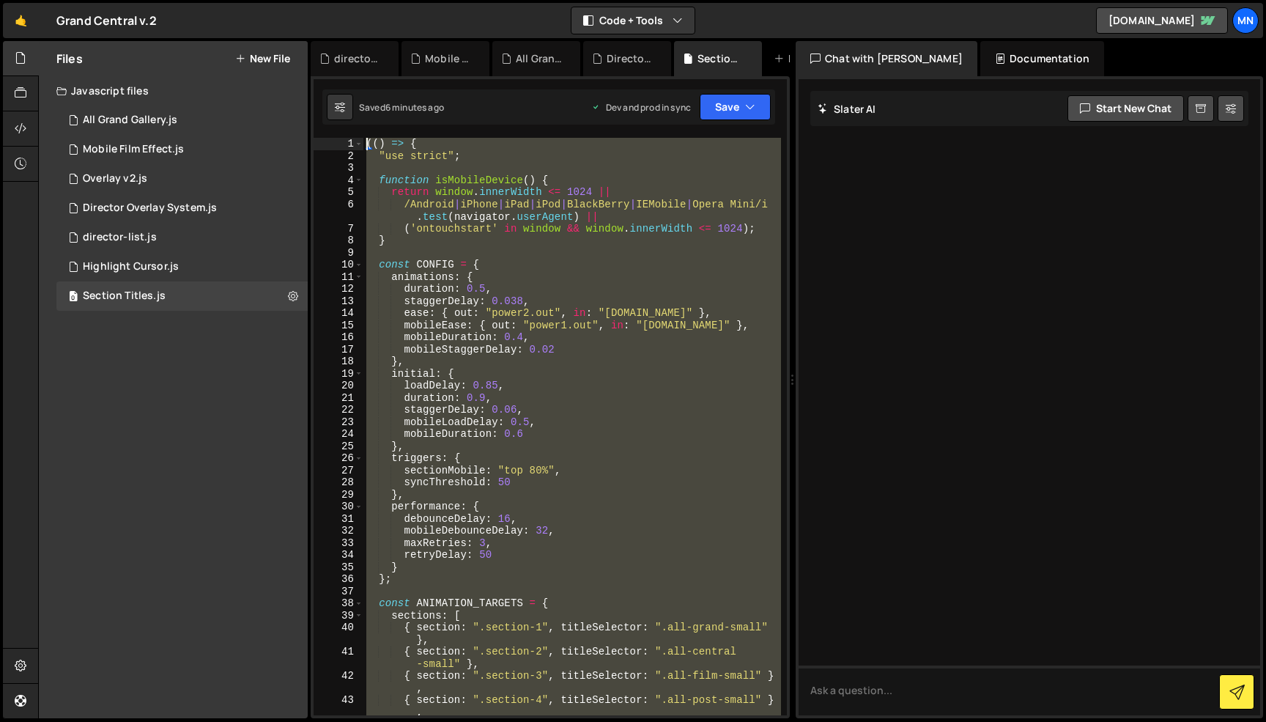
drag, startPoint x: 386, startPoint y: 628, endPoint x: 267, endPoint y: -92, distance: 730.2
click at [267, 0] on html "Projects [GEOGRAPHIC_DATA] Blog [GEOGRAPHIC_DATA] Projects Your Teams Invite te…" at bounding box center [633, 361] width 1266 height 722
paste textarea "})()"
type textarea "})();"
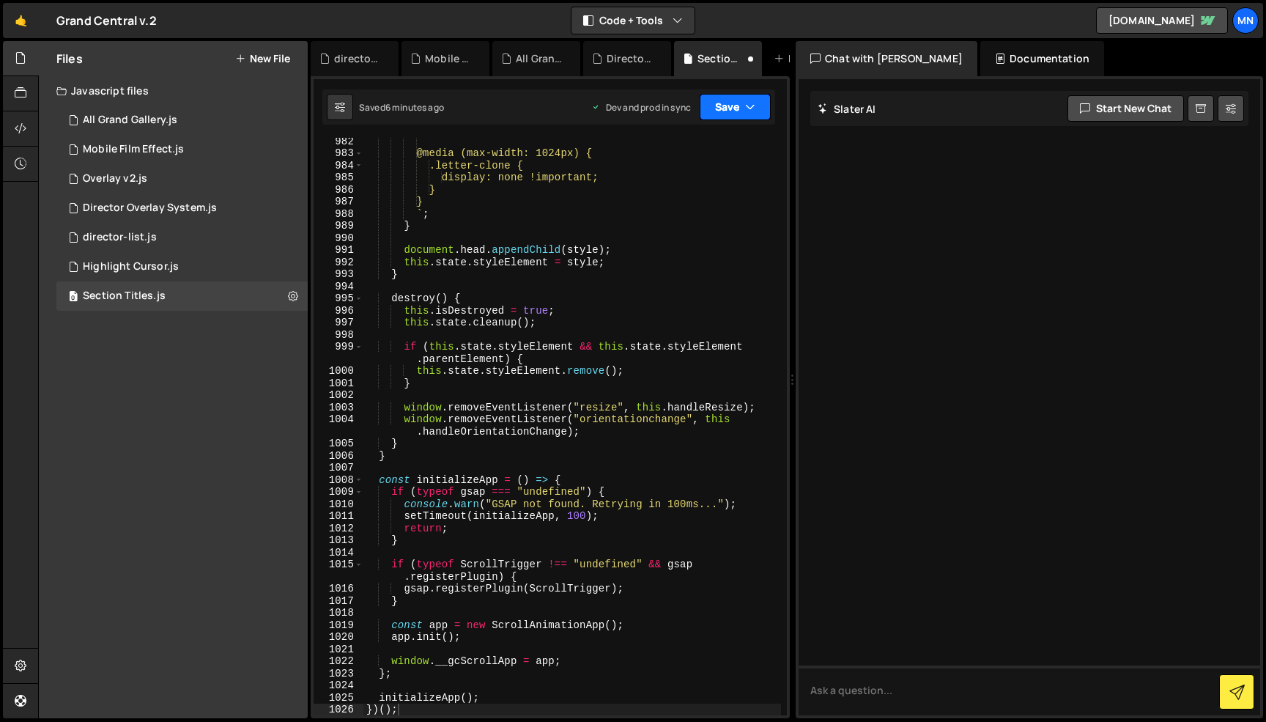
drag, startPoint x: 761, startPoint y: 105, endPoint x: 752, endPoint y: 117, distance: 15.7
click at [761, 106] on button "Save" at bounding box center [735, 107] width 71 height 26
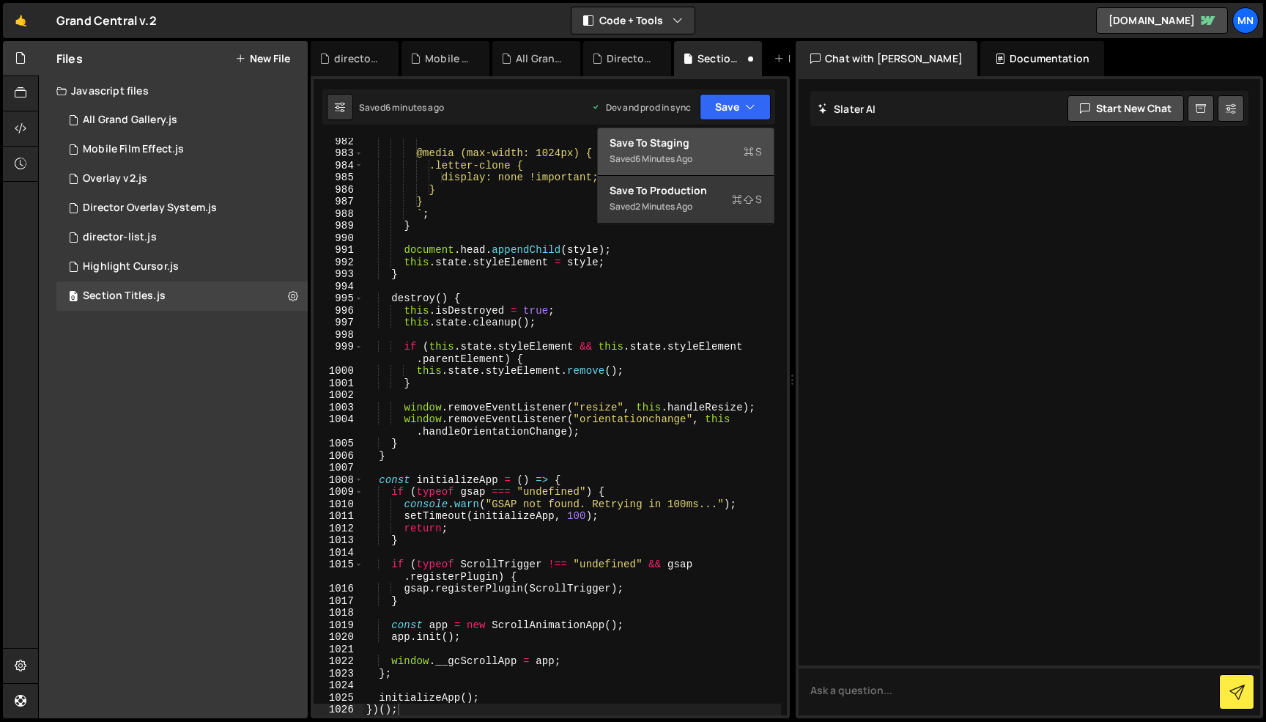
click at [737, 138] on div "Save to Staging S" at bounding box center [686, 143] width 152 height 15
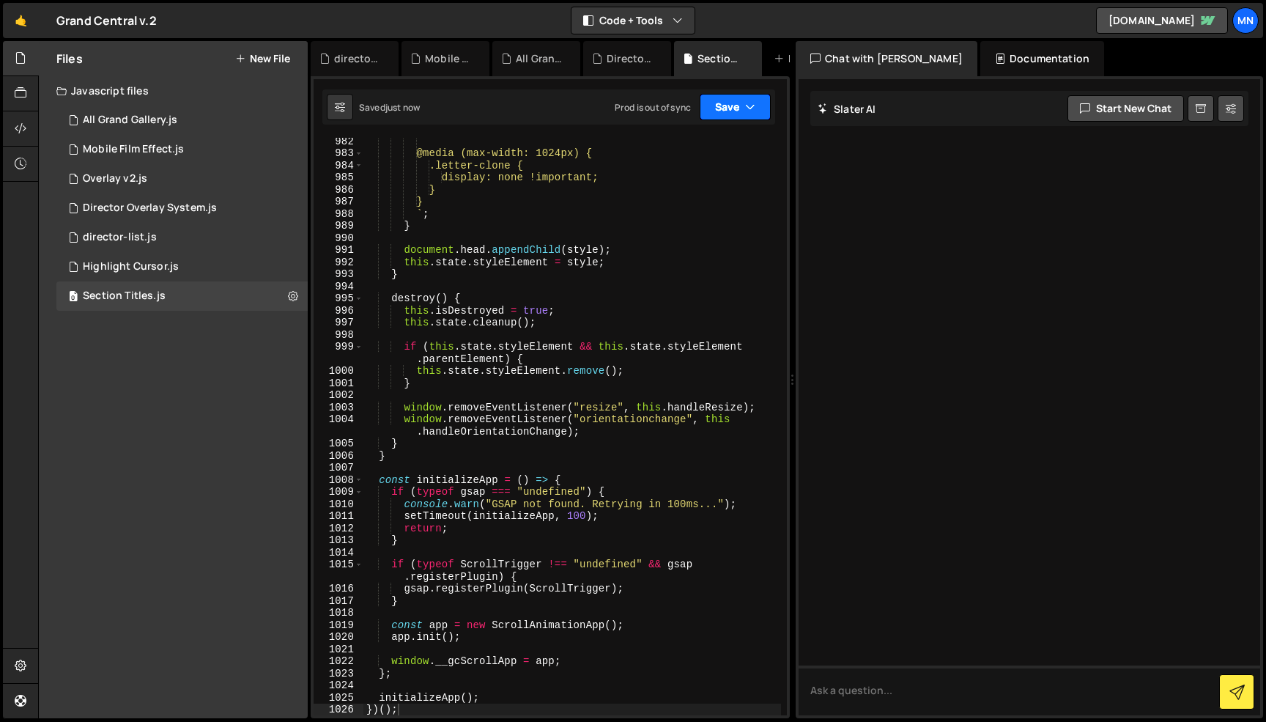
click at [752, 97] on button "Save" at bounding box center [735, 107] width 71 height 26
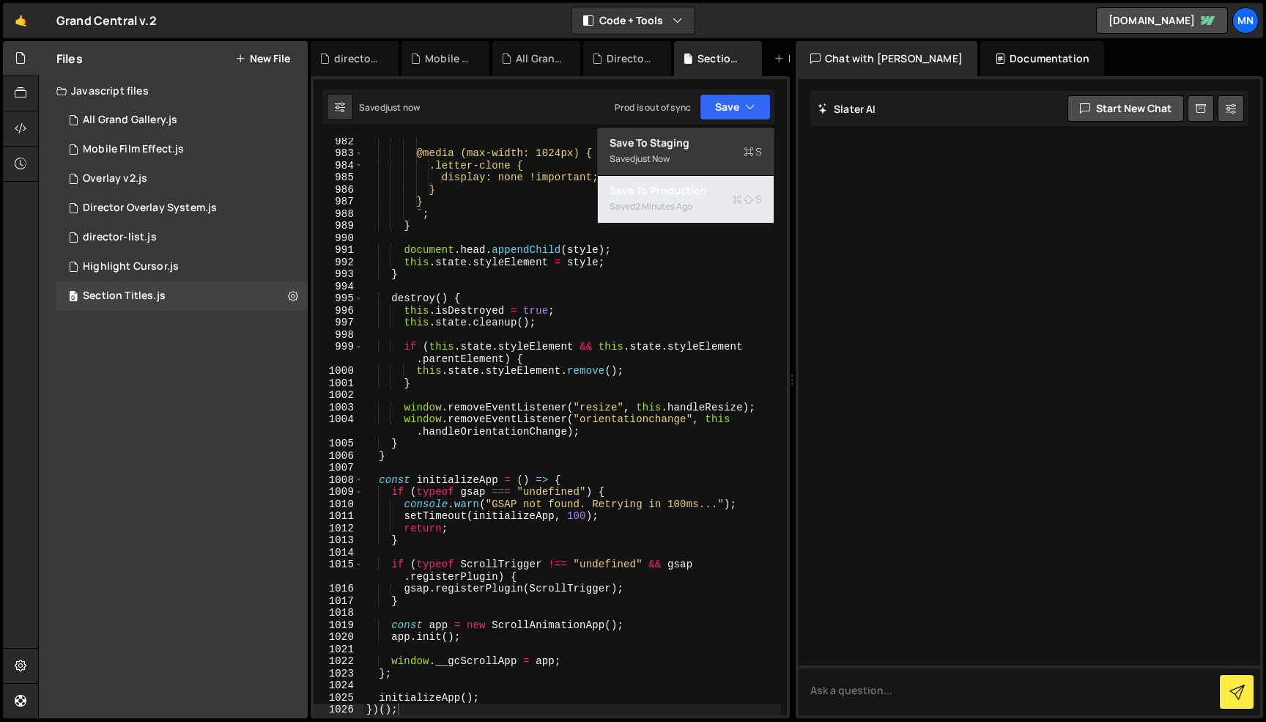
drag, startPoint x: 732, startPoint y: 215, endPoint x: 754, endPoint y: 204, distance: 24.6
click at [732, 215] on div "Saved 2 minutes ago" at bounding box center [686, 207] width 152 height 18
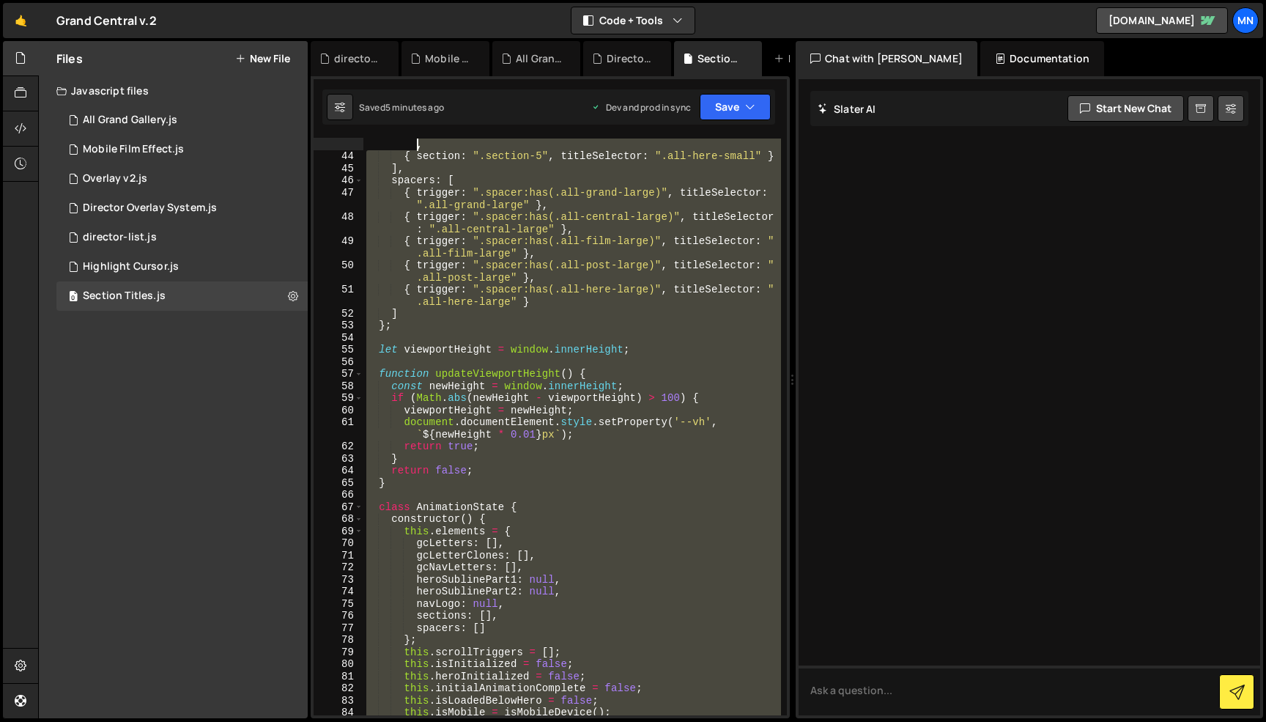
scroll to position [0, 0]
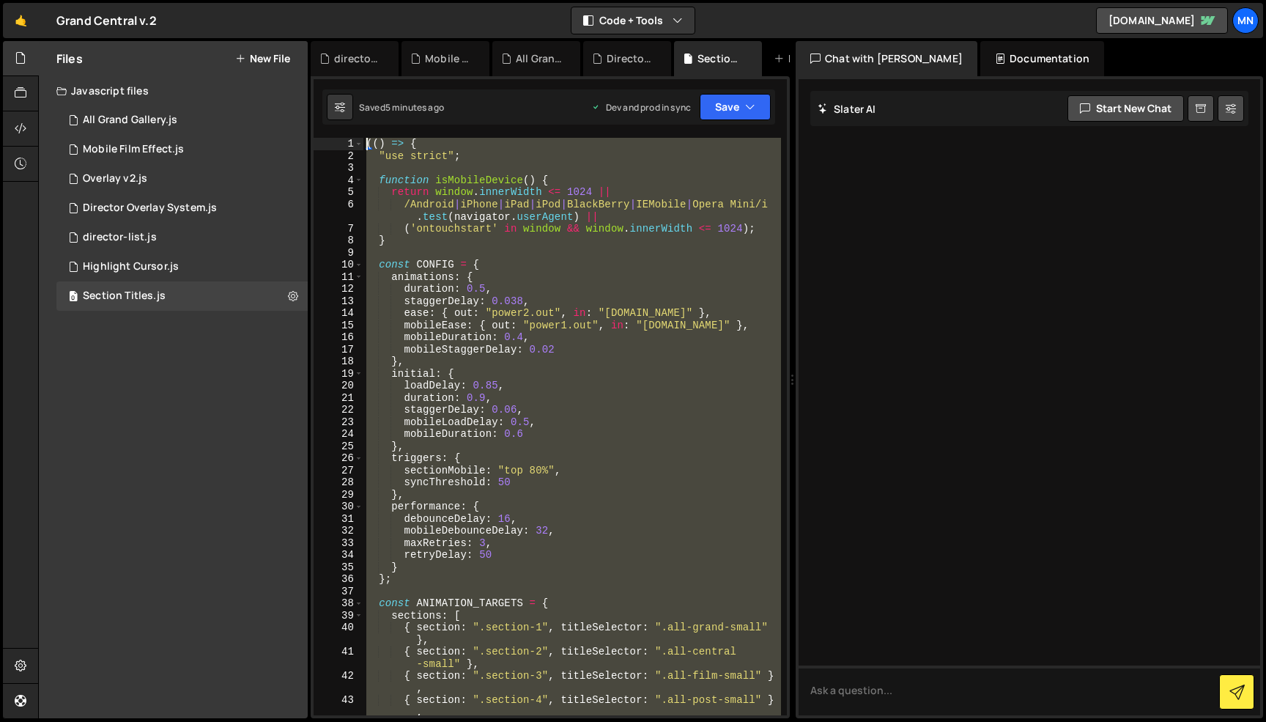
drag, startPoint x: 435, startPoint y: 577, endPoint x: 315, endPoint y: -92, distance: 679.8
click at [315, 0] on html "Projects [GEOGRAPHIC_DATA] Blog [GEOGRAPHIC_DATA] Projects Your Teams Invite te…" at bounding box center [633, 361] width 1266 height 722
paste textarea "})()"
type textarea "})();"
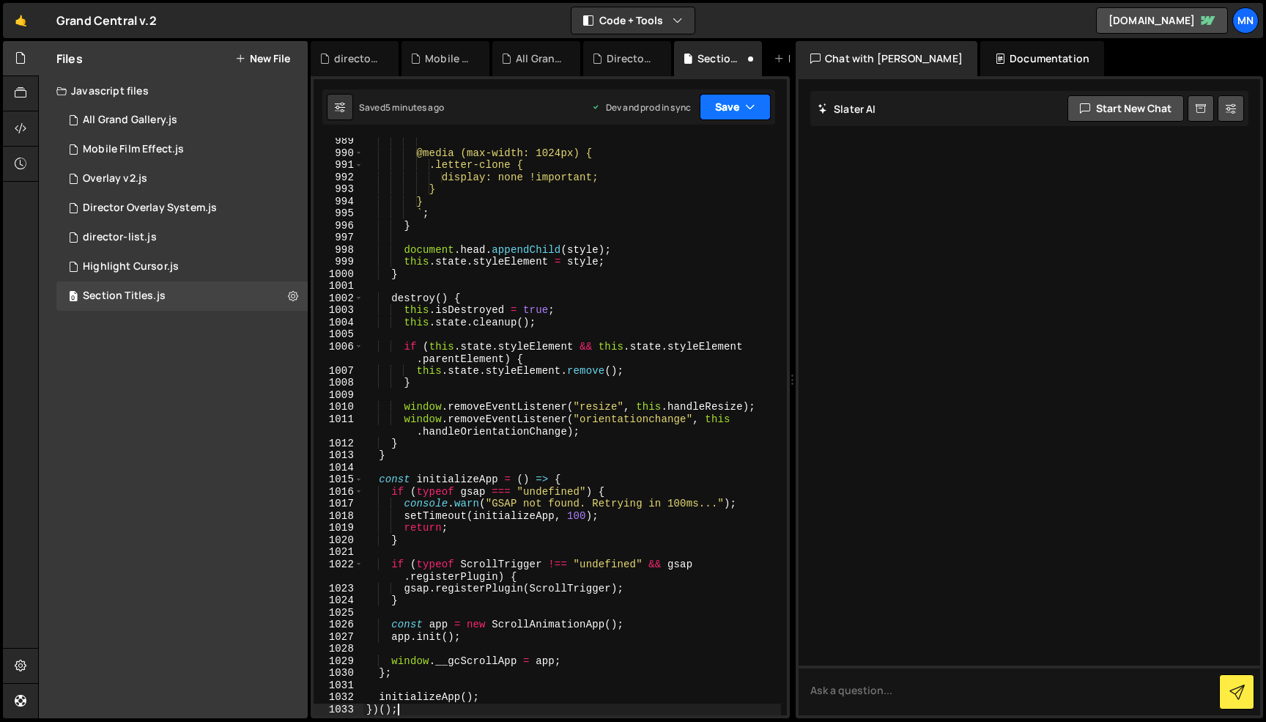
drag, startPoint x: 745, startPoint y: 99, endPoint x: 748, endPoint y: 117, distance: 18.0
click at [745, 100] on button "Save" at bounding box center [735, 107] width 71 height 26
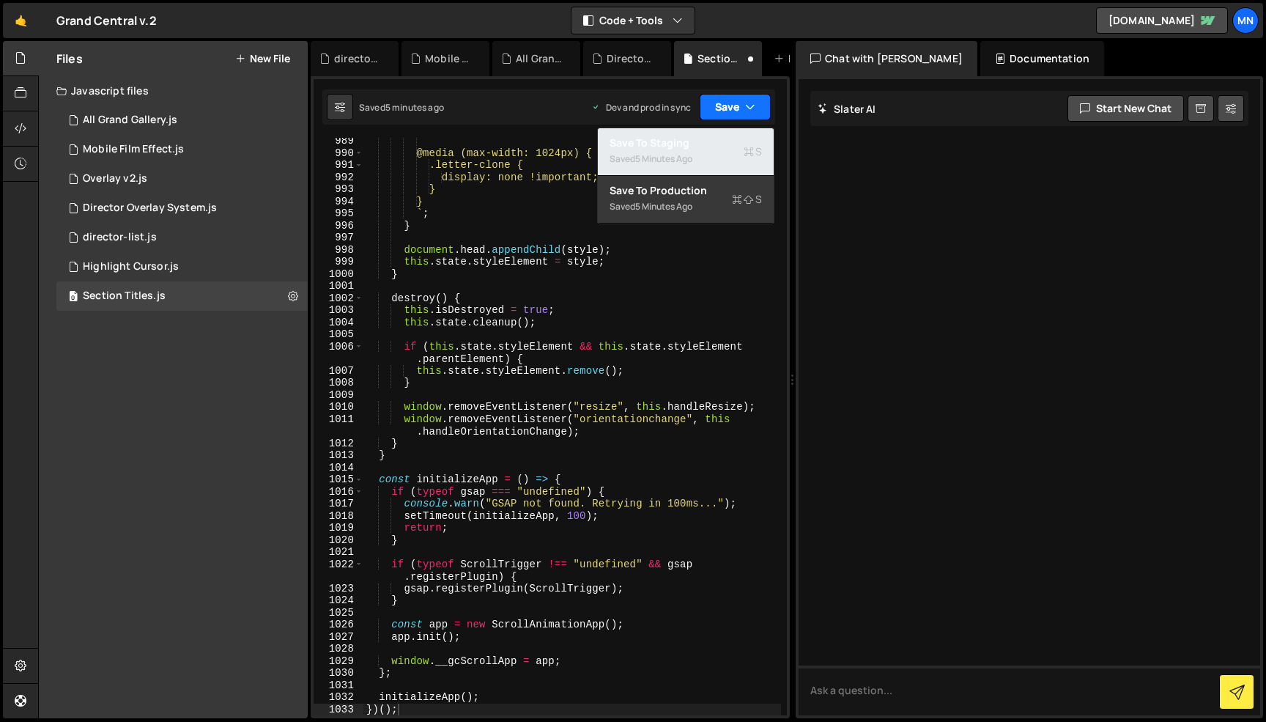
drag, startPoint x: 737, startPoint y: 159, endPoint x: 753, endPoint y: 115, distance: 47.1
click at [737, 159] on div "Saved 5 minutes ago" at bounding box center [686, 159] width 152 height 18
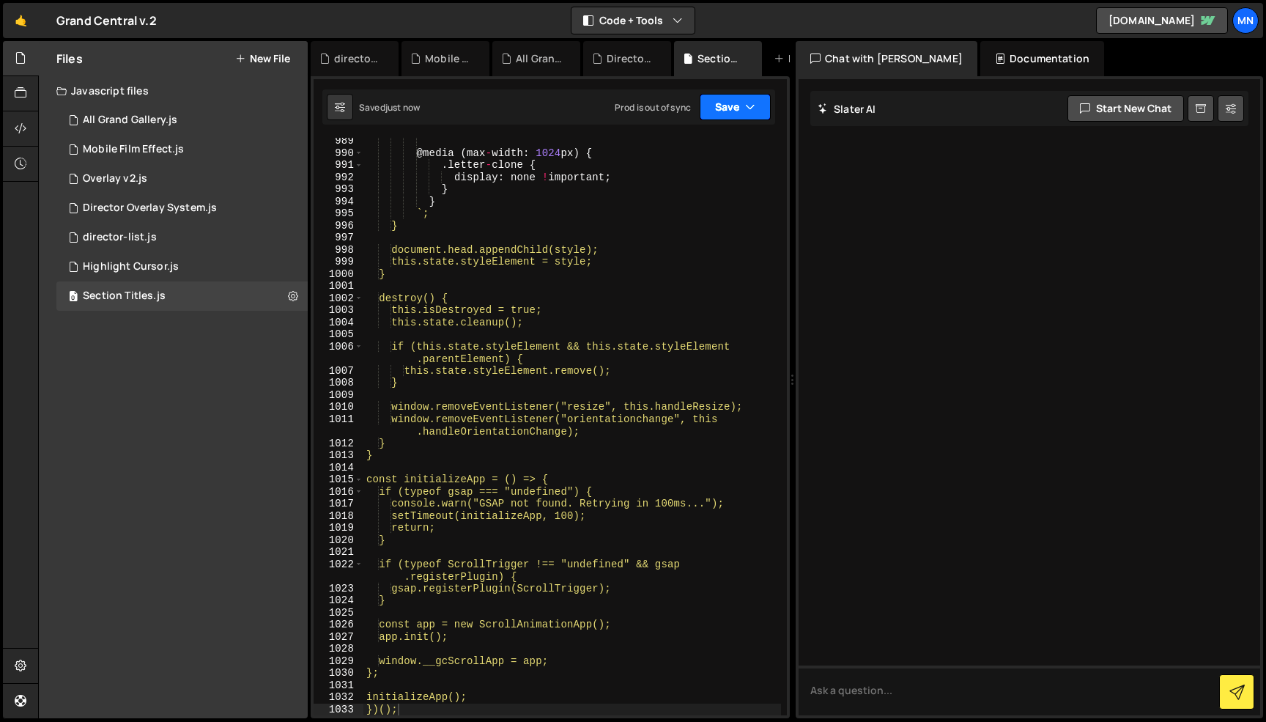
click at [753, 109] on icon "button" at bounding box center [750, 107] width 10 height 15
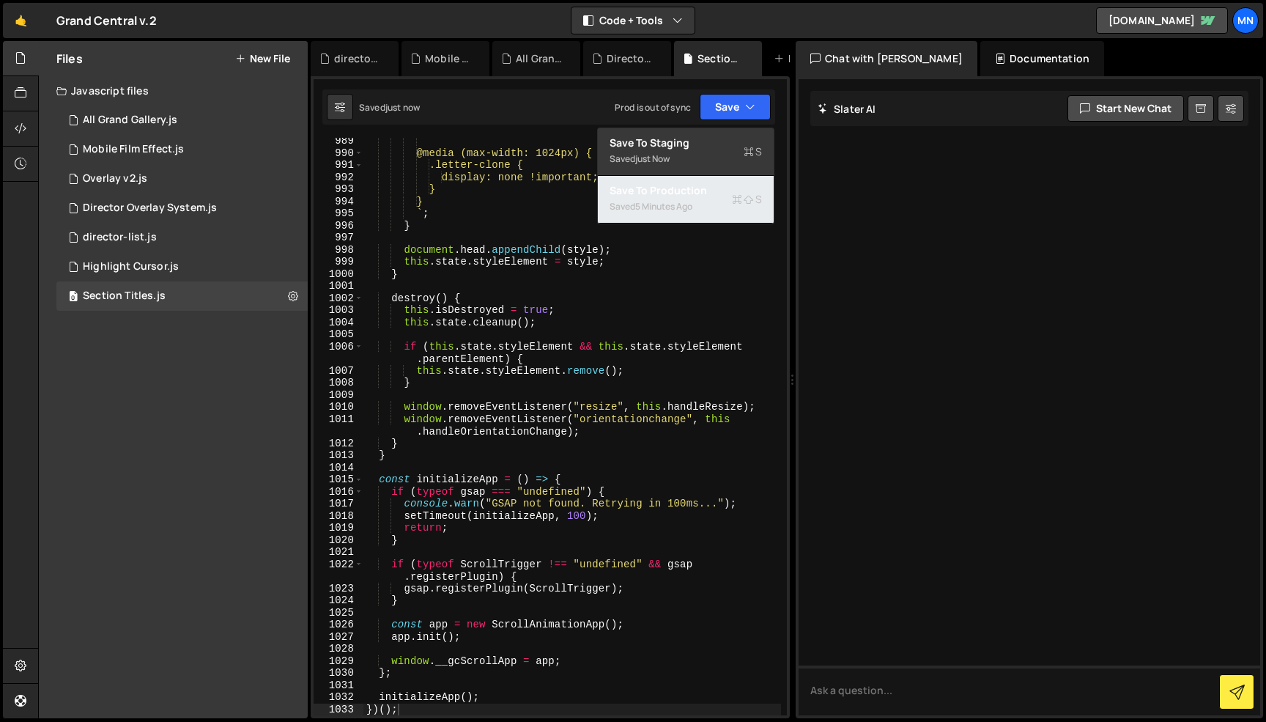
drag, startPoint x: 741, startPoint y: 196, endPoint x: 804, endPoint y: 198, distance: 63.1
click at [741, 196] on icon at bounding box center [737, 199] width 10 height 15
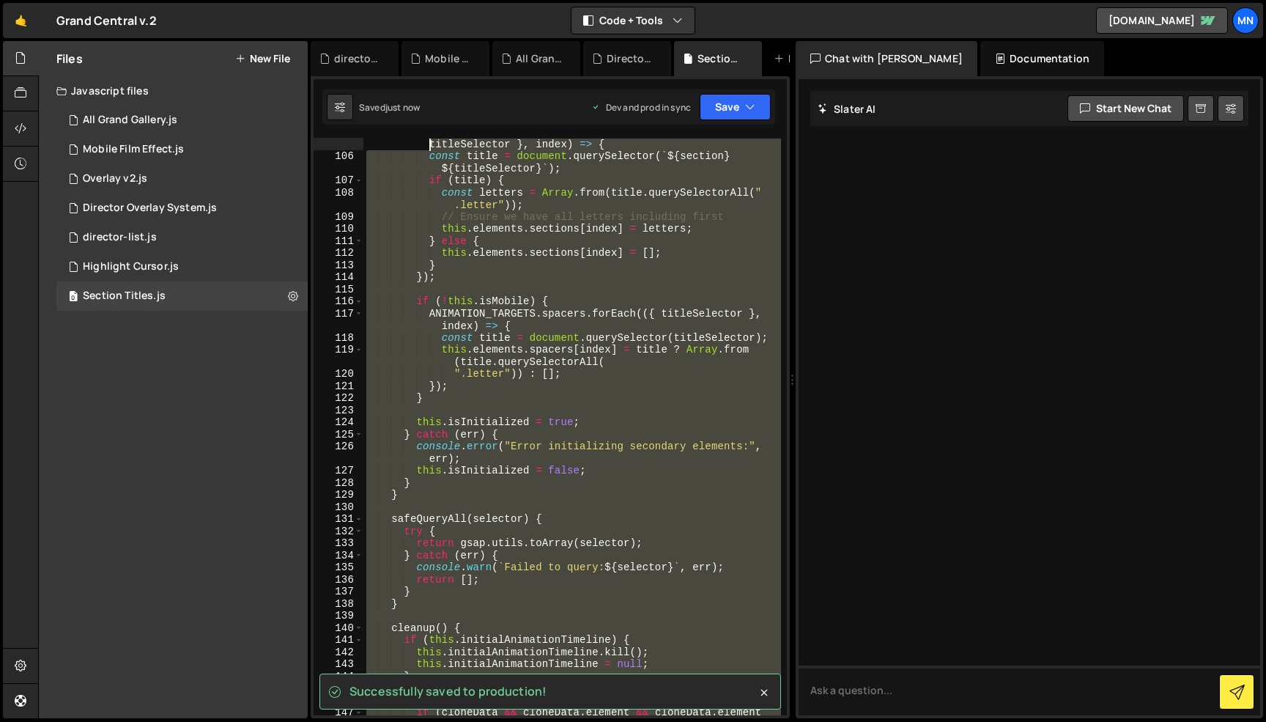
scroll to position [0, 0]
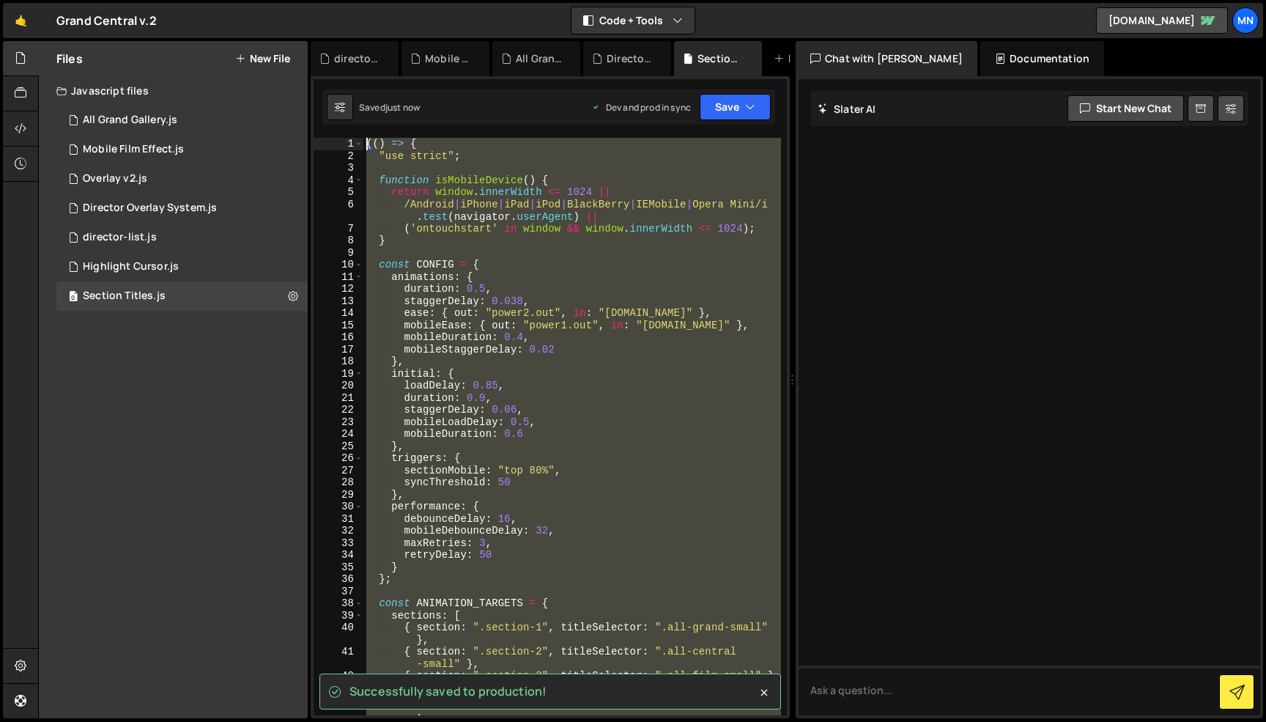
drag, startPoint x: 435, startPoint y: 561, endPoint x: 306, endPoint y: -92, distance: 665.5
click at [306, 0] on html "Projects [GEOGRAPHIC_DATA] Blog [GEOGRAPHIC_DATA] Projects Your Teams Invite te…" at bounding box center [633, 361] width 1266 height 722
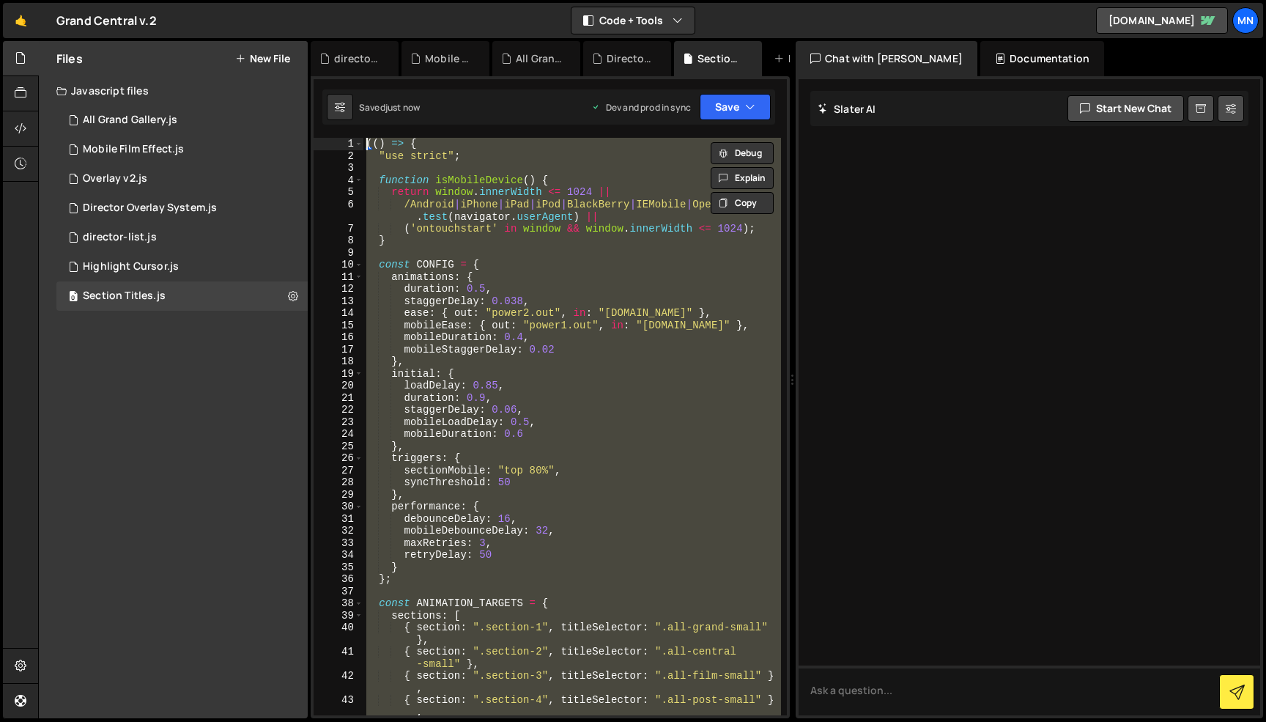
paste textarea "})()"
type textarea "})();"
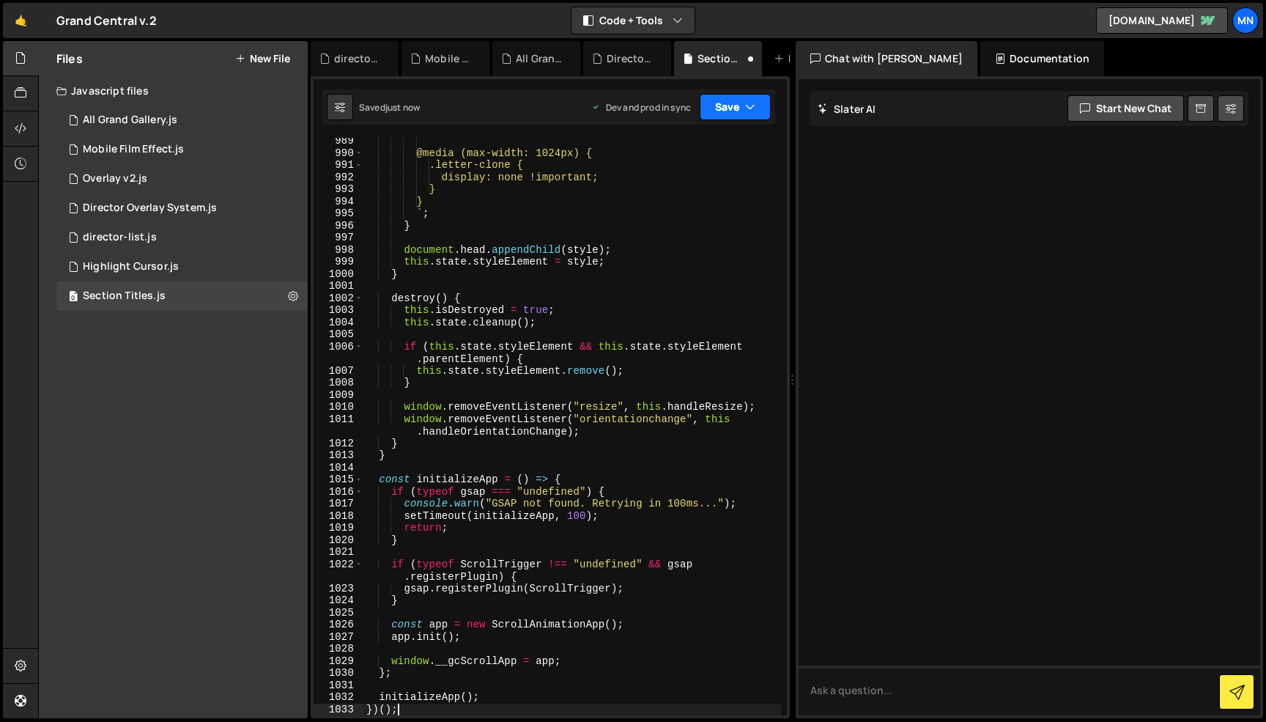
click at [743, 107] on button "Save" at bounding box center [735, 107] width 71 height 26
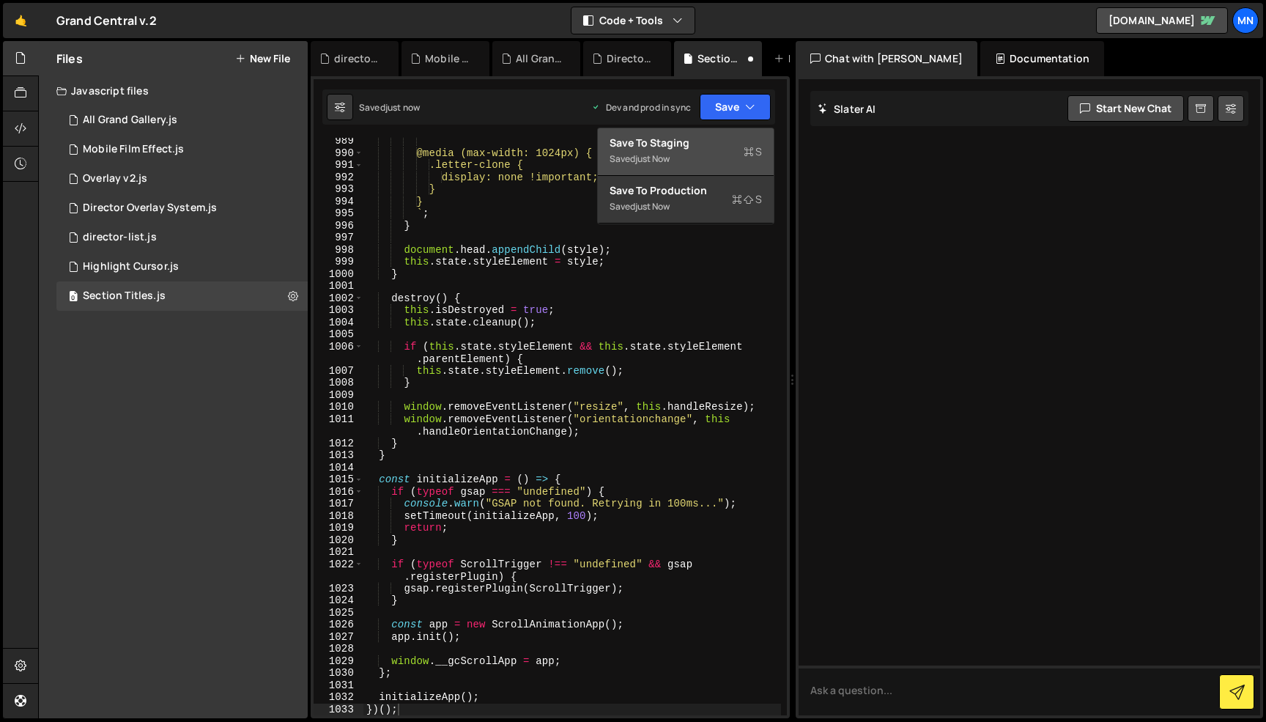
click at [738, 165] on div "Saved just now" at bounding box center [686, 159] width 152 height 18
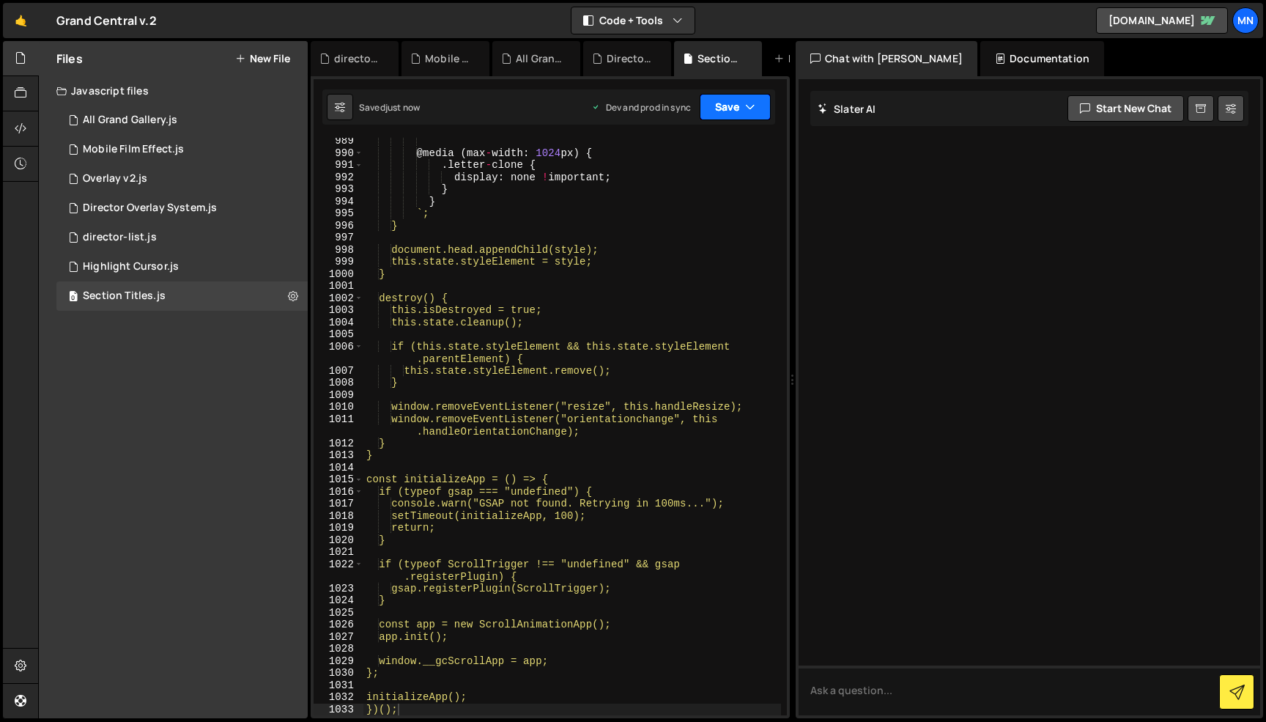
click at [743, 106] on button "Save" at bounding box center [735, 107] width 71 height 26
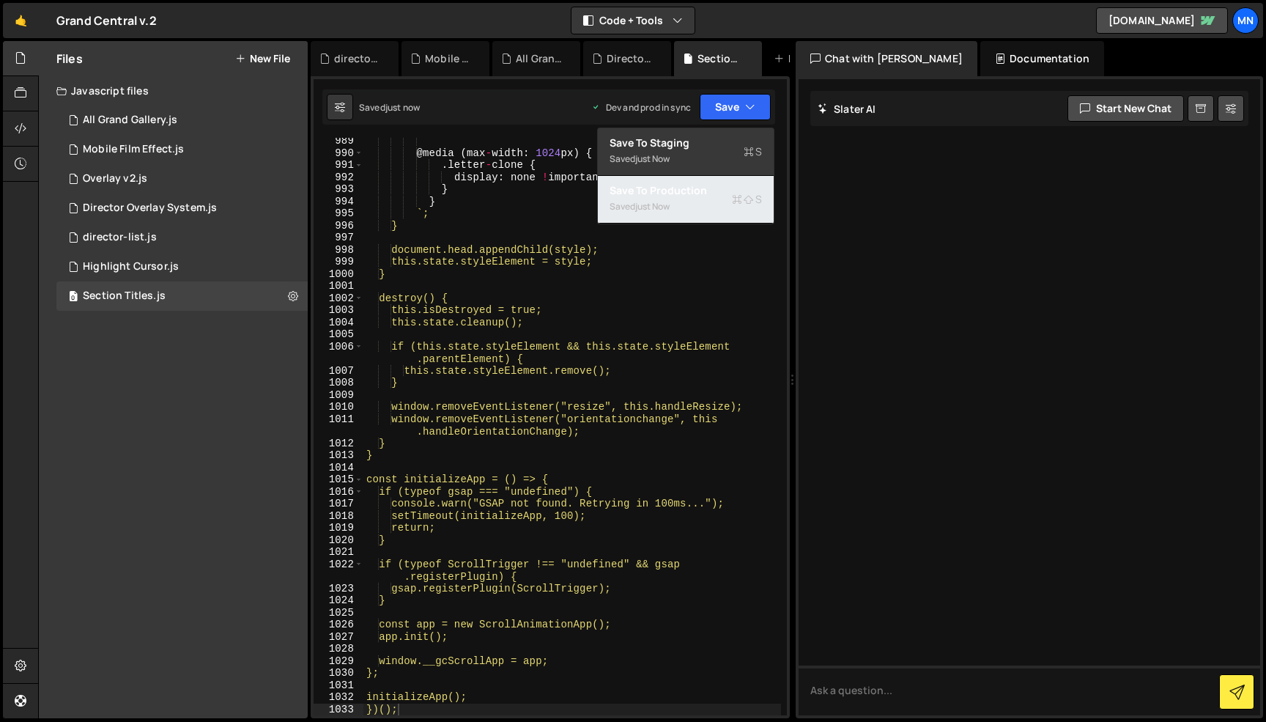
drag, startPoint x: 713, startPoint y: 195, endPoint x: 734, endPoint y: 199, distance: 21.6
click at [720, 196] on div "Save to Production S" at bounding box center [686, 190] width 152 height 15
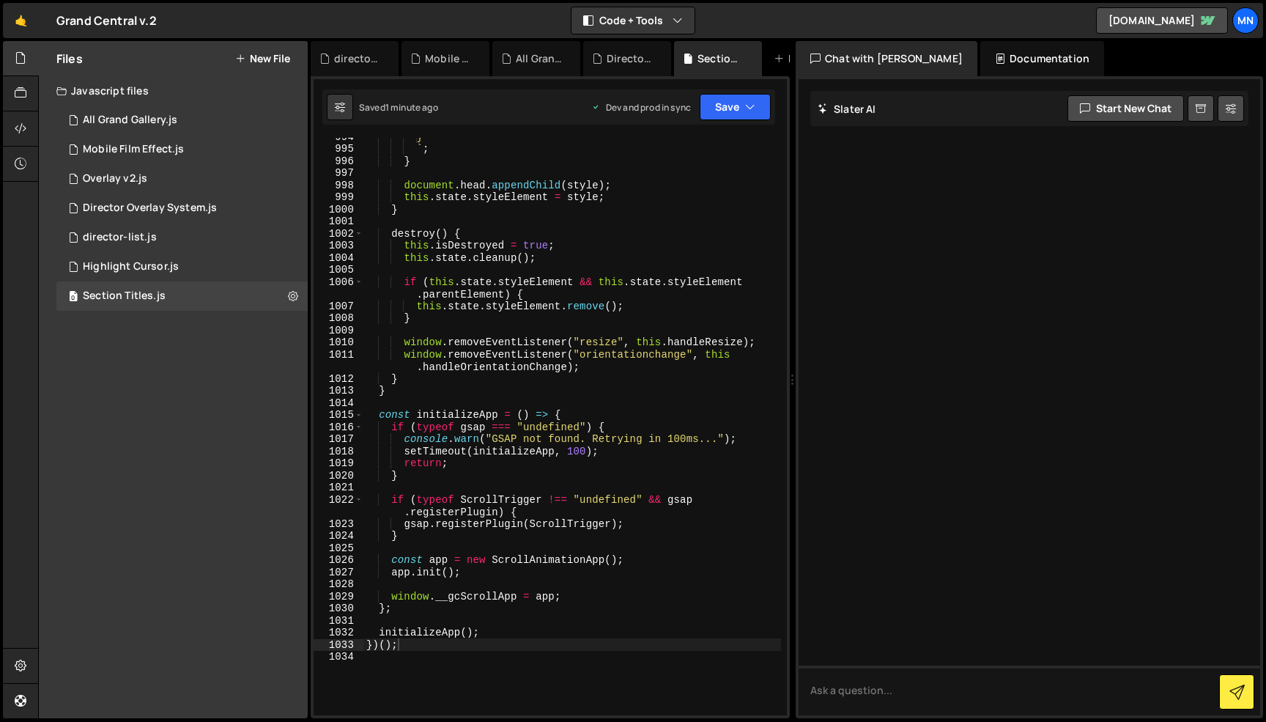
scroll to position [13031, 0]
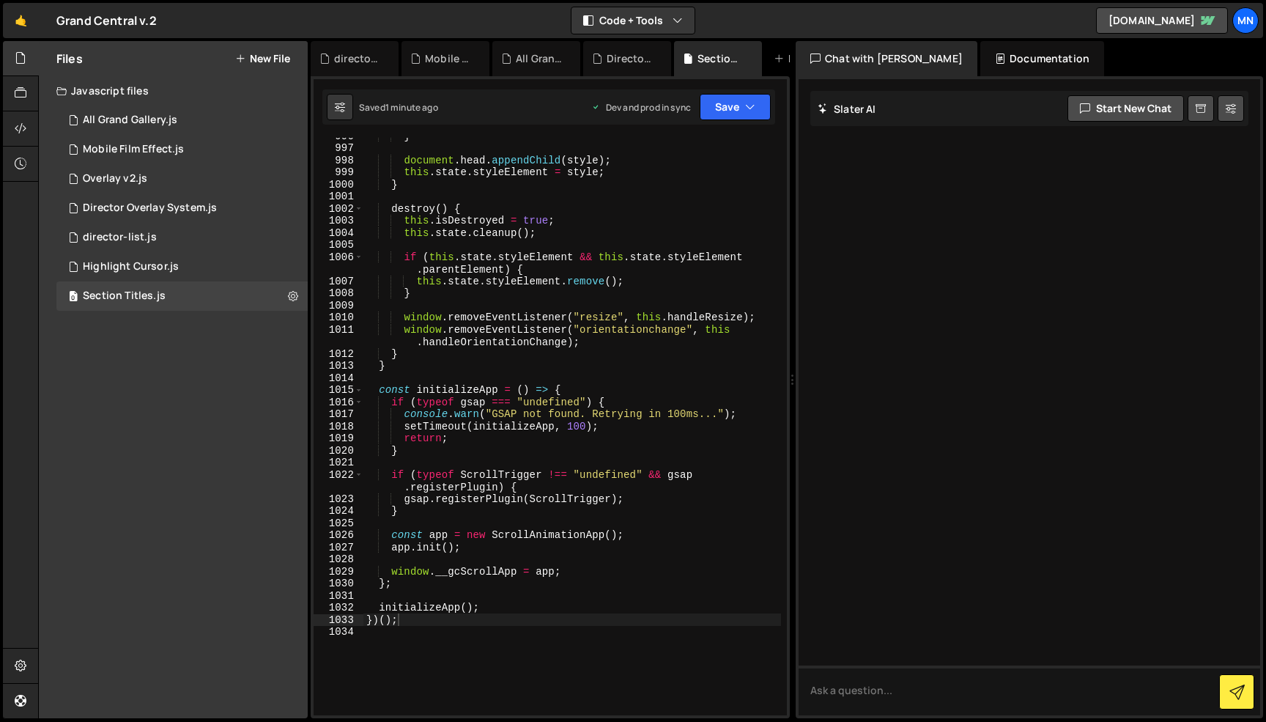
click at [441, 693] on div "} document . head . appendChild ( style ) ; this . state . styleElement = style…" at bounding box center [573, 431] width 418 height 602
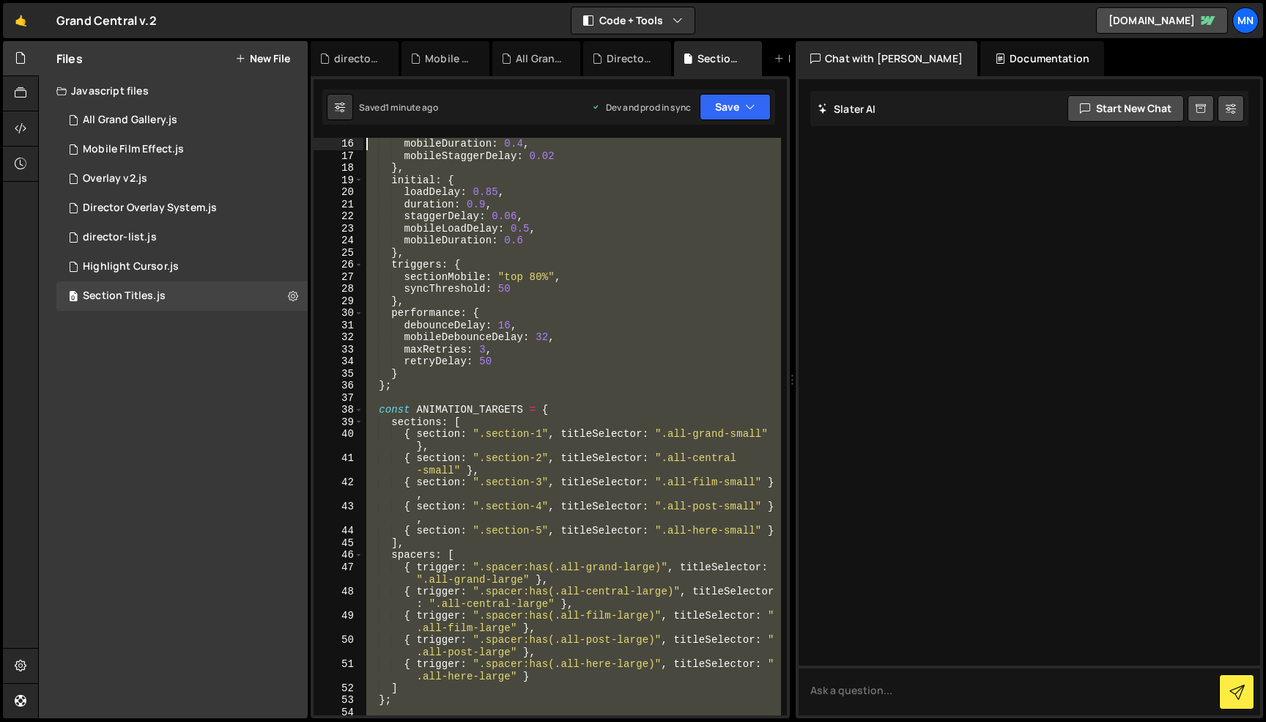
scroll to position [0, 0]
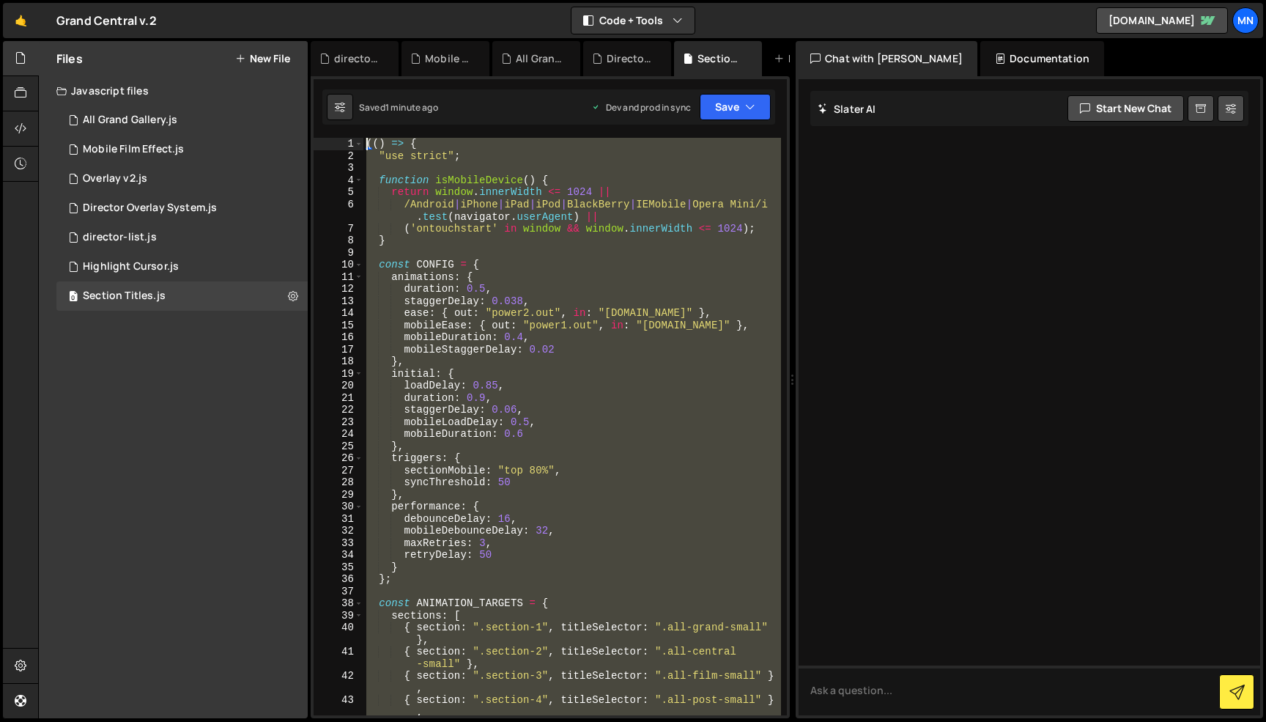
drag, startPoint x: 429, startPoint y: 692, endPoint x: 312, endPoint y: -92, distance: 792.8
click at [312, 0] on html "Projects [GEOGRAPHIC_DATA] Blog [GEOGRAPHIC_DATA] Projects Your Teams Invite te…" at bounding box center [633, 361] width 1266 height 722
paste textarea "})()"
type textarea "})();"
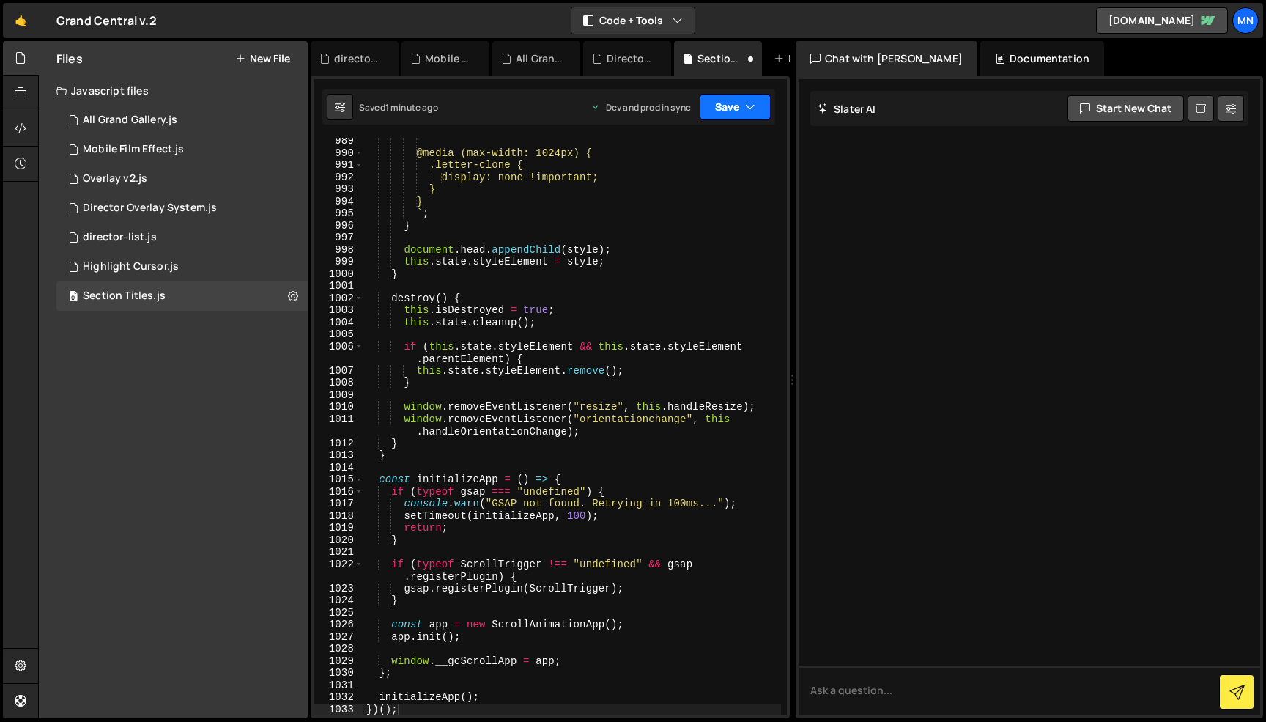
click at [740, 101] on button "Save" at bounding box center [735, 107] width 71 height 26
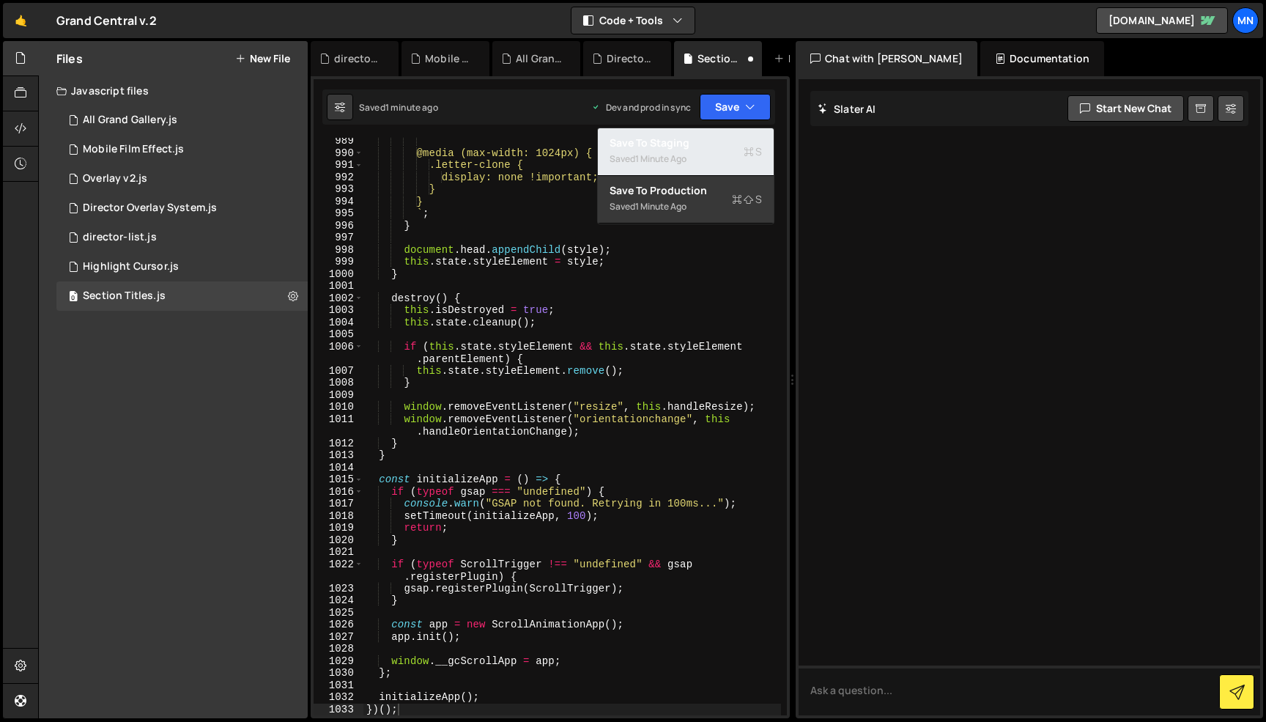
drag, startPoint x: 692, startPoint y: 143, endPoint x: 704, endPoint y: 139, distance: 13.0
click at [696, 142] on div "Save to Staging S" at bounding box center [686, 143] width 152 height 15
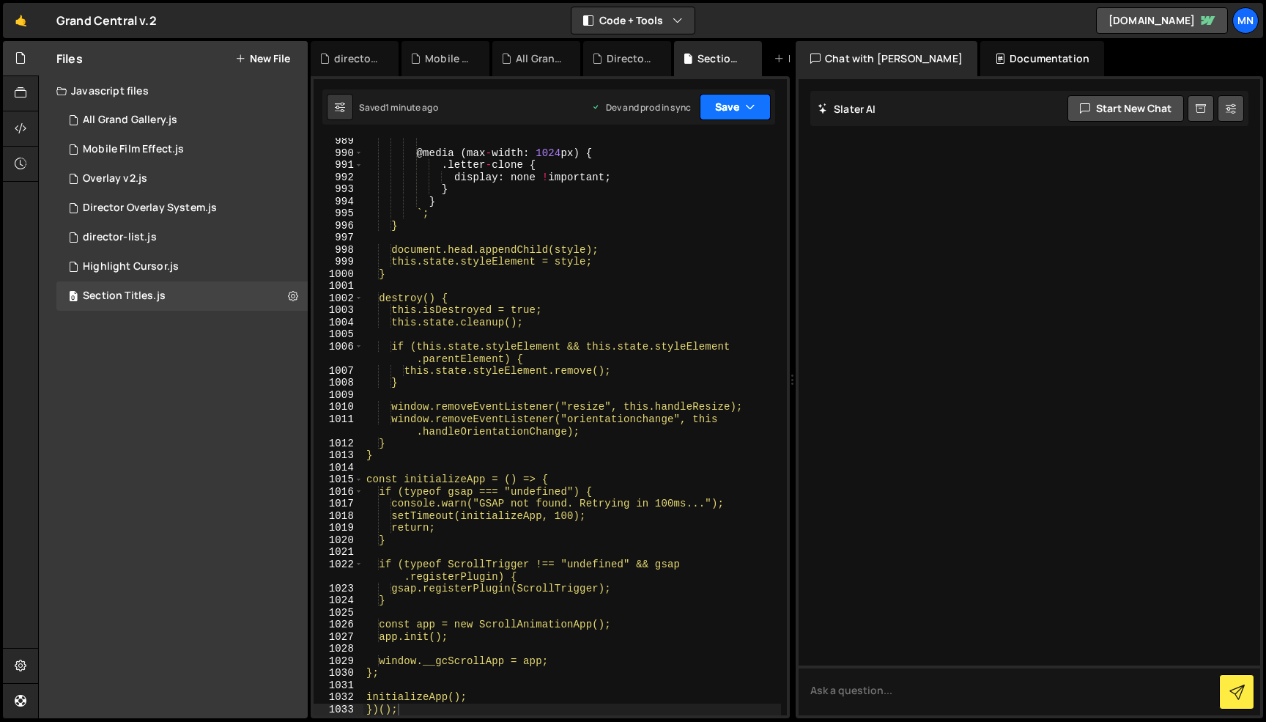
drag, startPoint x: 744, startPoint y: 108, endPoint x: 741, endPoint y: 122, distance: 13.5
click at [743, 115] on button "Save" at bounding box center [735, 107] width 71 height 26
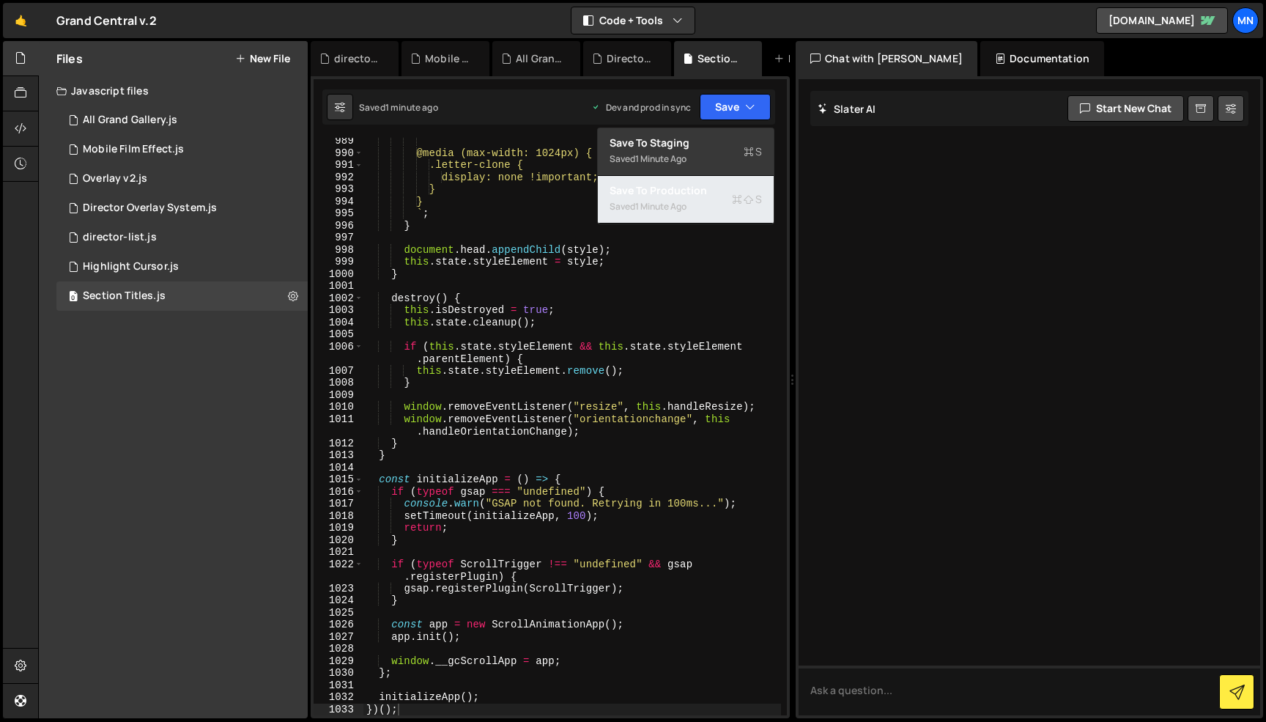
click at [711, 199] on div "Saved 1 minute ago" at bounding box center [686, 207] width 152 height 18
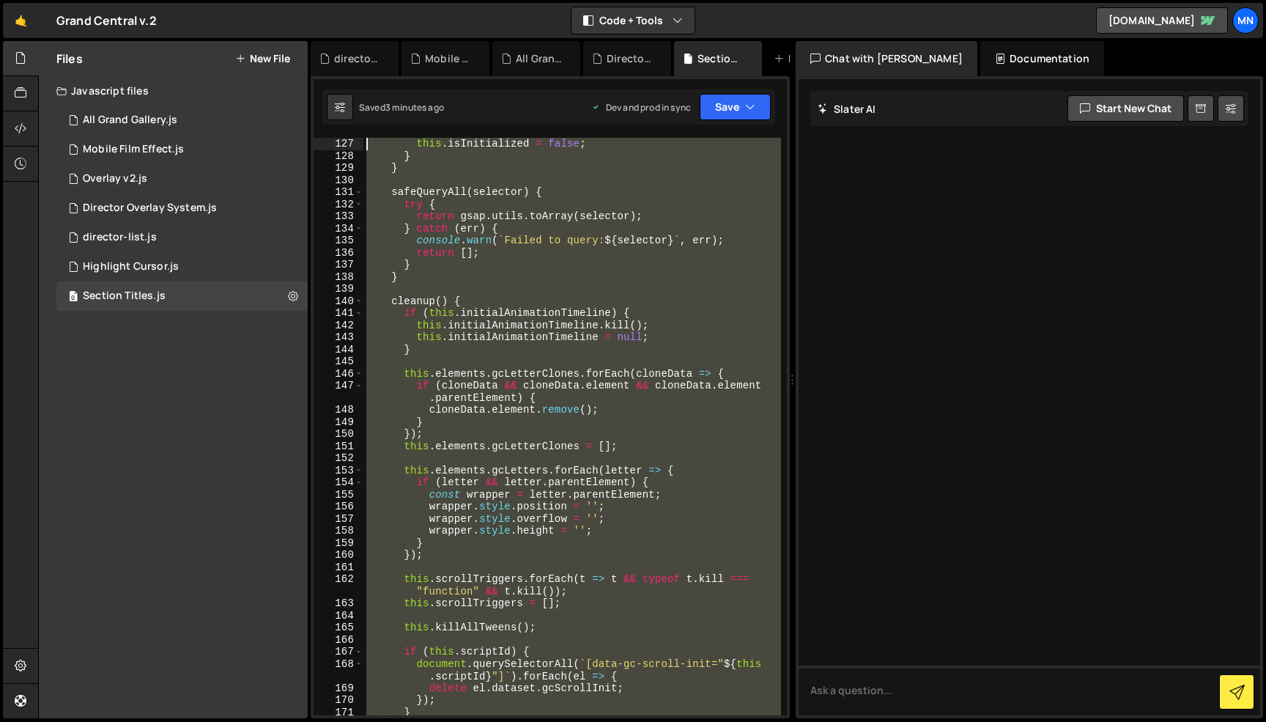
scroll to position [0, 0]
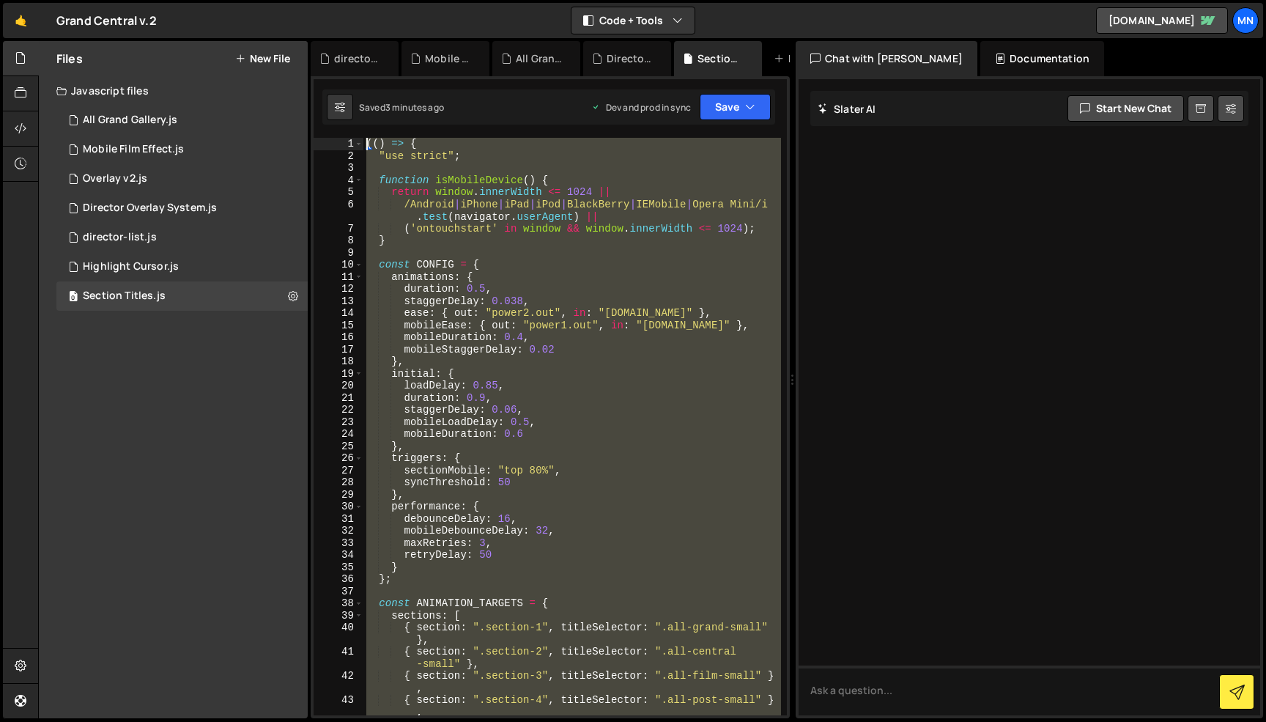
drag, startPoint x: 432, startPoint y: 599, endPoint x: 278, endPoint y: -92, distance: 708.2
click at [278, 0] on html "Projects [GEOGRAPHIC_DATA] Blog [GEOGRAPHIC_DATA] Projects Your Teams Invite te…" at bounding box center [633, 361] width 1266 height 722
paste textarea "})()"
type textarea "})();"
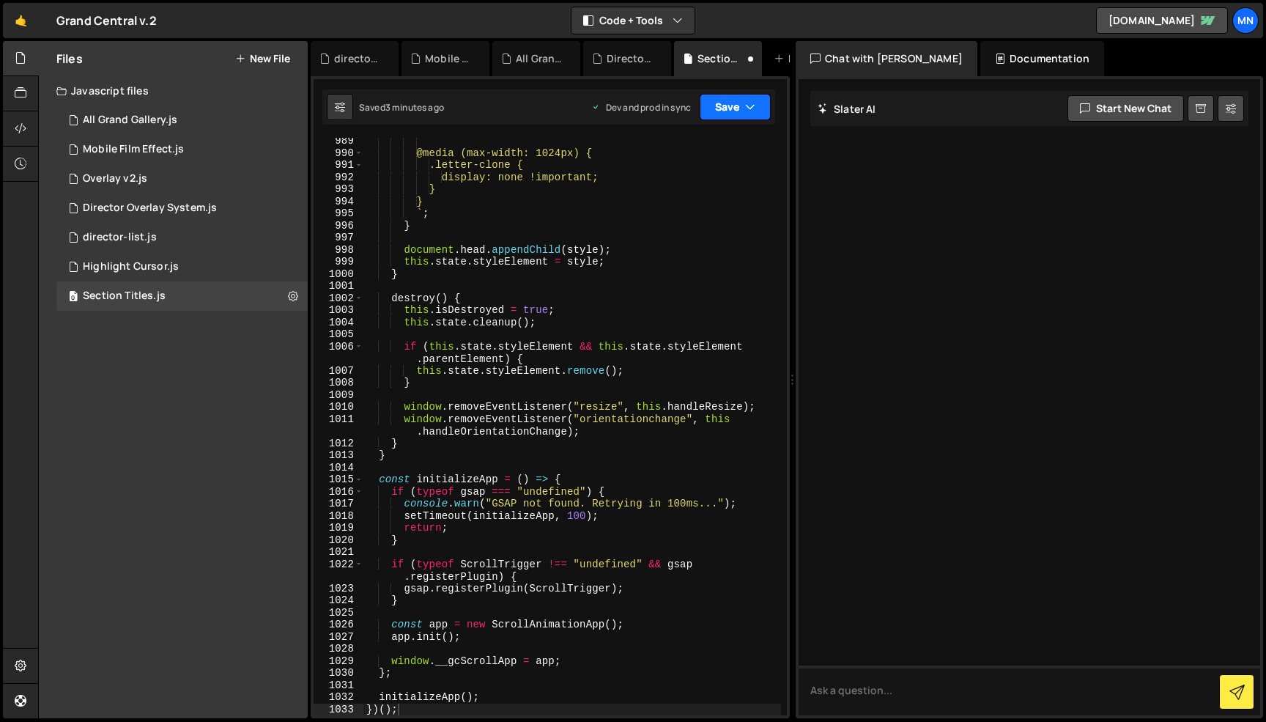
drag, startPoint x: 712, startPoint y: 103, endPoint x: 710, endPoint y: 133, distance: 29.4
click at [712, 104] on button "Save" at bounding box center [735, 107] width 71 height 26
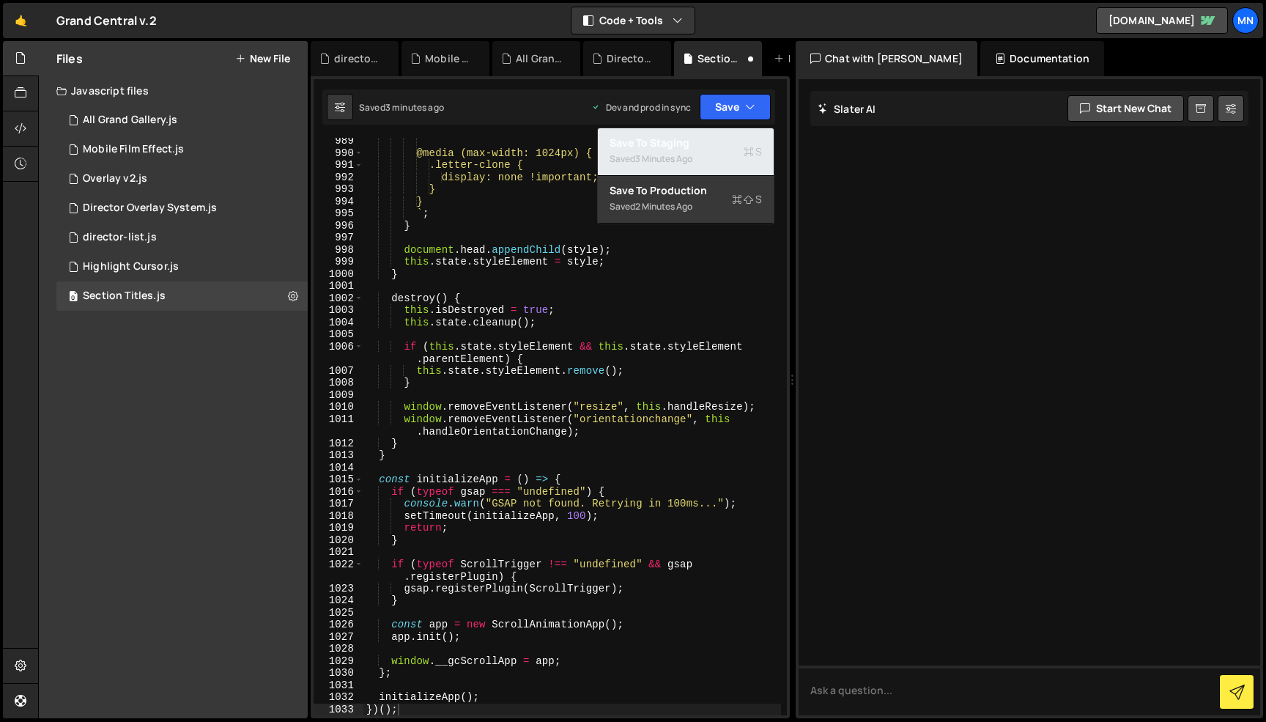
click at [708, 142] on div "Save to Staging S" at bounding box center [686, 143] width 152 height 15
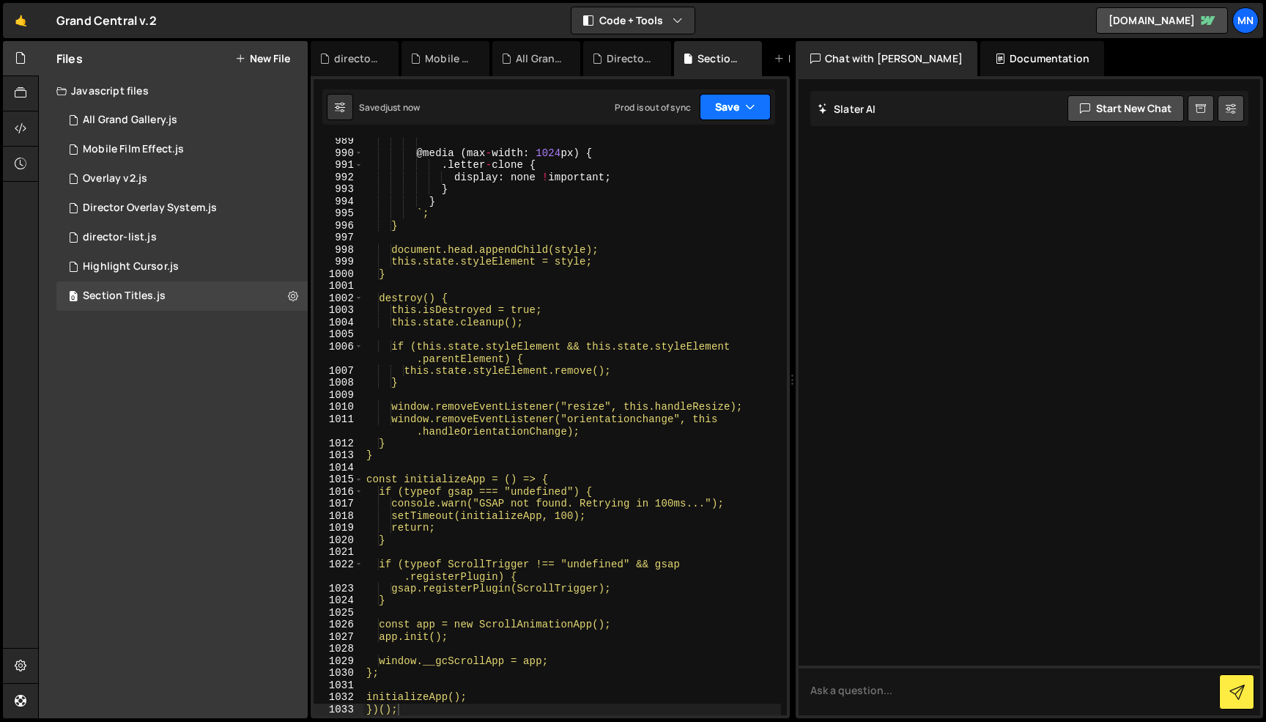
click at [728, 109] on button "Save" at bounding box center [735, 107] width 71 height 26
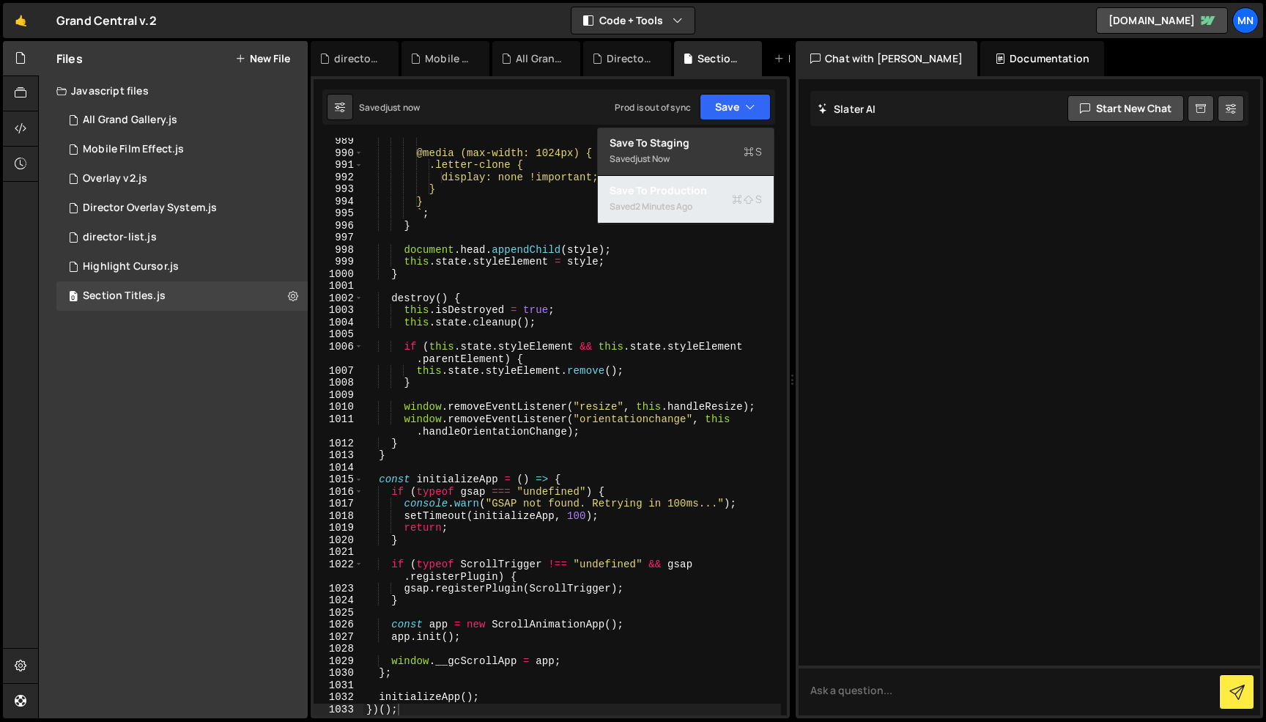
drag, startPoint x: 704, startPoint y: 213, endPoint x: 763, endPoint y: 177, distance: 68.8
click at [705, 212] on div "Saved 2 minutes ago" at bounding box center [686, 207] width 152 height 18
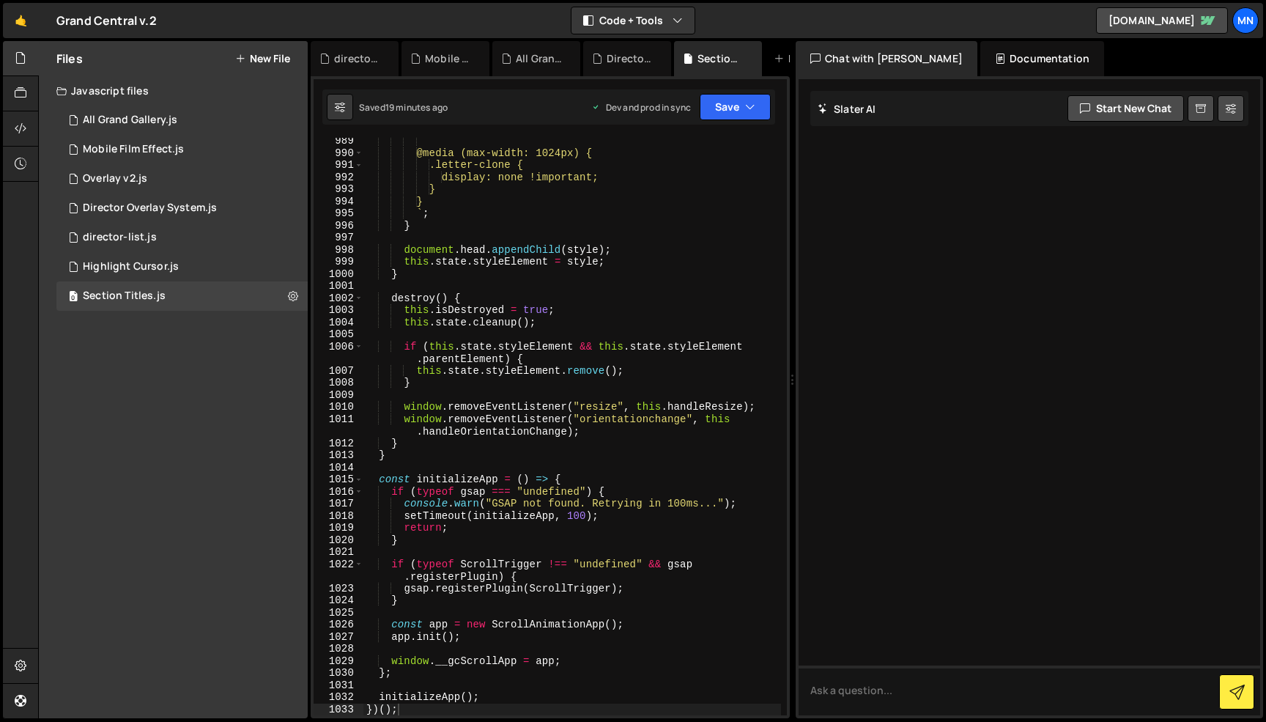
scroll to position [13236, 0]
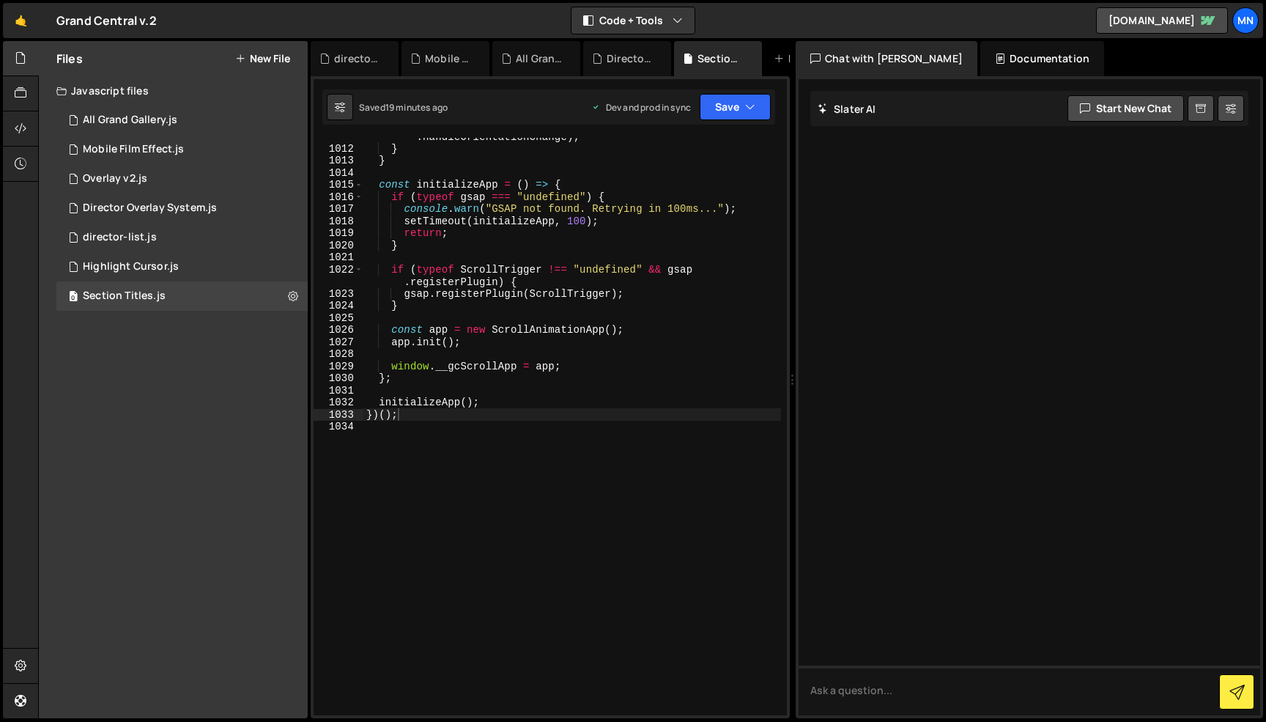
drag, startPoint x: 414, startPoint y: 534, endPoint x: 422, endPoint y: 534, distance: 8.1
click at [415, 534] on div "window . removeEventListener ( "orientationchange" , this . handleOrientationCh…" at bounding box center [573, 425] width 418 height 614
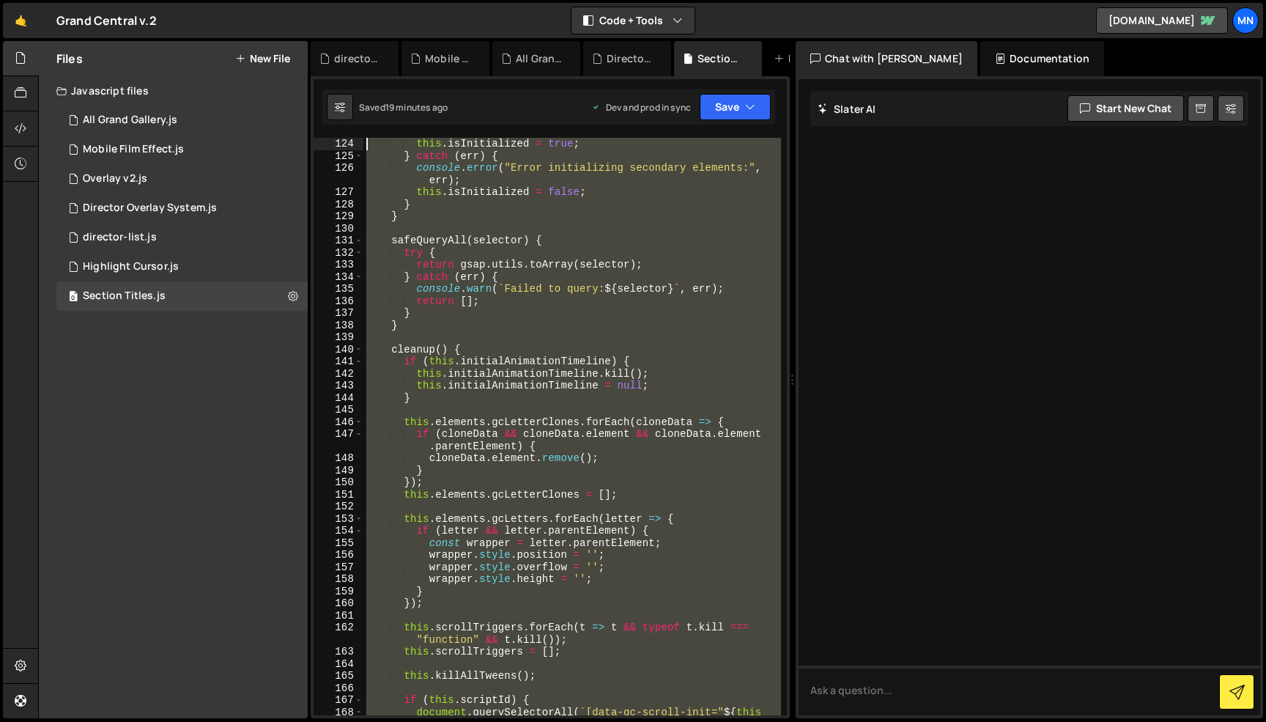
scroll to position [0, 0]
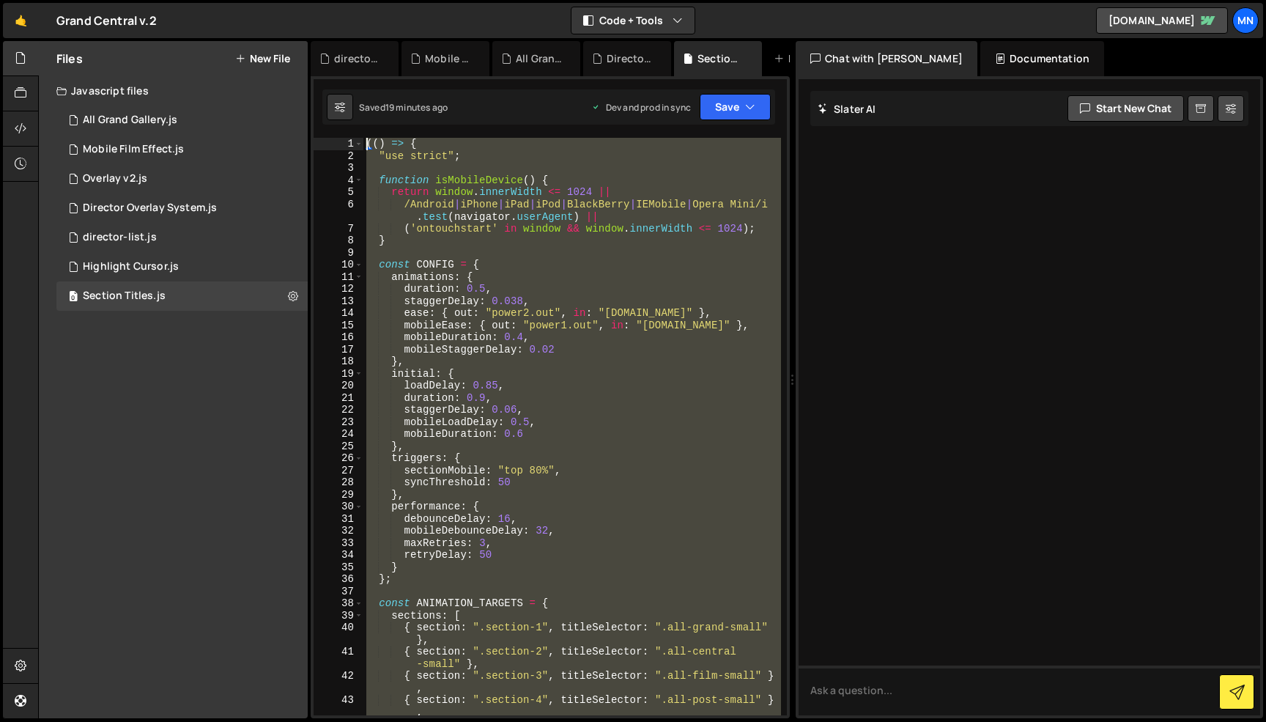
drag, startPoint x: 435, startPoint y: 538, endPoint x: 309, endPoint y: -92, distance: 642.6
click at [309, 0] on html "Projects [GEOGRAPHIC_DATA] Blog [GEOGRAPHIC_DATA] Projects Your Teams Invite te…" at bounding box center [633, 361] width 1266 height 722
paste textarea "})()"
type textarea "})();"
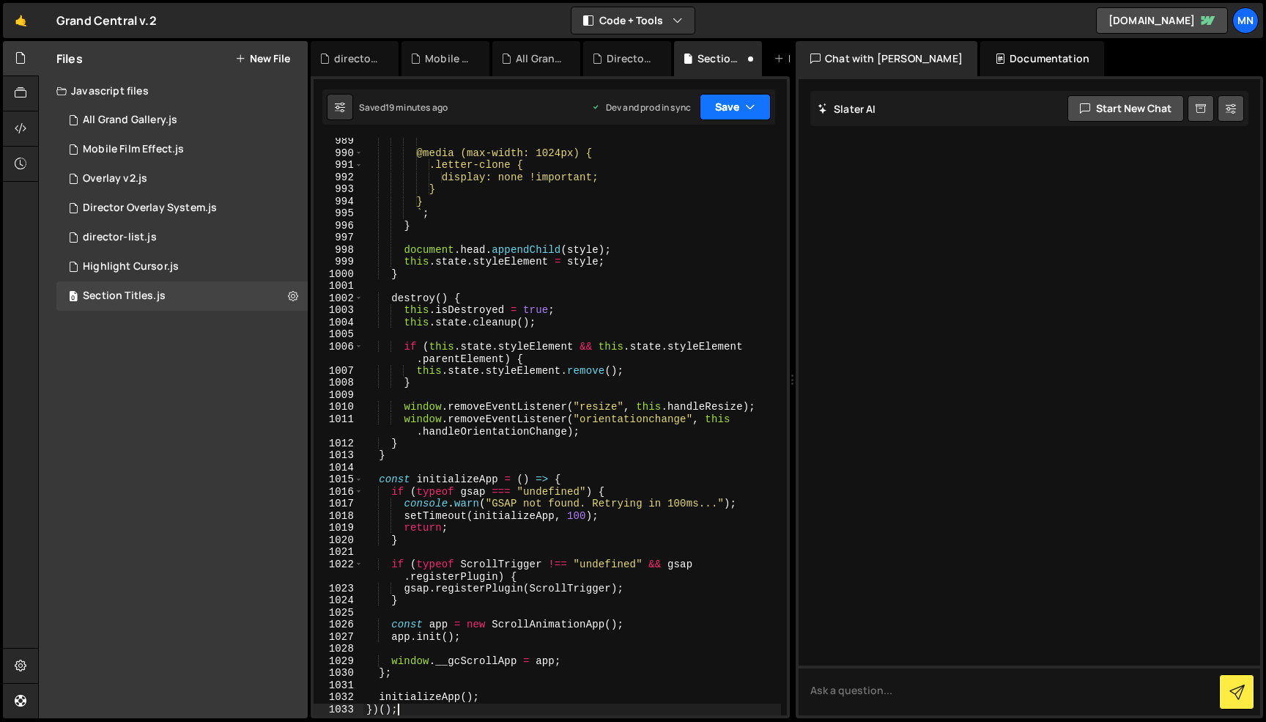
click at [756, 104] on button "Save" at bounding box center [735, 107] width 71 height 26
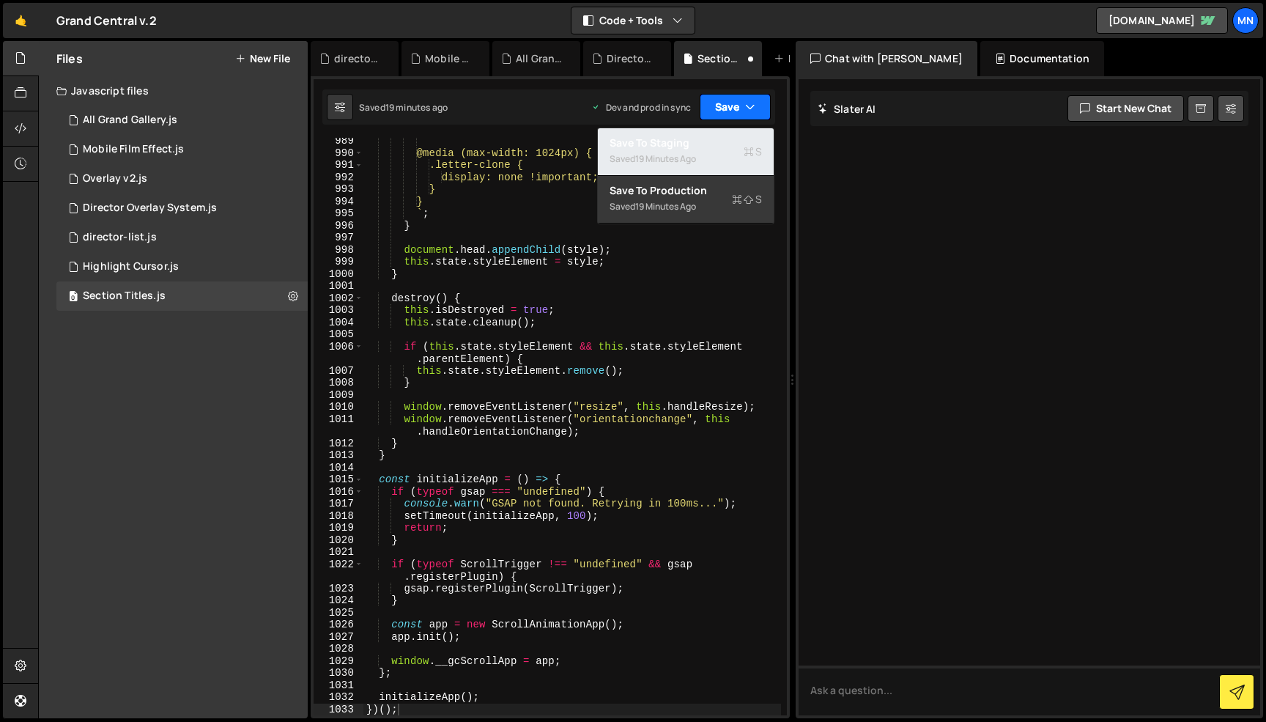
drag, startPoint x: 742, startPoint y: 147, endPoint x: 750, endPoint y: 96, distance: 51.9
click at [742, 147] on div "Save to Staging S" at bounding box center [686, 143] width 152 height 15
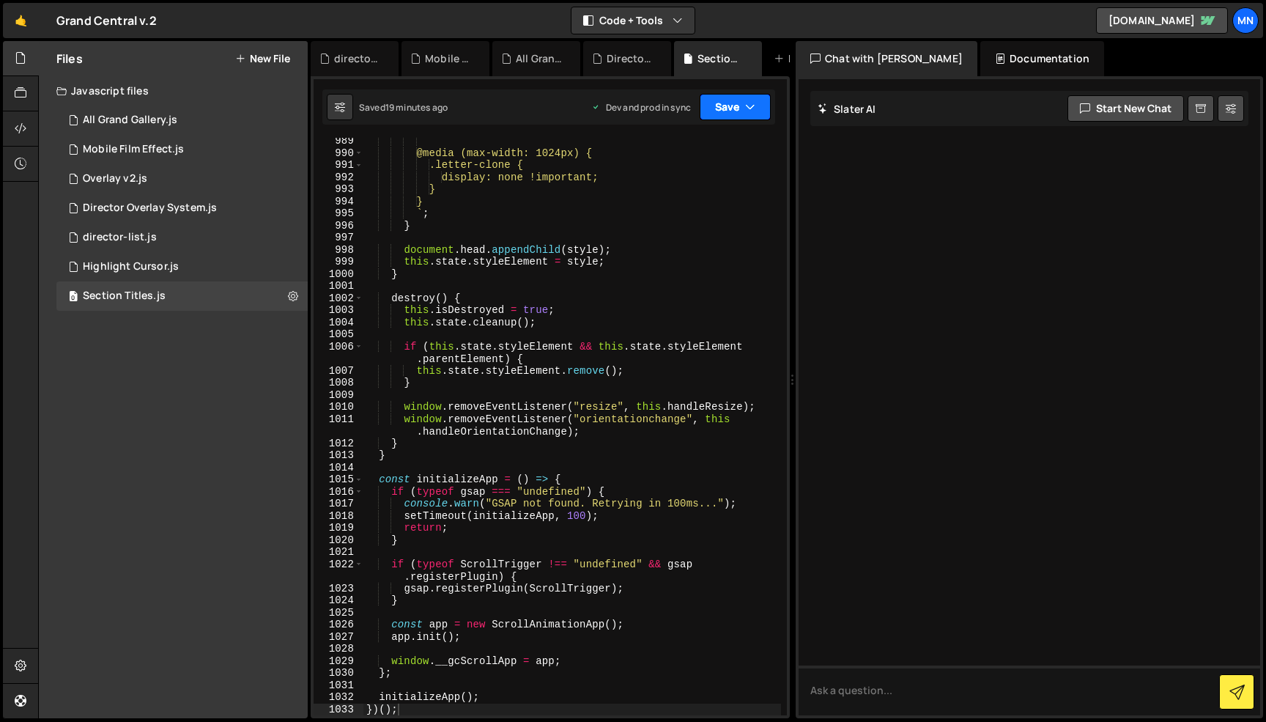
click at [753, 102] on icon "button" at bounding box center [750, 107] width 10 height 15
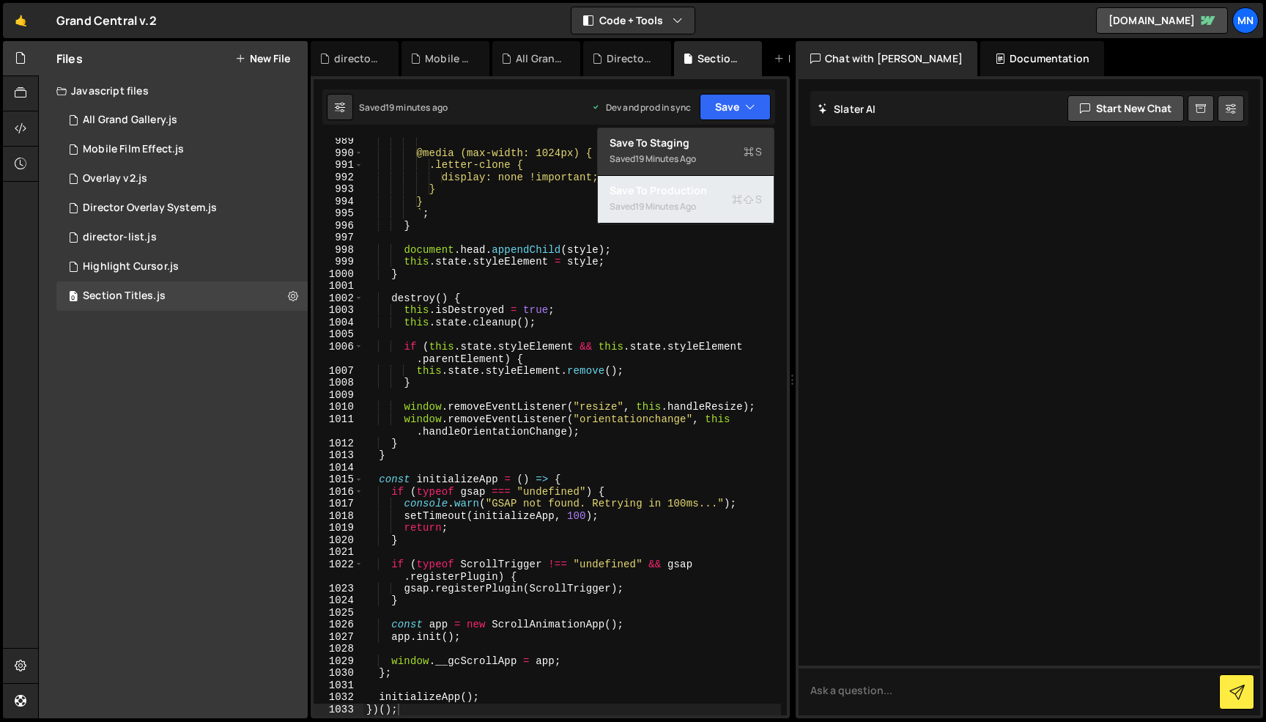
click at [712, 207] on div "Saved 19 minutes ago" at bounding box center [686, 207] width 152 height 18
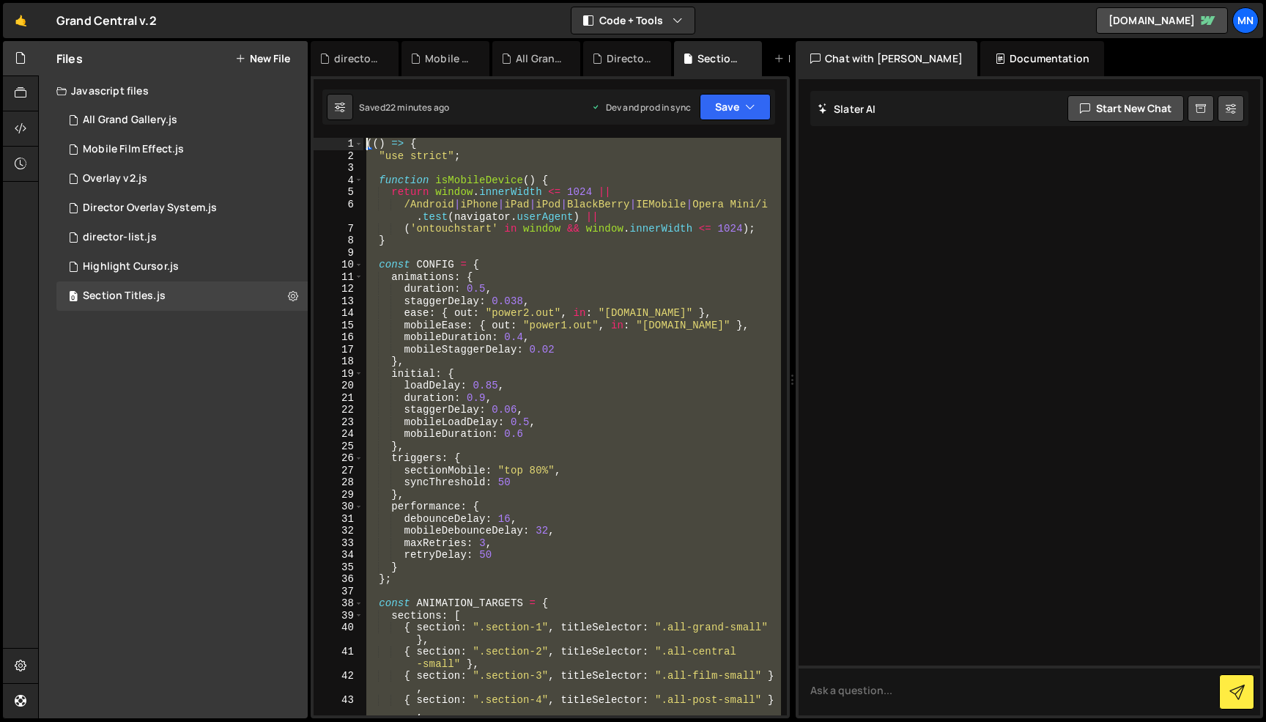
scroll to position [0, 0]
drag, startPoint x: 464, startPoint y: 591, endPoint x: 330, endPoint y: -92, distance: 696.8
click at [330, 0] on html "Projects [GEOGRAPHIC_DATA] Blog [GEOGRAPHIC_DATA] Projects Your Teams Invite te…" at bounding box center [633, 361] width 1266 height 722
paste textarea "})()"
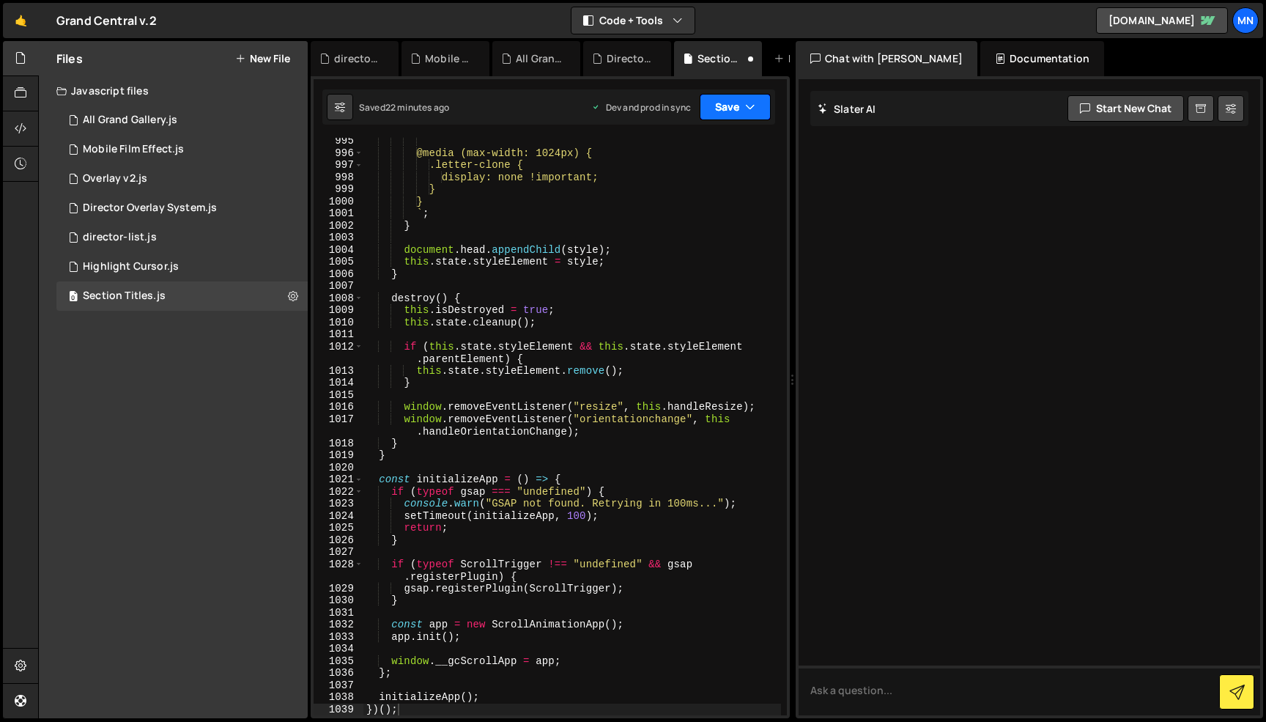
click at [745, 113] on icon "button" at bounding box center [750, 107] width 10 height 15
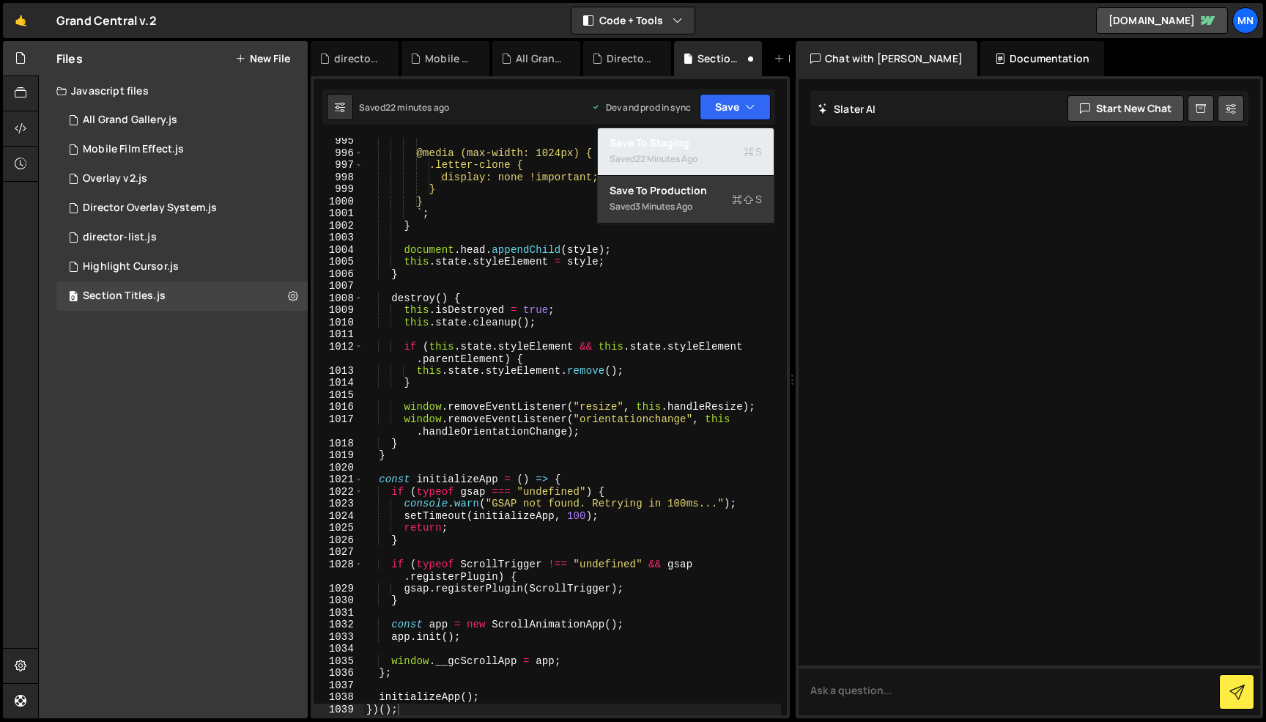
click at [726, 144] on div "Save to Staging S" at bounding box center [686, 143] width 152 height 15
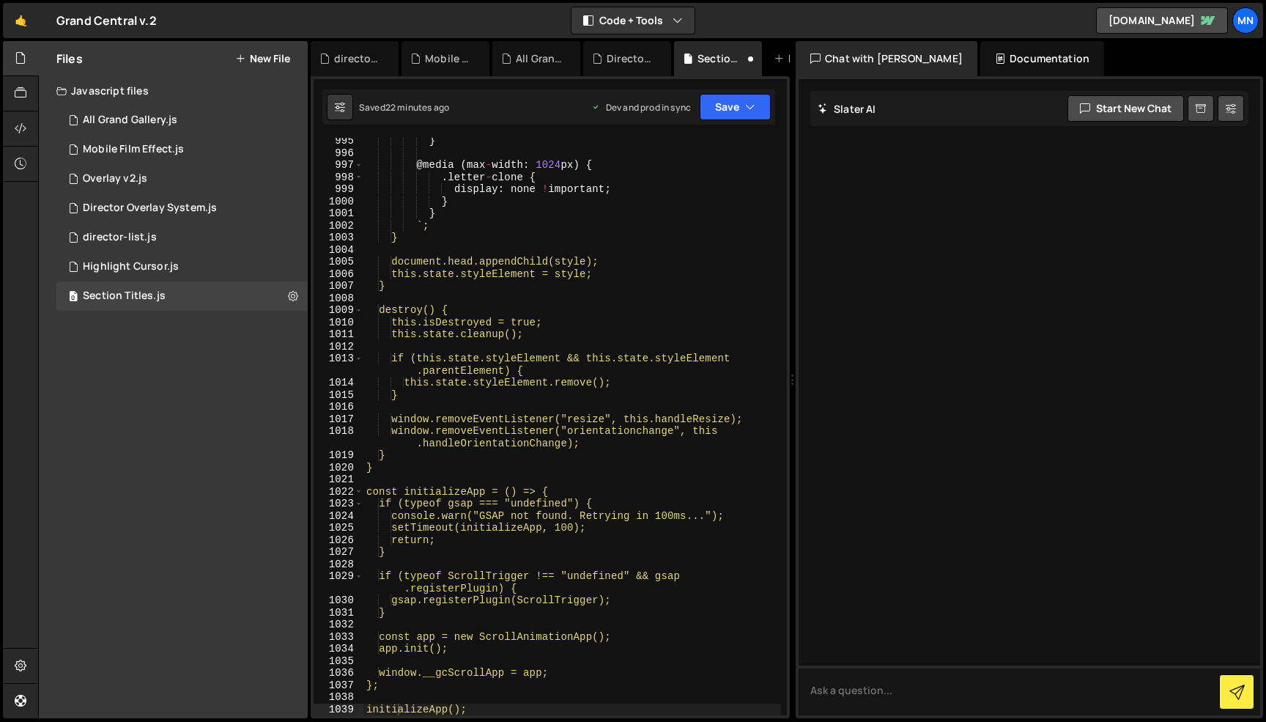
type textarea "initializeApp();"
click at [742, 116] on button "Save" at bounding box center [735, 107] width 71 height 26
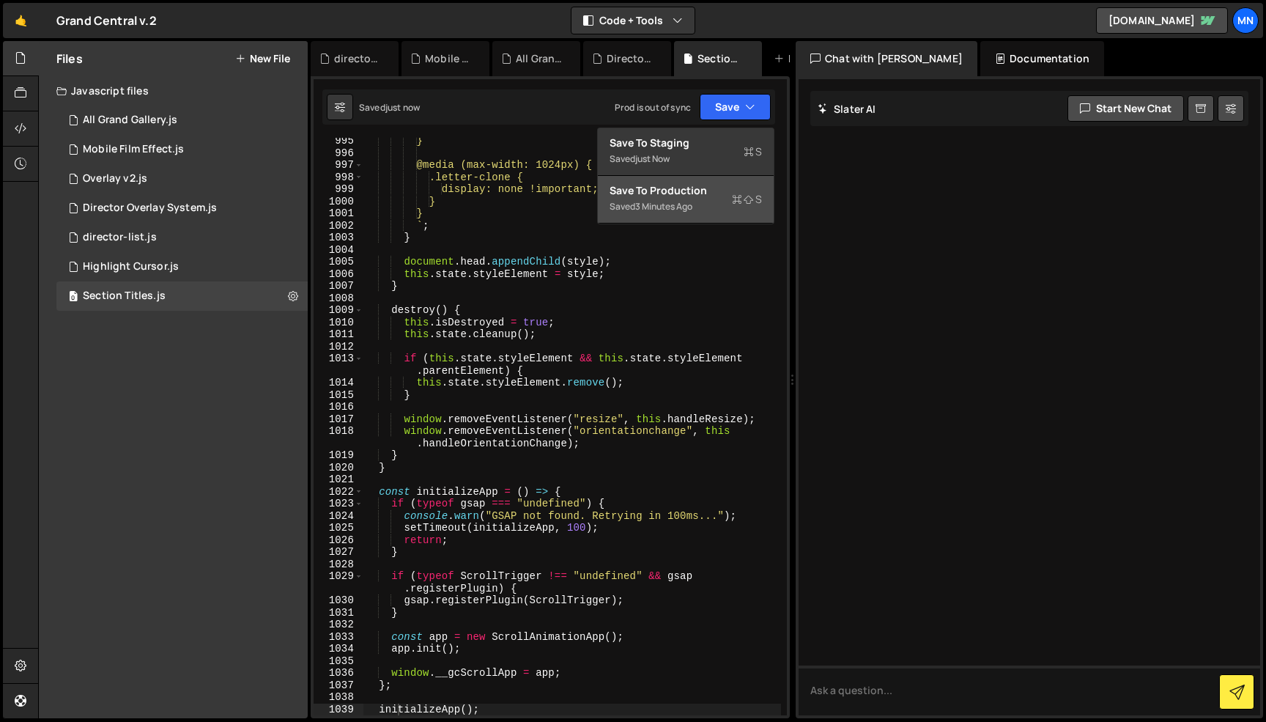
click at [725, 199] on div "Saved 3 minutes ago" at bounding box center [686, 207] width 152 height 18
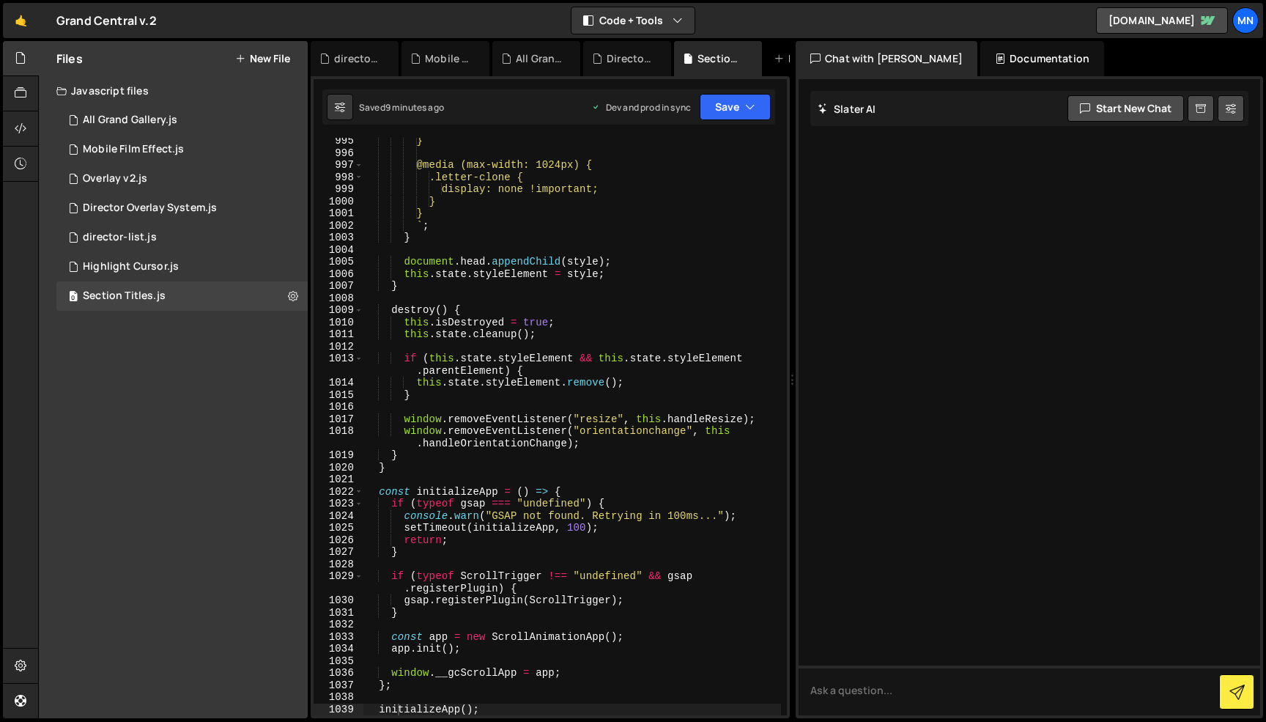
scroll to position [13345, 0]
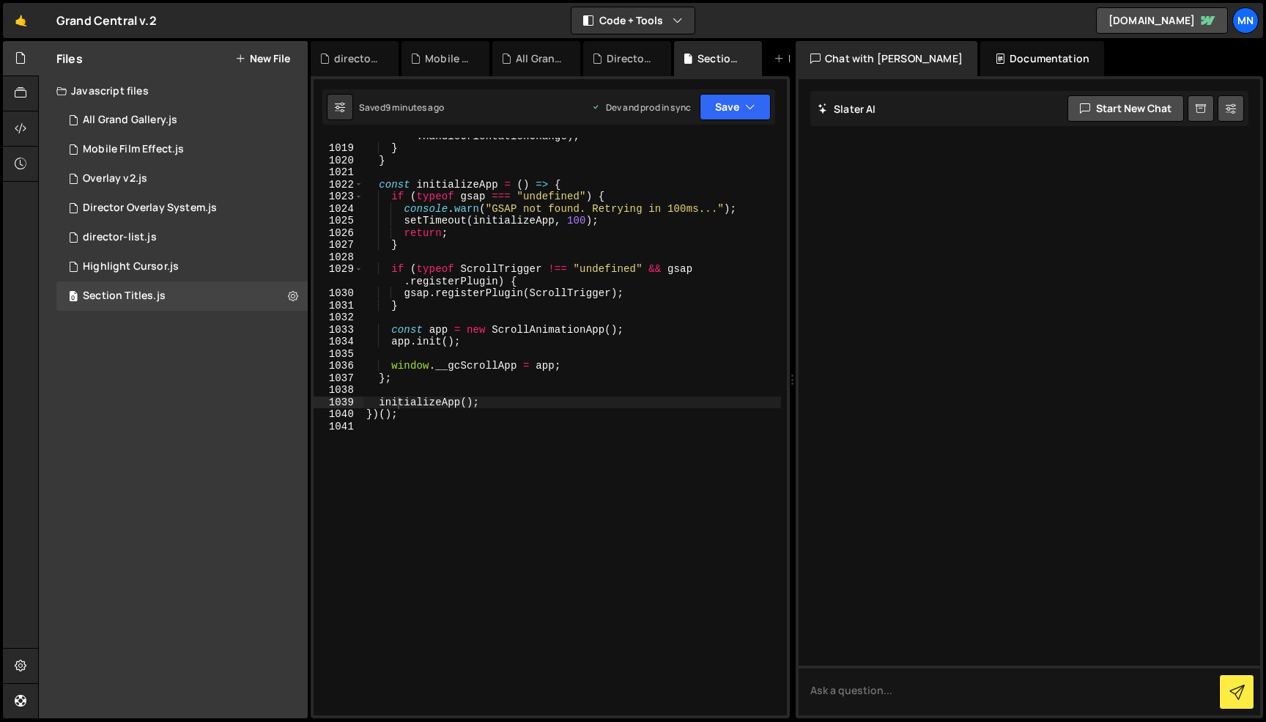
drag, startPoint x: 480, startPoint y: 710, endPoint x: 417, endPoint y: 539, distance: 182.0
click at [344, 526] on div "initializeApp(); 1018 1019 1020 1021 1022 1023 1024 1025 1026 1027 1028 1029 10…" at bounding box center [550, 397] width 479 height 642
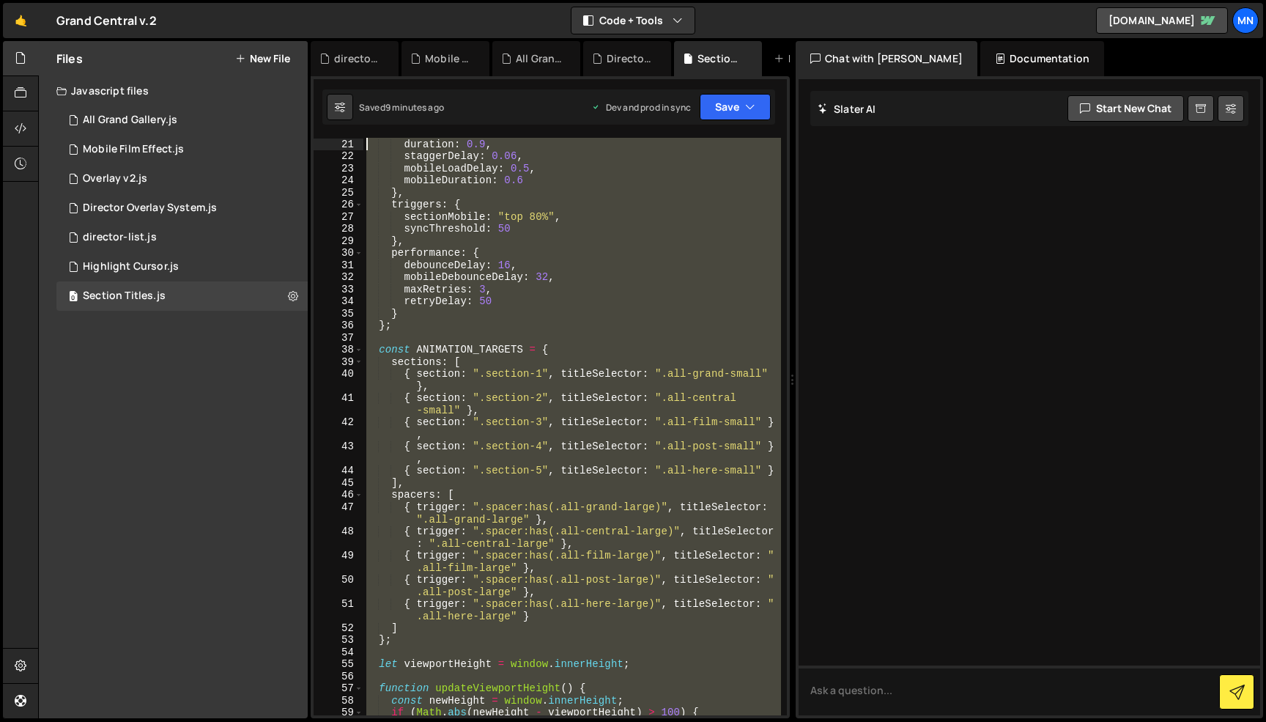
scroll to position [0, 0]
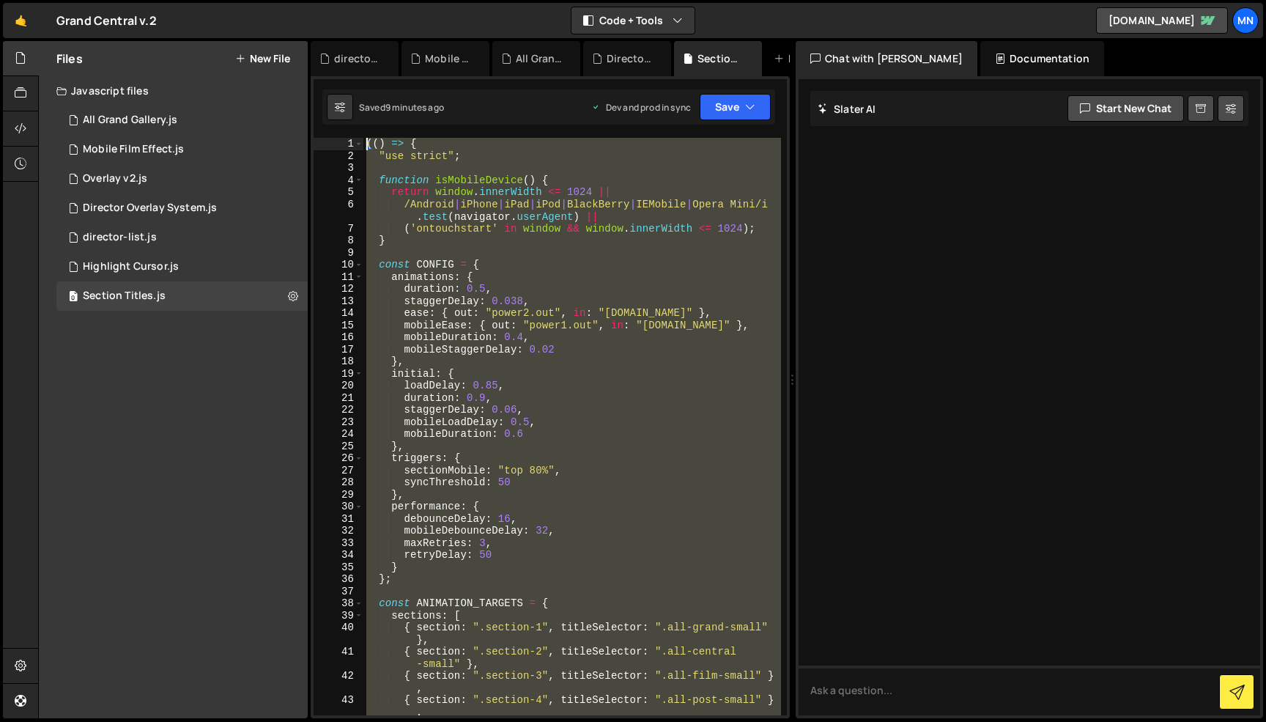
drag, startPoint x: 314, startPoint y: 444, endPoint x: 271, endPoint y: -92, distance: 538.1
click at [271, 0] on html "Projects [GEOGRAPHIC_DATA] Blog [GEOGRAPHIC_DATA] Projects Your Teams Invite te…" at bounding box center [633, 361] width 1266 height 722
paste textarea "})()"
type textarea "})();"
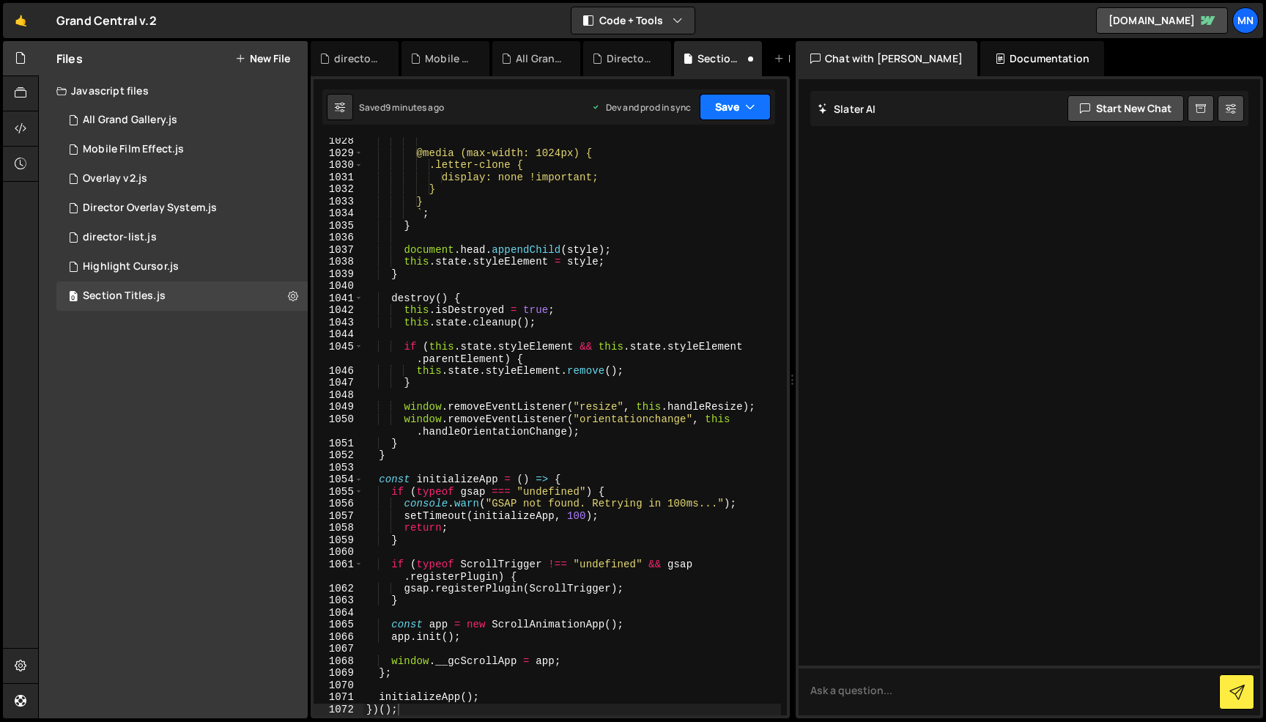
click at [759, 103] on button "Save" at bounding box center [735, 107] width 71 height 26
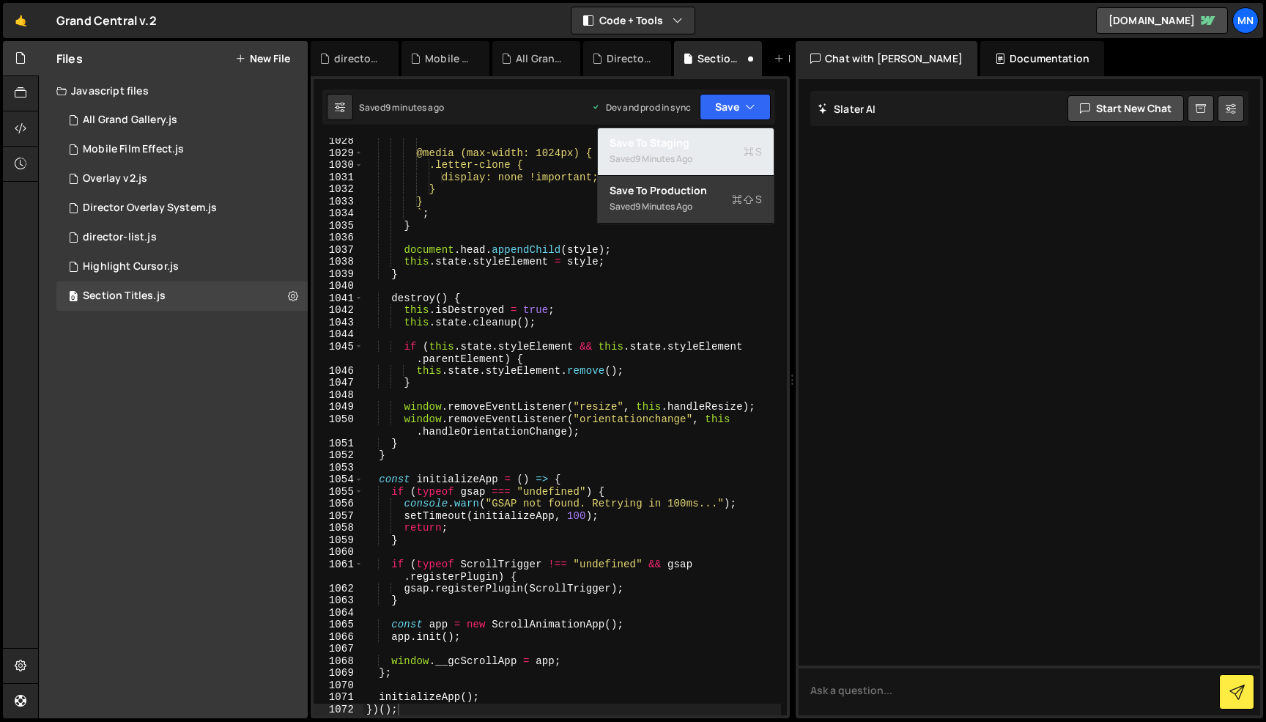
drag, startPoint x: 704, startPoint y: 163, endPoint x: 744, endPoint y: 125, distance: 55.5
click at [706, 161] on div "Saved 9 minutes ago" at bounding box center [686, 159] width 152 height 18
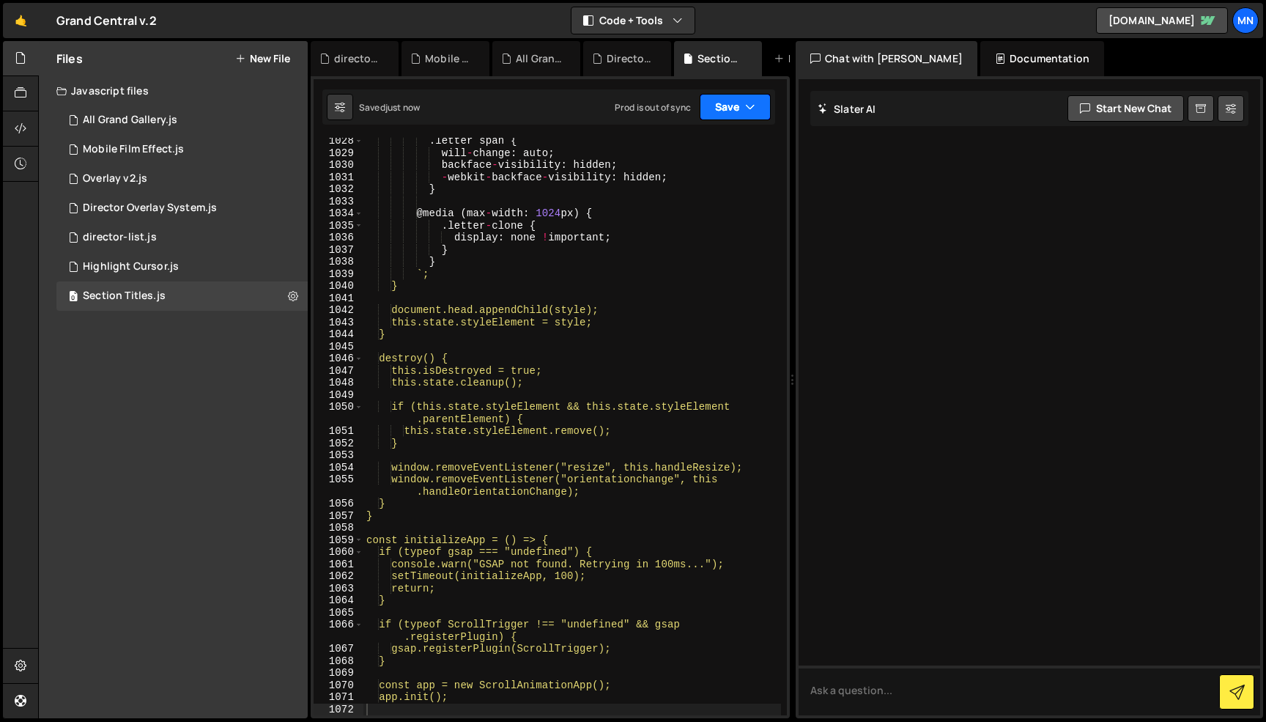
click at [753, 107] on icon "button" at bounding box center [750, 107] width 10 height 15
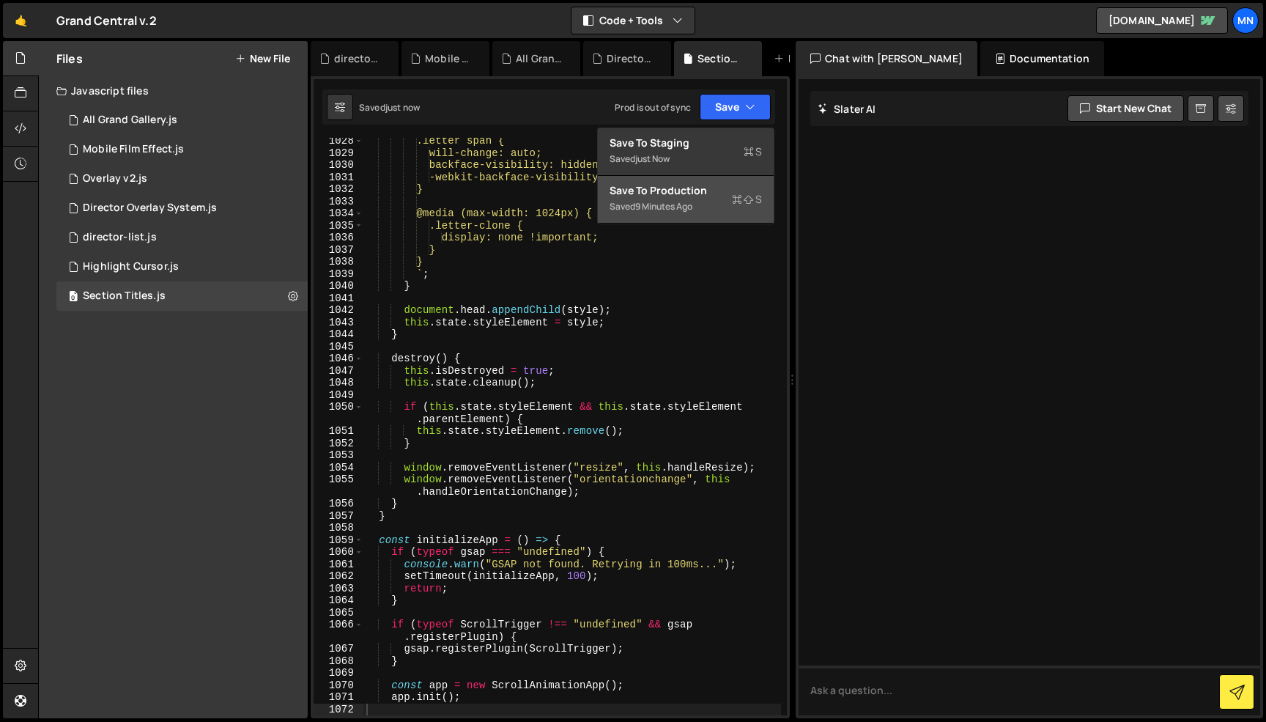
click at [720, 205] on div "Saved 9 minutes ago" at bounding box center [686, 207] width 152 height 18
type textarea "}"
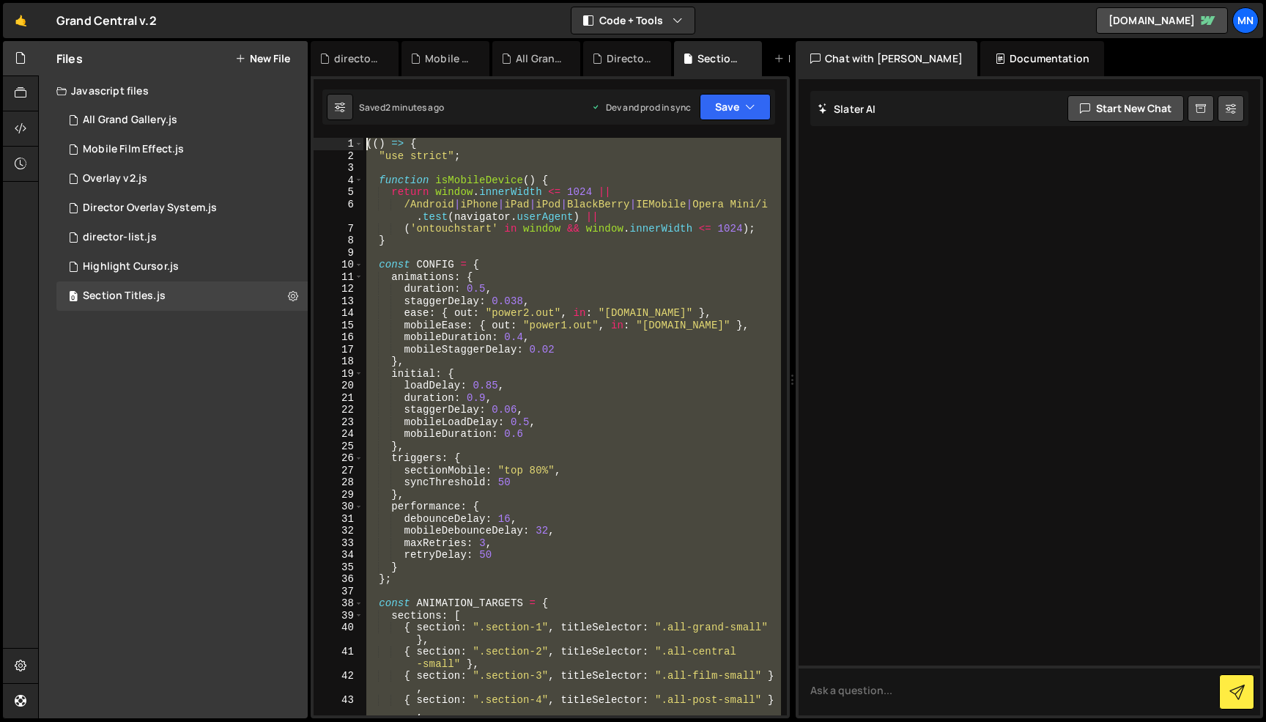
scroll to position [0, 0]
drag, startPoint x: 472, startPoint y: 635, endPoint x: 300, endPoint y: -92, distance: 747.0
click at [300, 0] on html "Projects [GEOGRAPHIC_DATA] Blog [GEOGRAPHIC_DATA] Projects Your Teams Invite te…" at bounding box center [633, 361] width 1266 height 722
paste textarea "})()"
type textarea "})();"
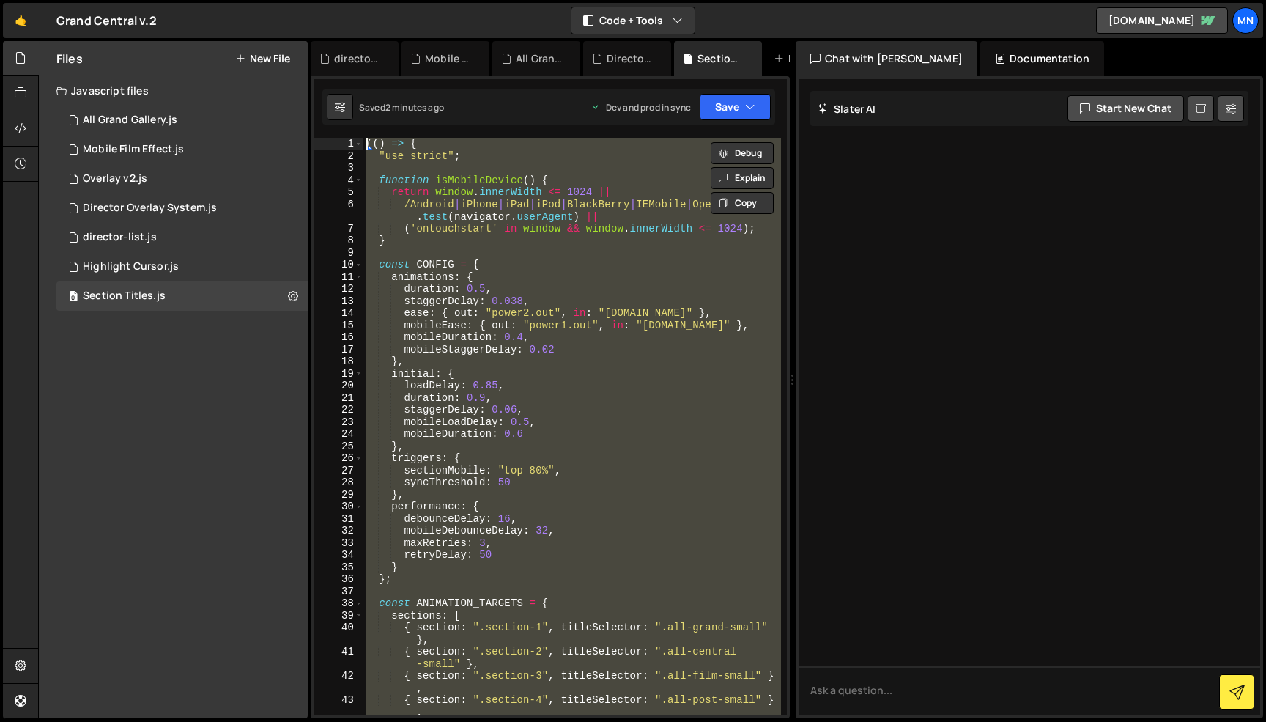
scroll to position [13329, 0]
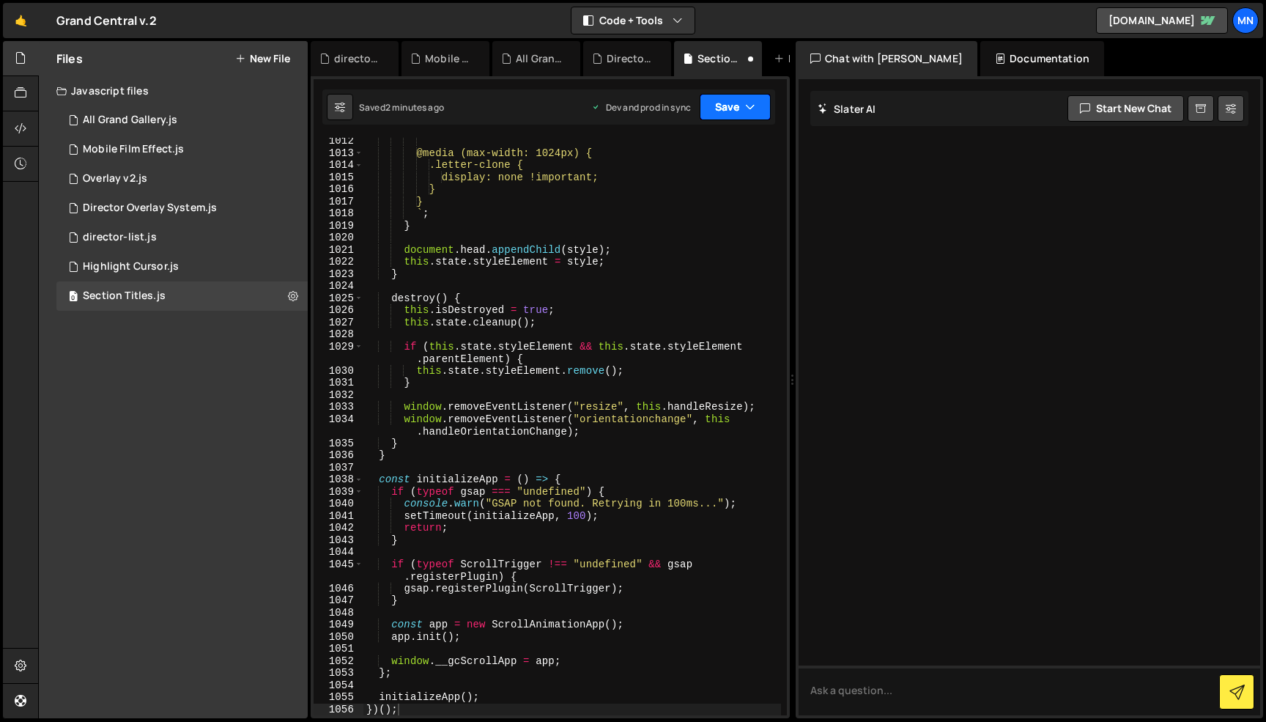
drag, startPoint x: 740, startPoint y: 109, endPoint x: 738, endPoint y: 142, distance: 33.1
click at [740, 110] on button "Save" at bounding box center [735, 107] width 71 height 26
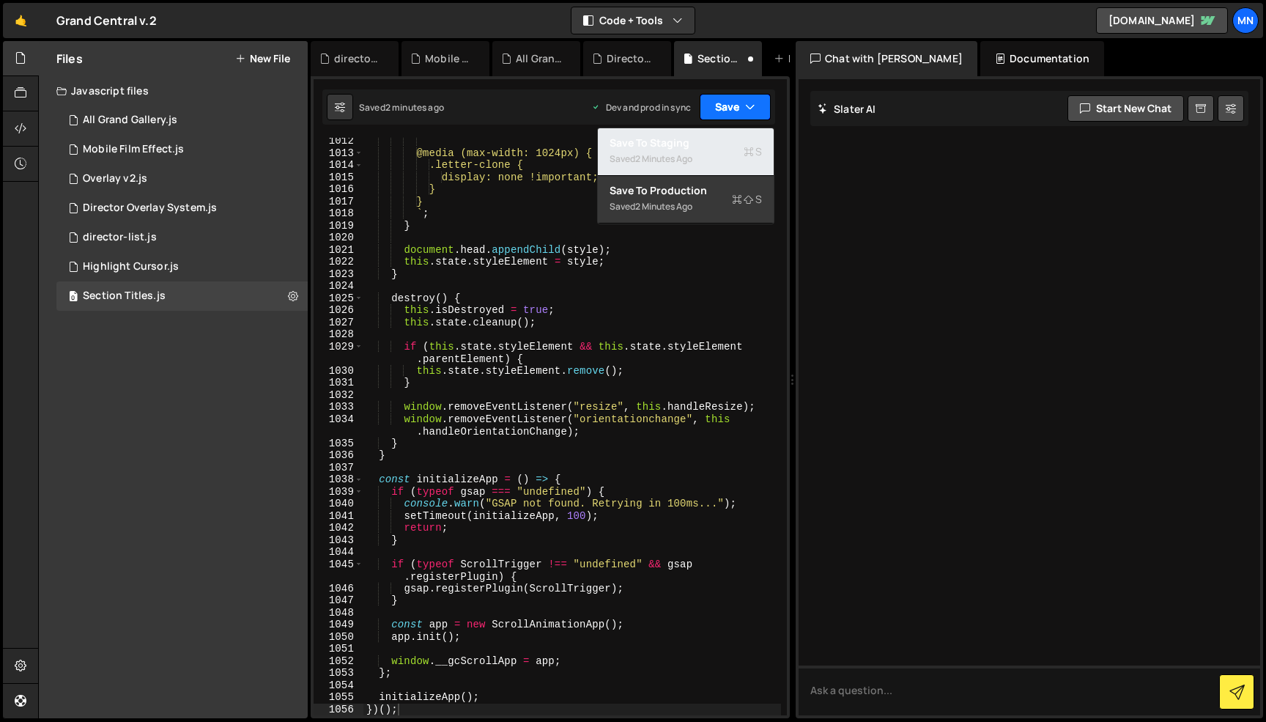
drag, startPoint x: 737, startPoint y: 144, endPoint x: 749, endPoint y: 118, distance: 28.9
click at [739, 144] on div "Save to Staging S" at bounding box center [686, 143] width 152 height 15
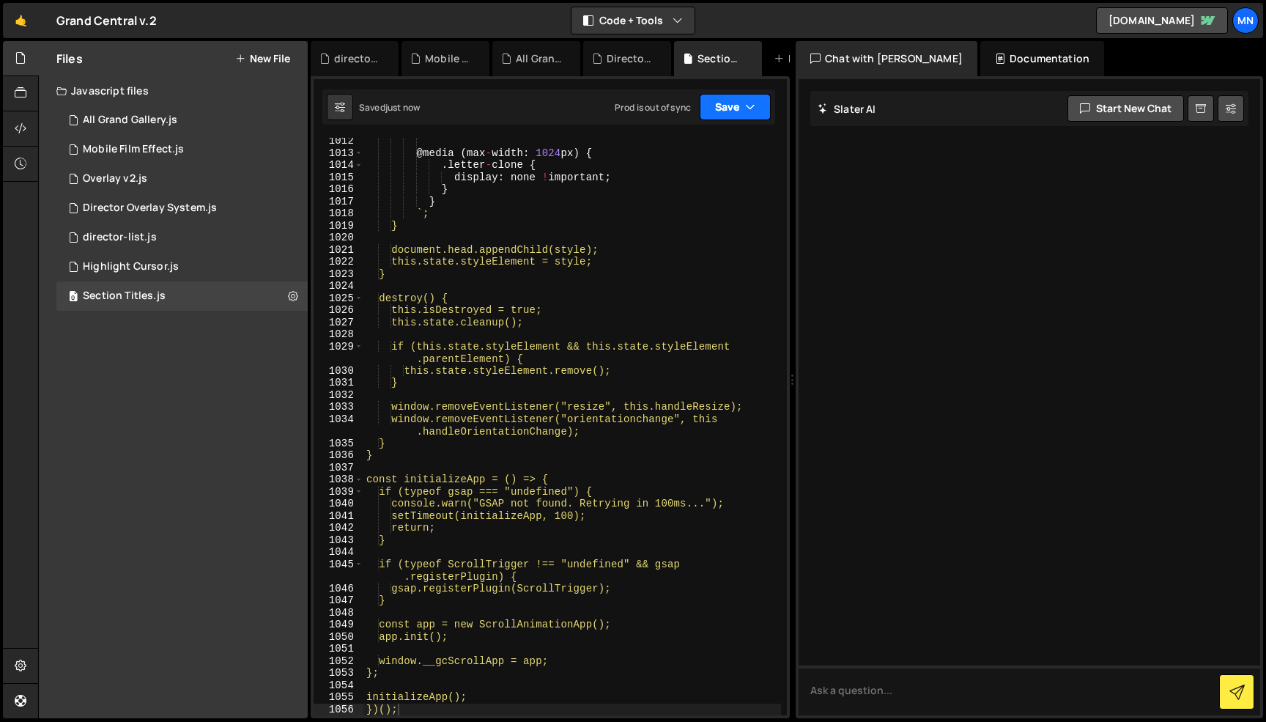
drag, startPoint x: 750, startPoint y: 111, endPoint x: 744, endPoint y: 163, distance: 53.1
click at [750, 111] on icon "button" at bounding box center [750, 107] width 10 height 15
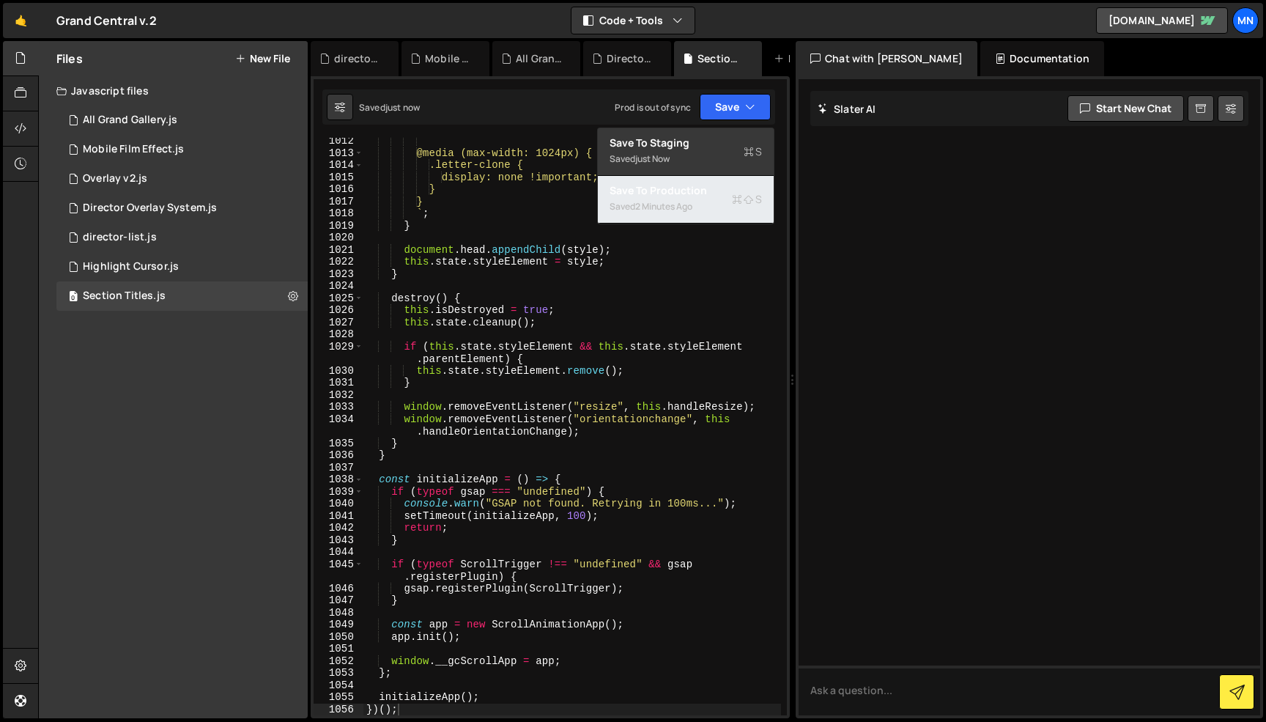
click at [739, 197] on icon at bounding box center [737, 199] width 10 height 15
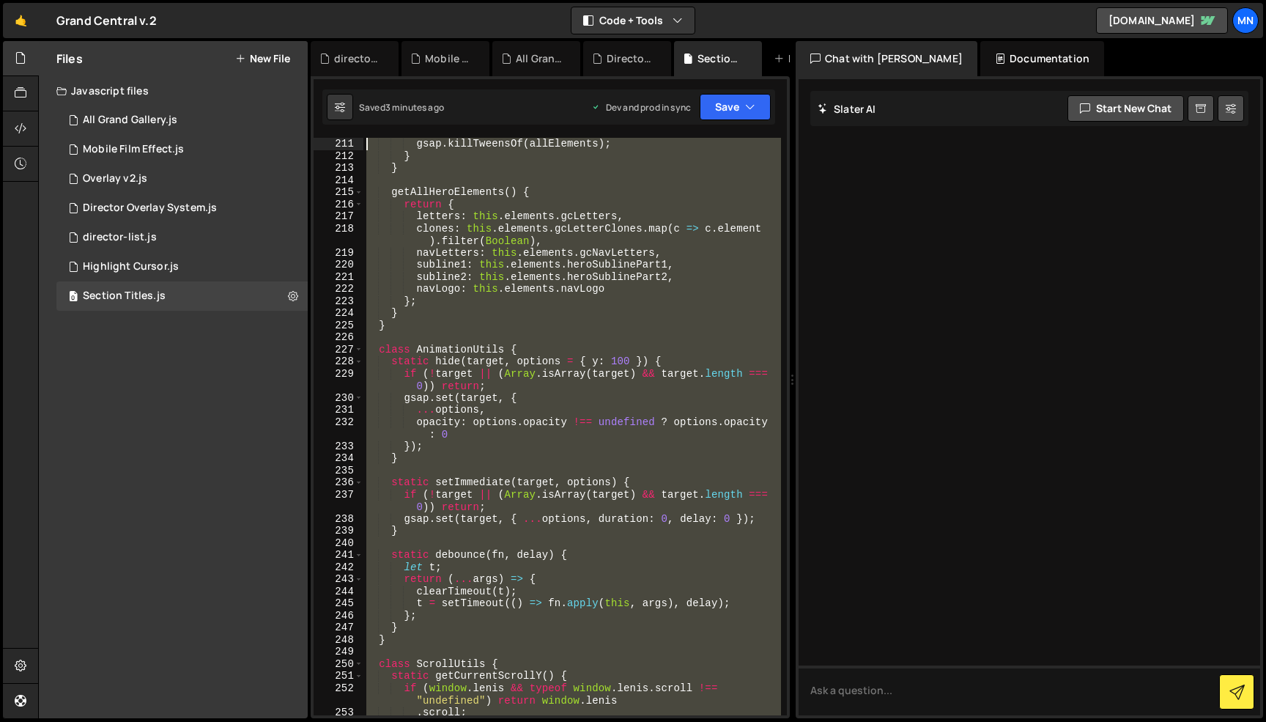
scroll to position [0, 0]
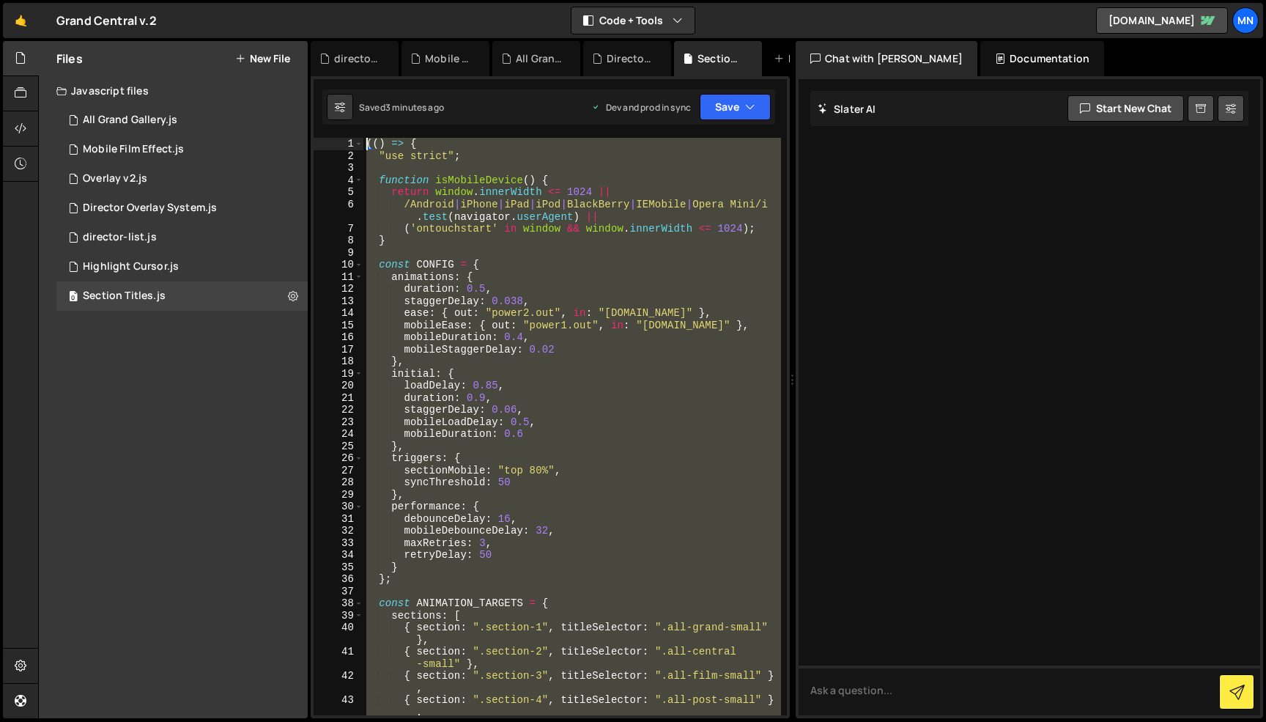
drag, startPoint x: 349, startPoint y: 435, endPoint x: 361, endPoint y: -92, distance: 527.8
click at [361, 0] on html "Projects [GEOGRAPHIC_DATA] Blog [GEOGRAPHIC_DATA] Projects Your Teams Invite te…" at bounding box center [633, 361] width 1266 height 722
paste textarea "})()"
type textarea "})();"
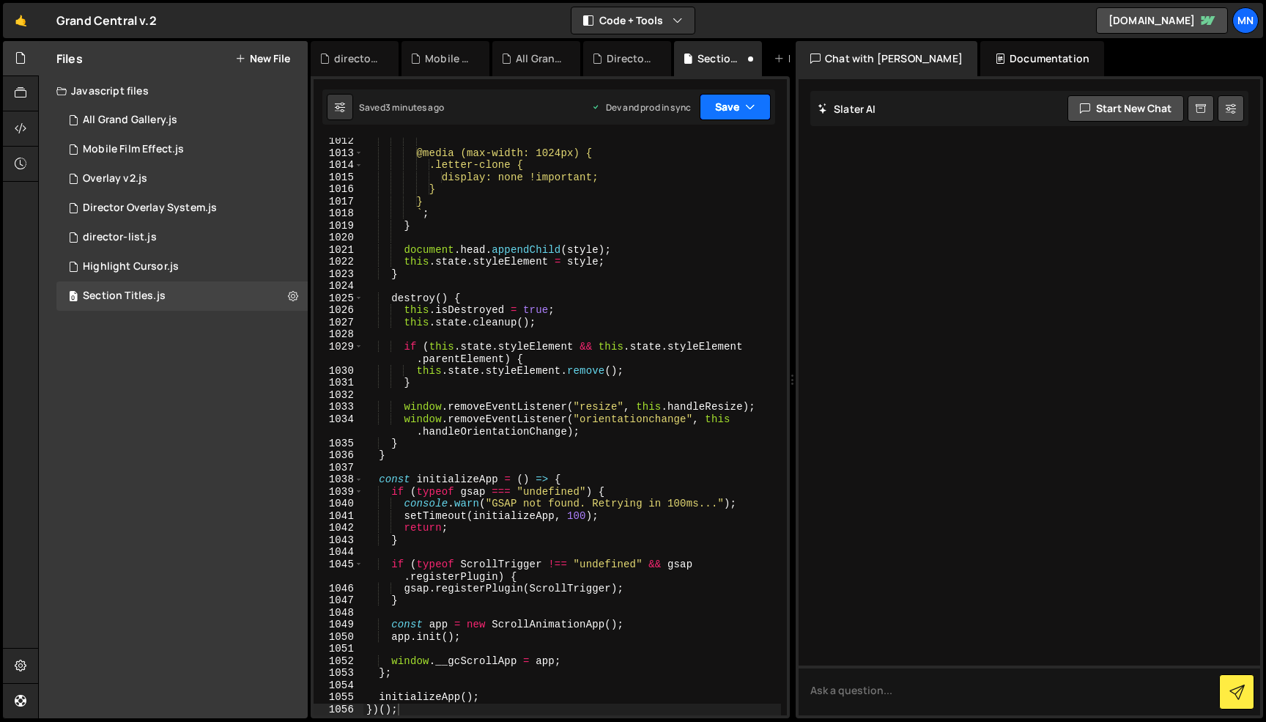
click at [760, 105] on button "Save" at bounding box center [735, 107] width 71 height 26
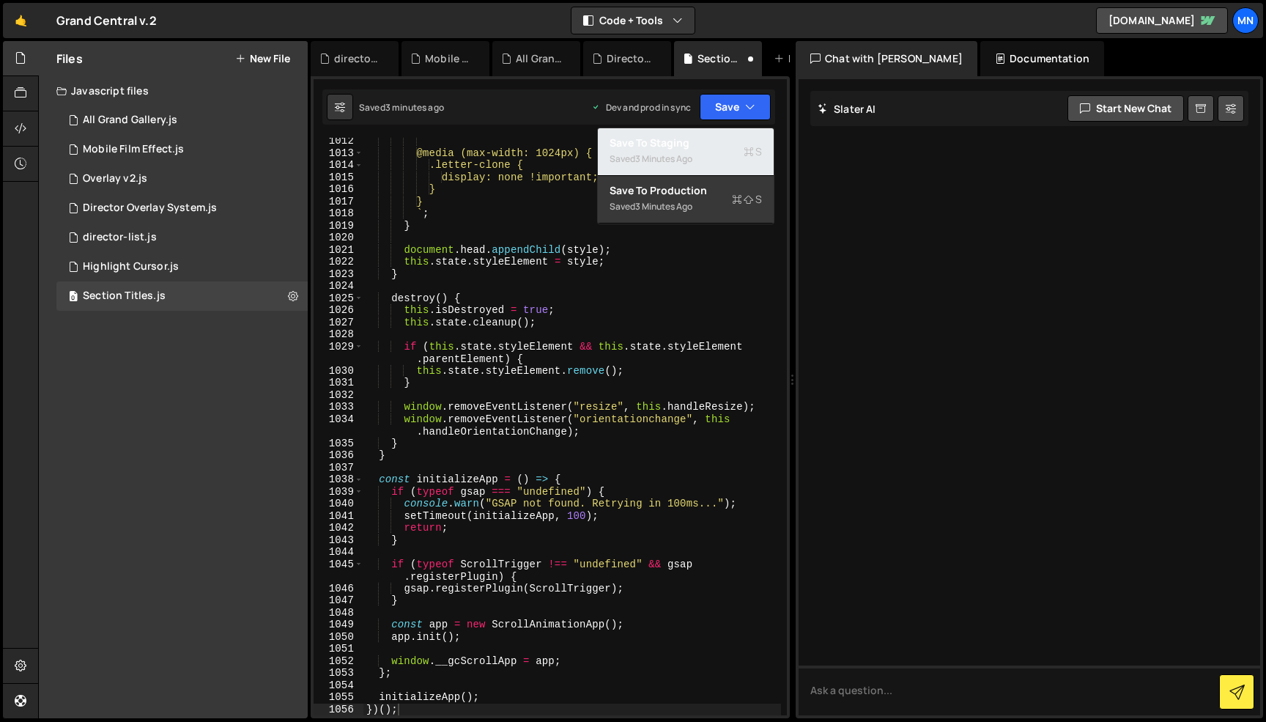
drag, startPoint x: 730, startPoint y: 159, endPoint x: 750, endPoint y: 124, distance: 40.4
click at [732, 158] on div "Saved 3 minutes ago" at bounding box center [686, 159] width 152 height 18
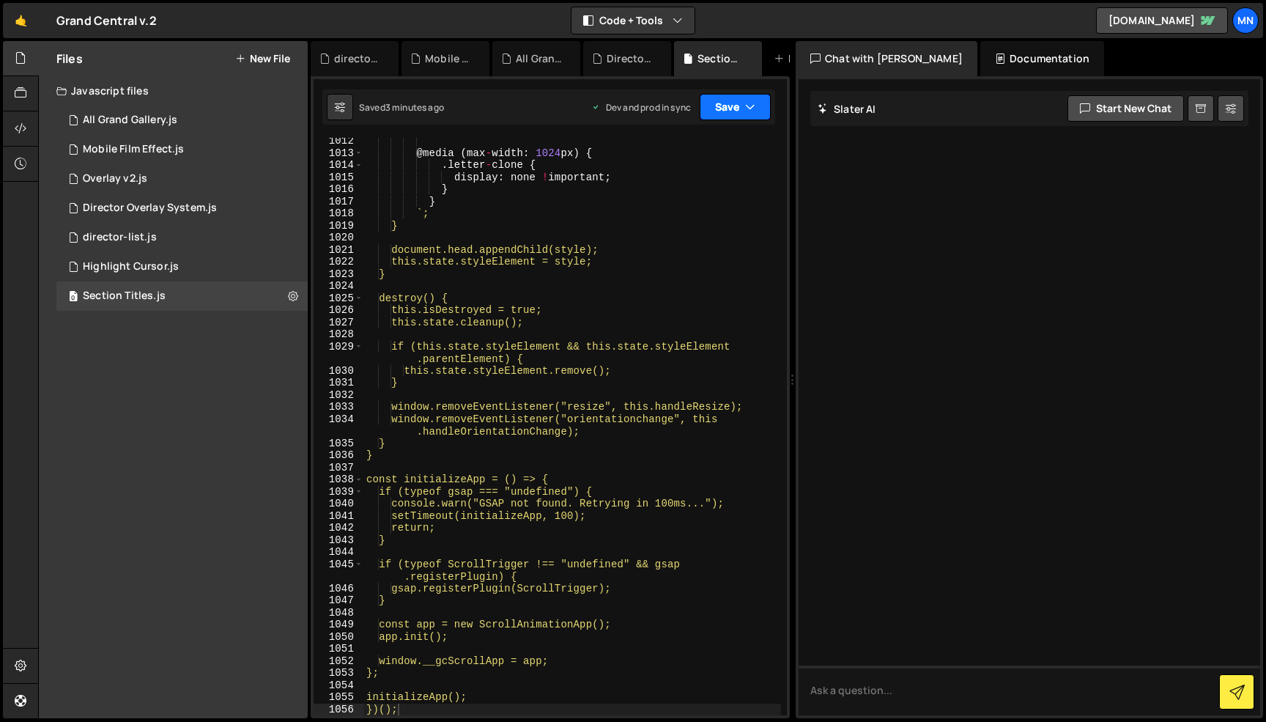
click at [751, 111] on icon "button" at bounding box center [750, 107] width 10 height 15
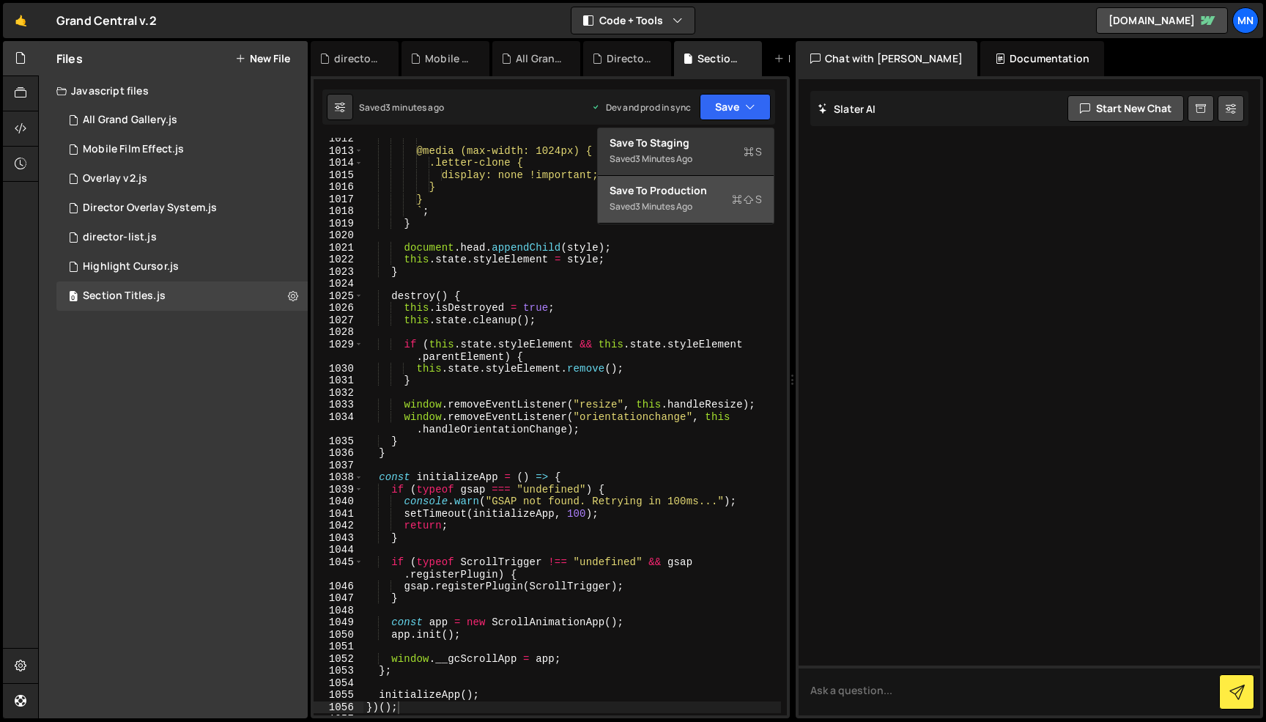
click at [734, 218] on button "Save to Production S Saved 3 minutes ago" at bounding box center [686, 200] width 176 height 48
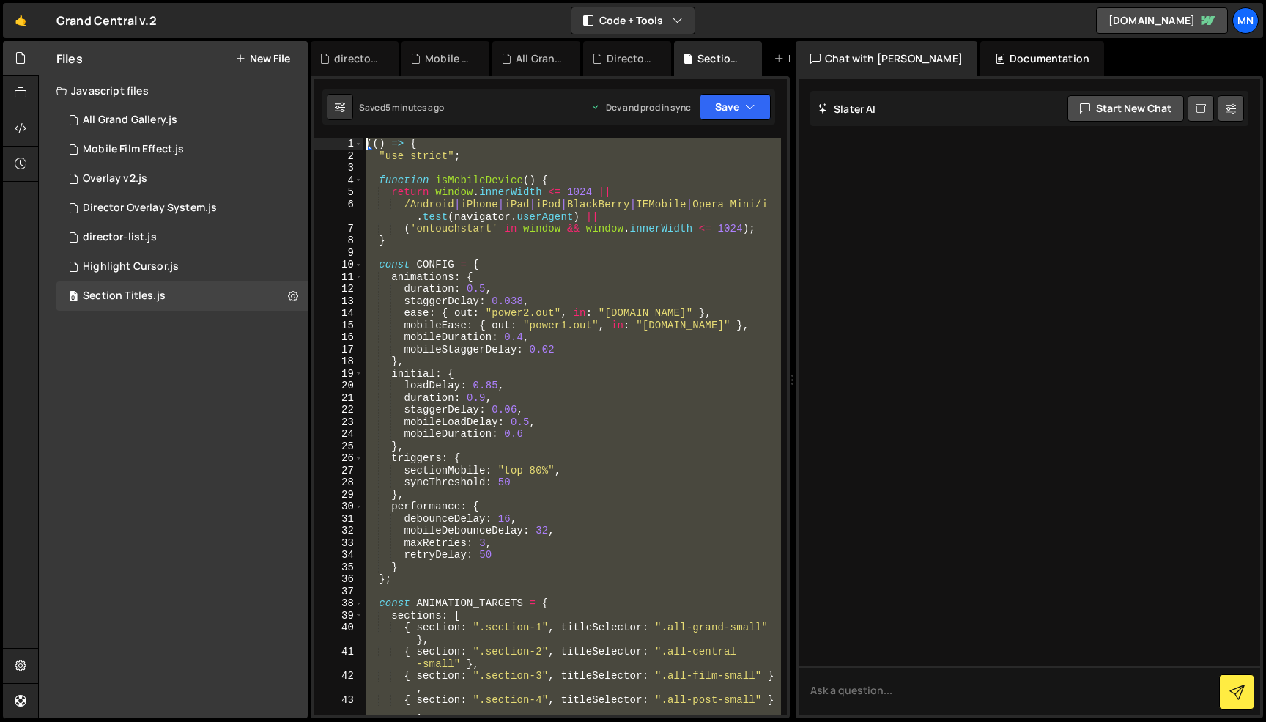
scroll to position [0, 0]
drag, startPoint x: 356, startPoint y: 558, endPoint x: 300, endPoint y: -92, distance: 652.5
click at [300, 0] on html "Projects [GEOGRAPHIC_DATA] Blog [GEOGRAPHIC_DATA] Projects Your Teams Invite te…" at bounding box center [633, 361] width 1266 height 722
paste textarea "})()"
type textarea "})();"
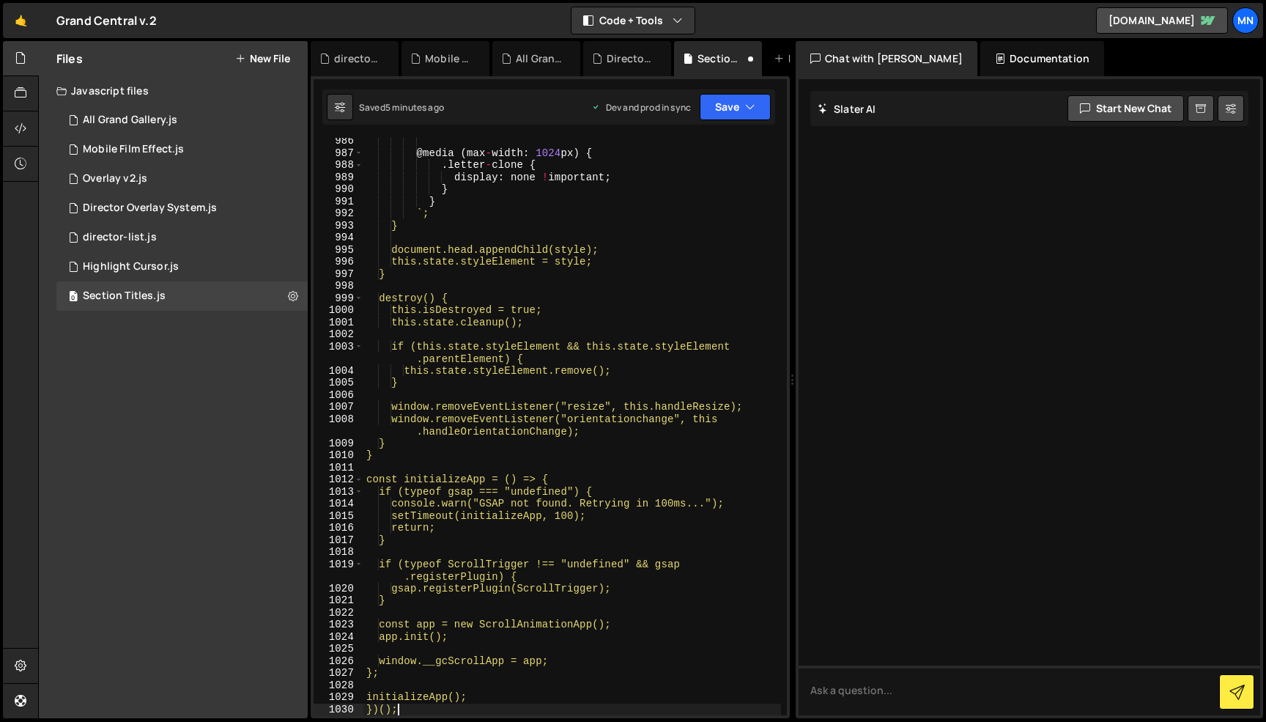
scroll to position [12893, 0]
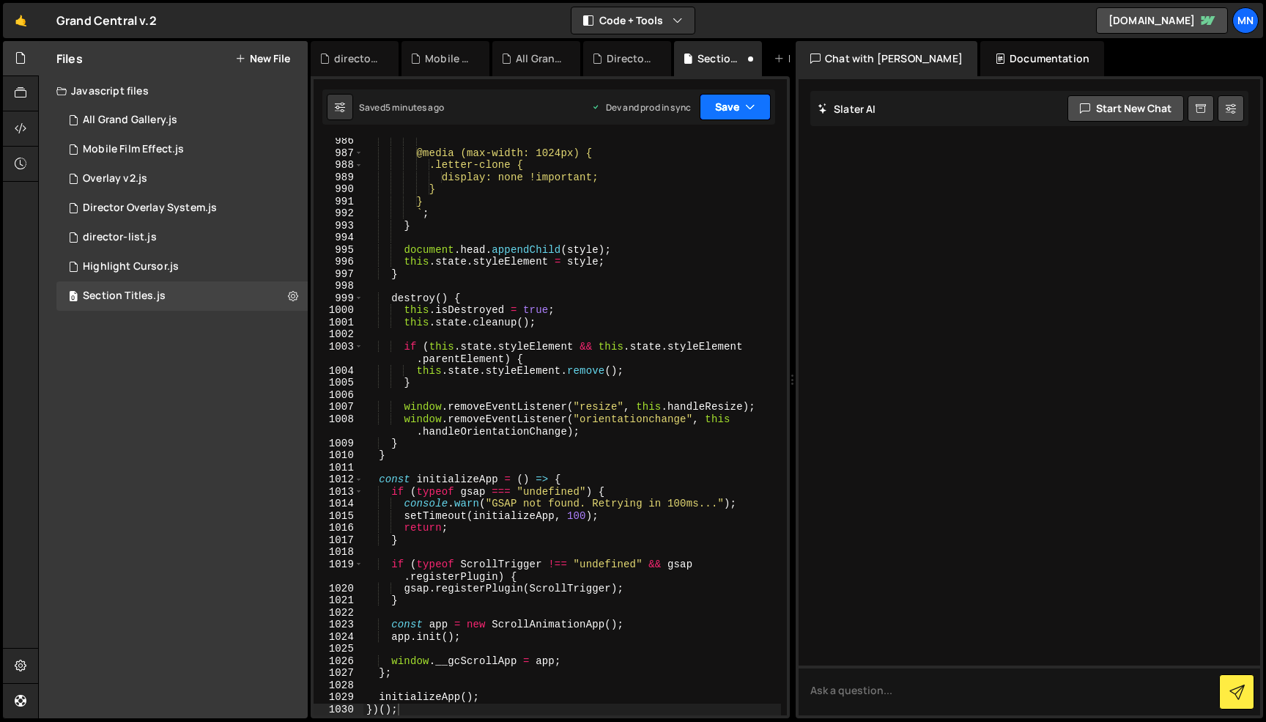
drag, startPoint x: 723, startPoint y: 101, endPoint x: 728, endPoint y: 107, distance: 7.8
click at [725, 103] on button "Save" at bounding box center [735, 107] width 71 height 26
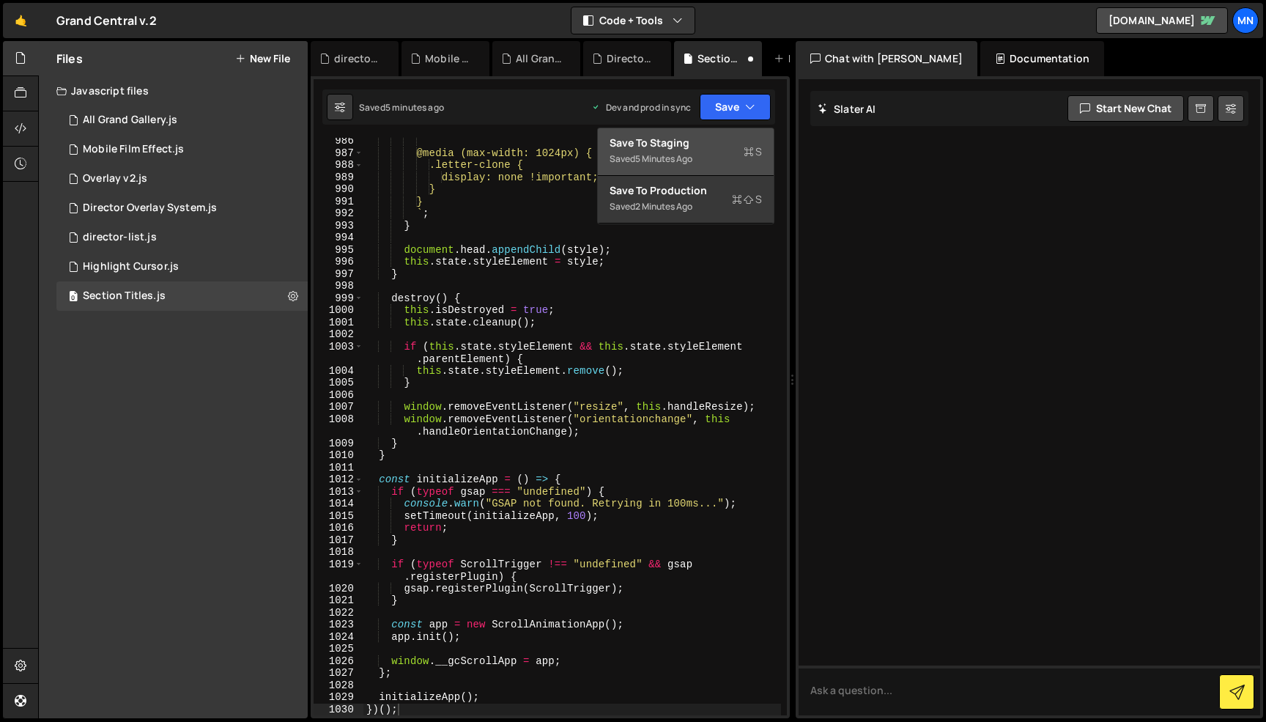
click at [729, 139] on div "Save to Staging S" at bounding box center [686, 143] width 152 height 15
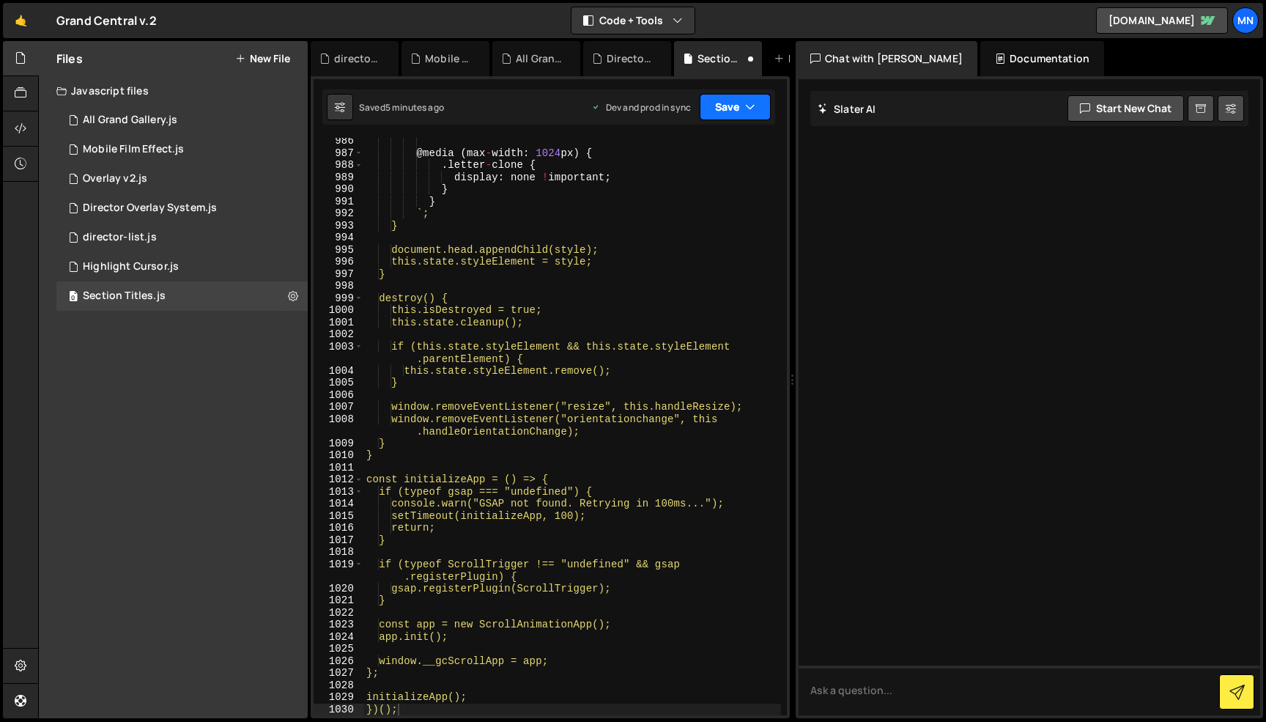
click at [754, 102] on icon "button" at bounding box center [750, 107] width 10 height 15
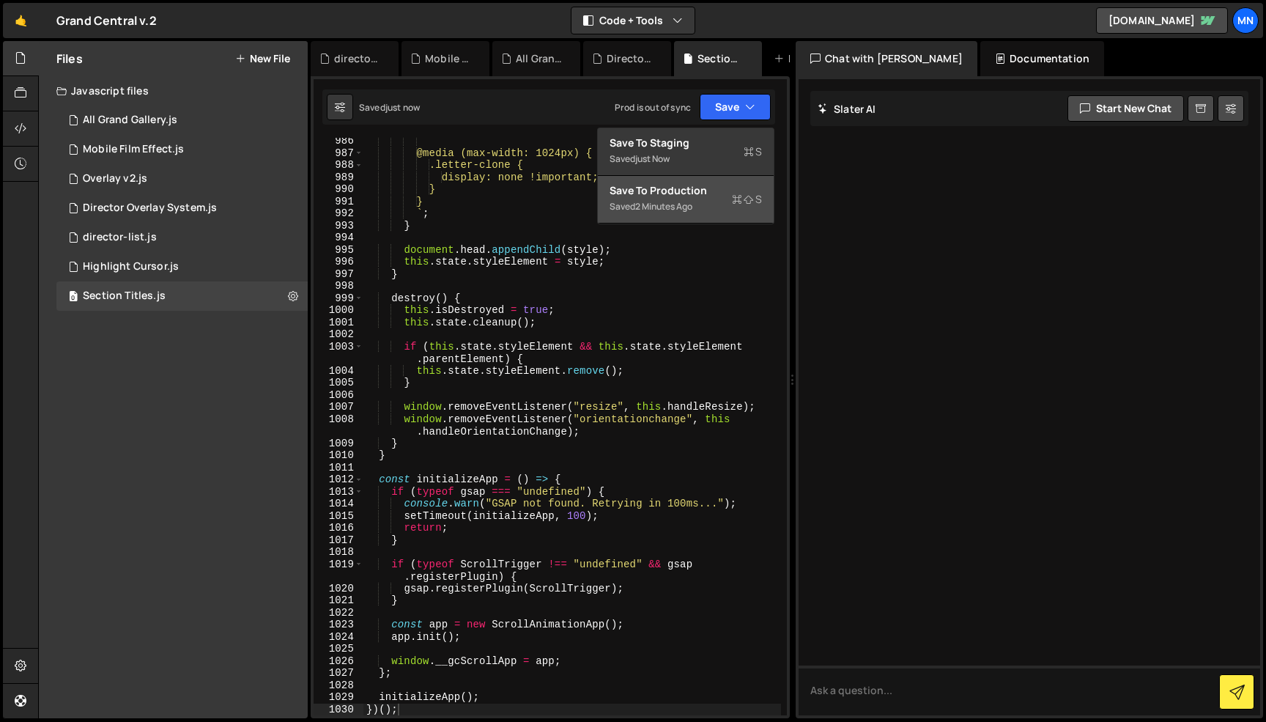
click at [728, 216] on button "Save to Production S Saved 2 minutes ago" at bounding box center [686, 200] width 176 height 48
